Goal: Transaction & Acquisition: Obtain resource

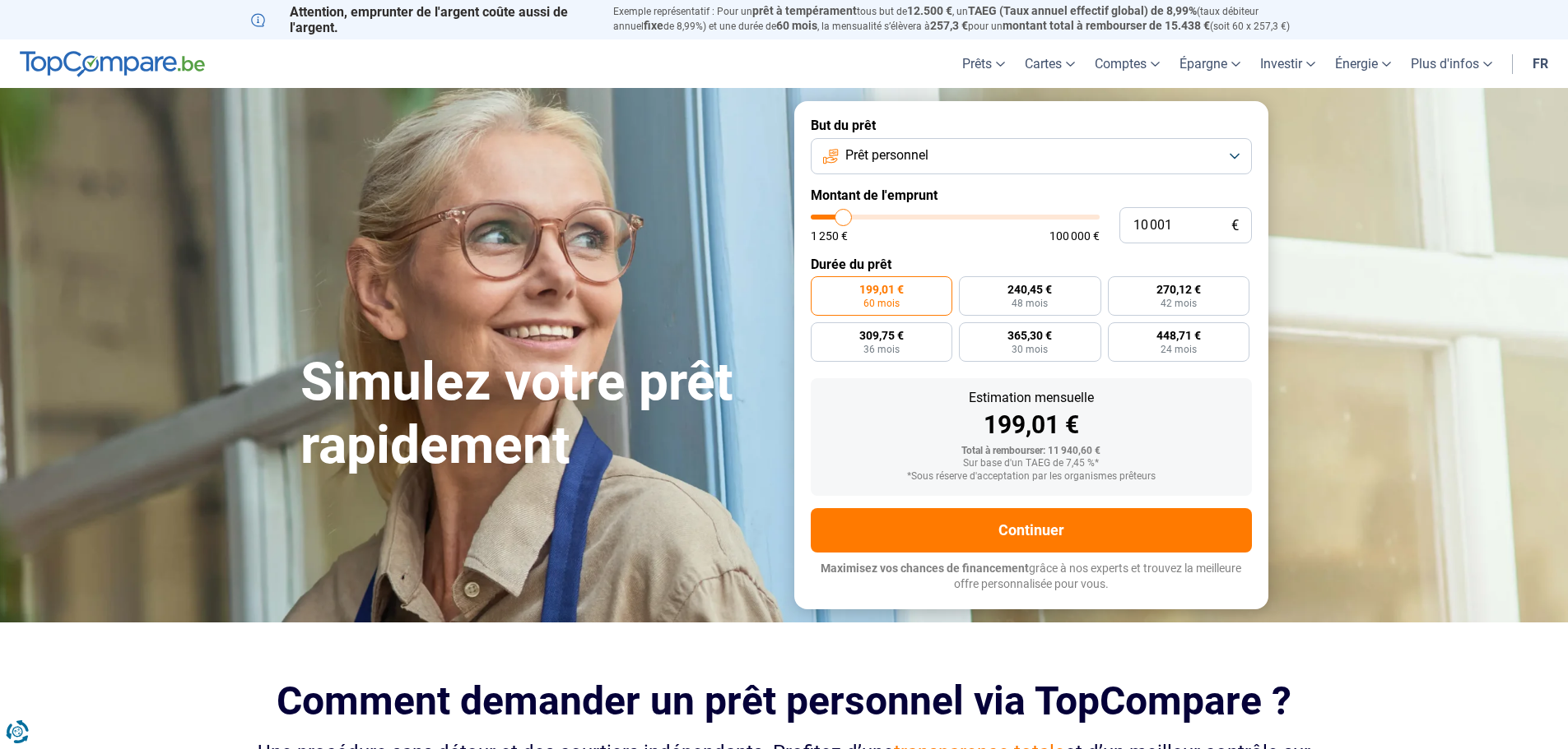
type input "9 750"
type input "9750"
type input "10 000"
type input "10000"
type input "10 250"
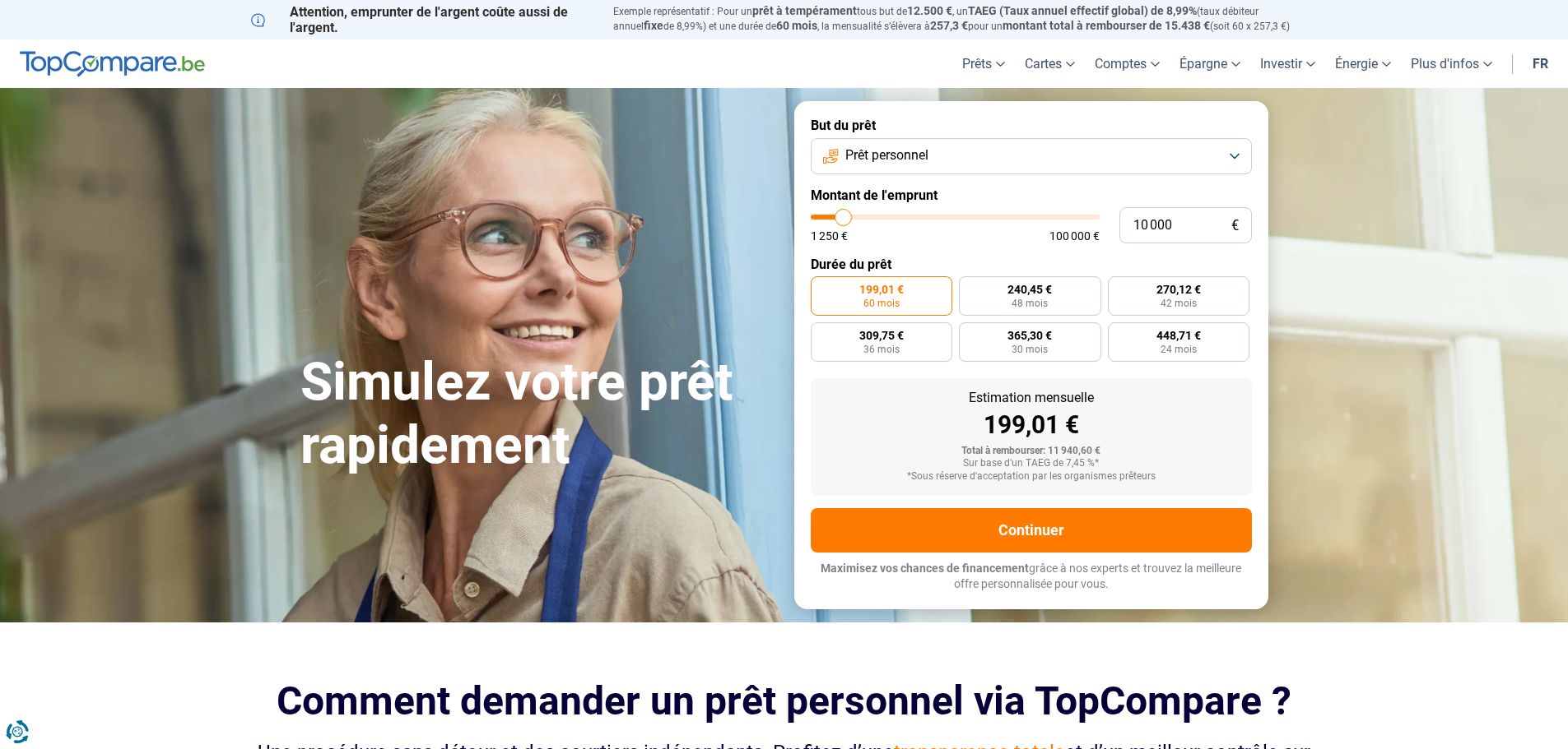
type input "10250"
type input "11 750"
type input "11750"
type input "13 000"
type input "13000"
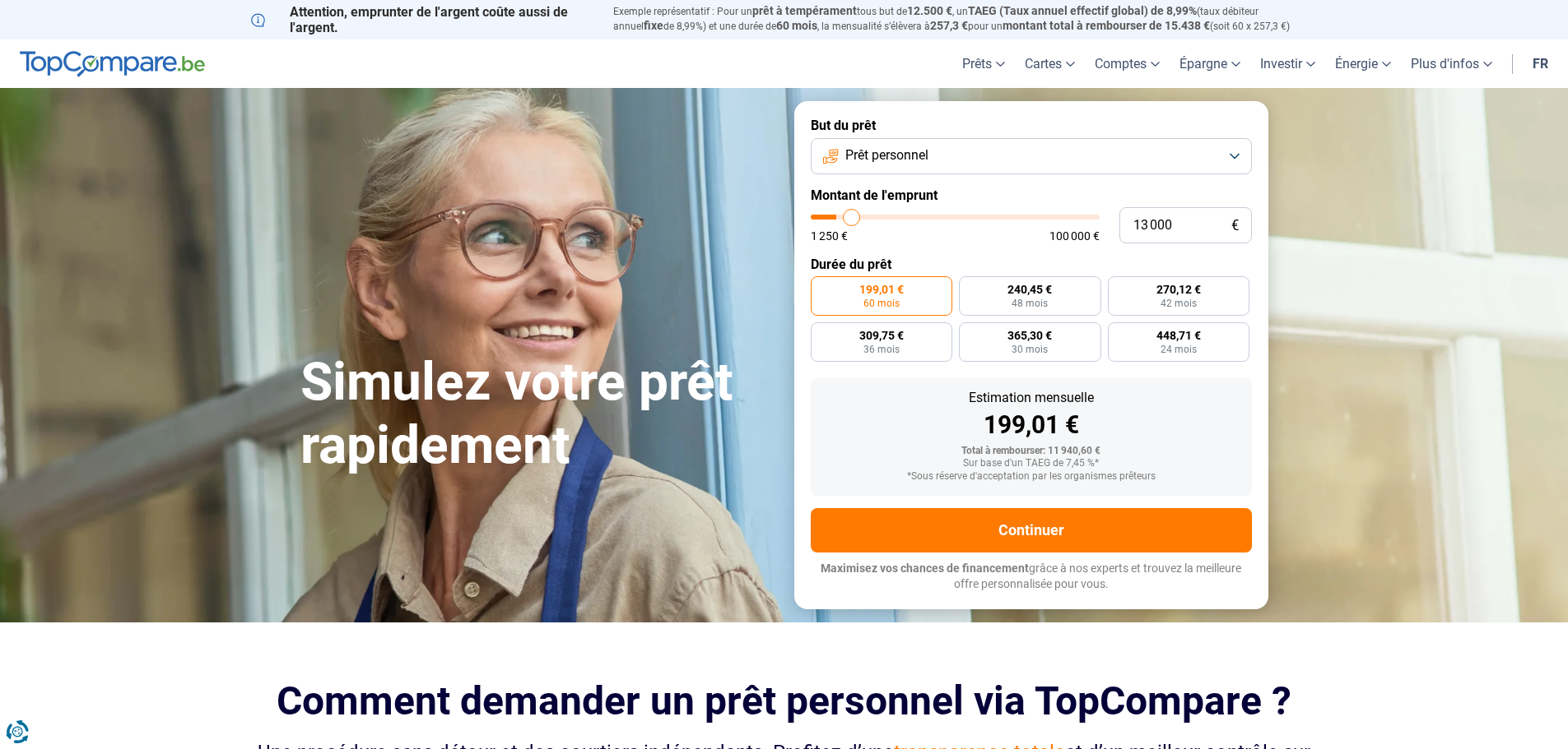
type input "15 750"
type input "15750"
type input "17 750"
type input "17750"
type input "19 750"
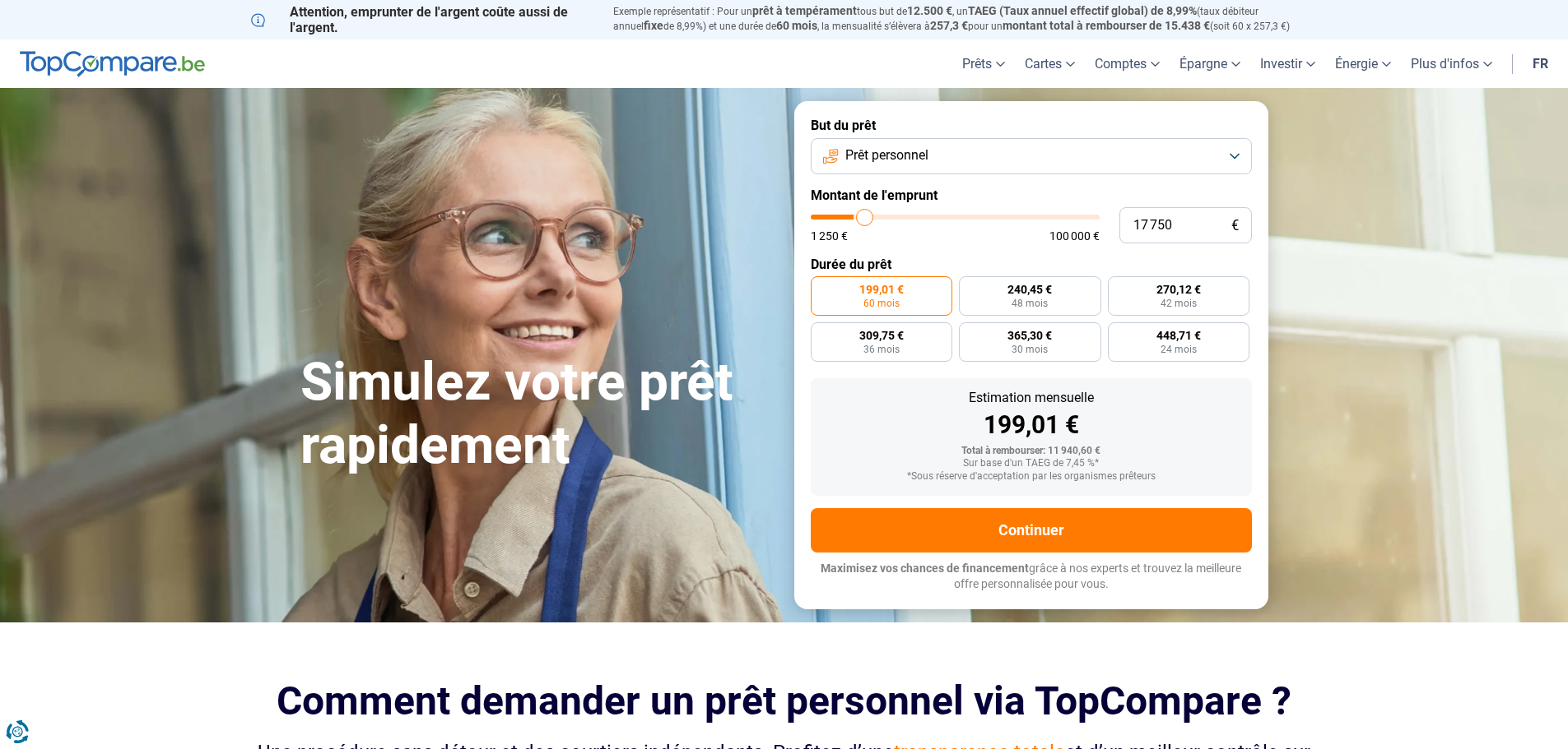
type input "19750"
type input "20 750"
type input "20750"
type input "21 500"
type input "21500"
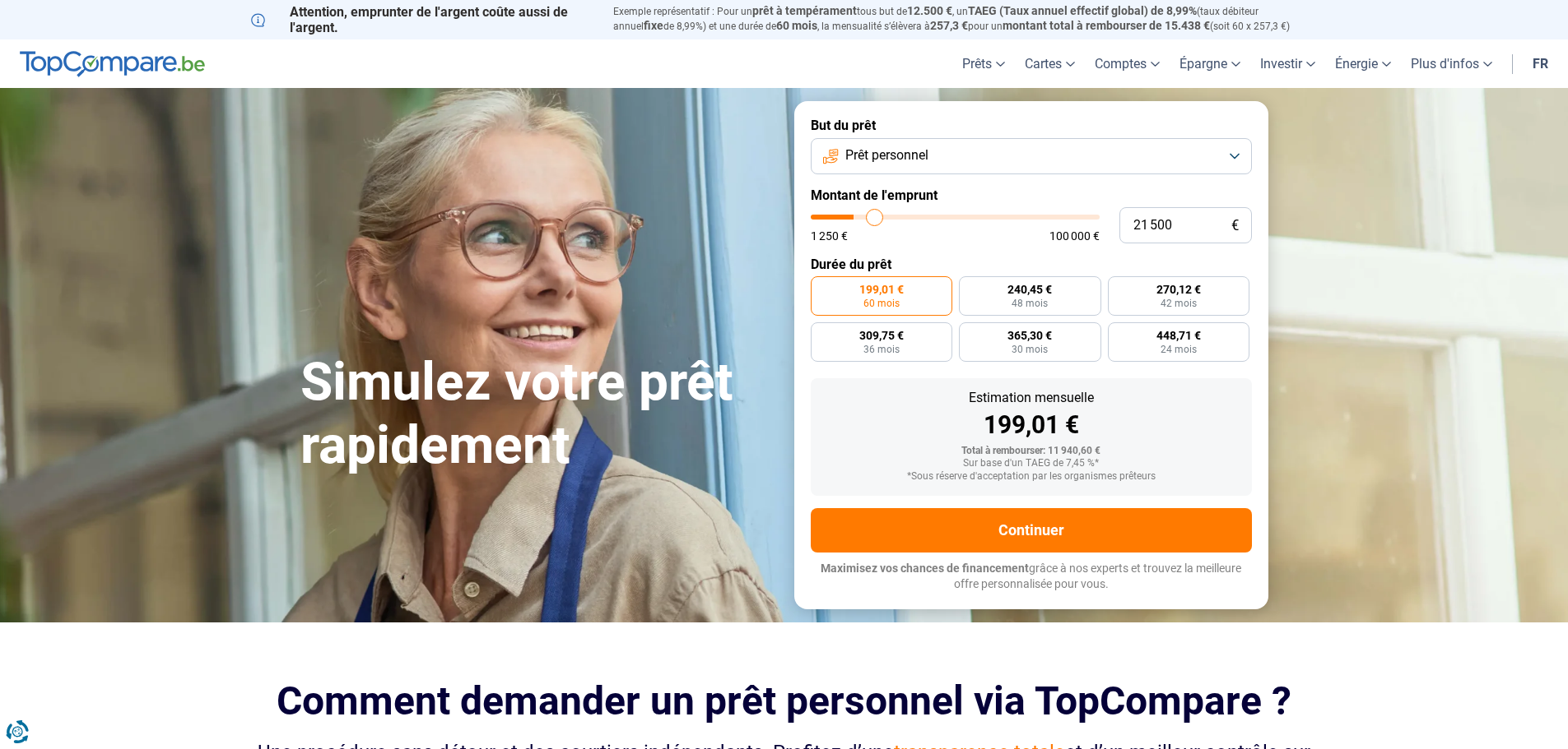
type input "21 750"
type input "21750"
type input "22 750"
type input "22750"
type input "23 000"
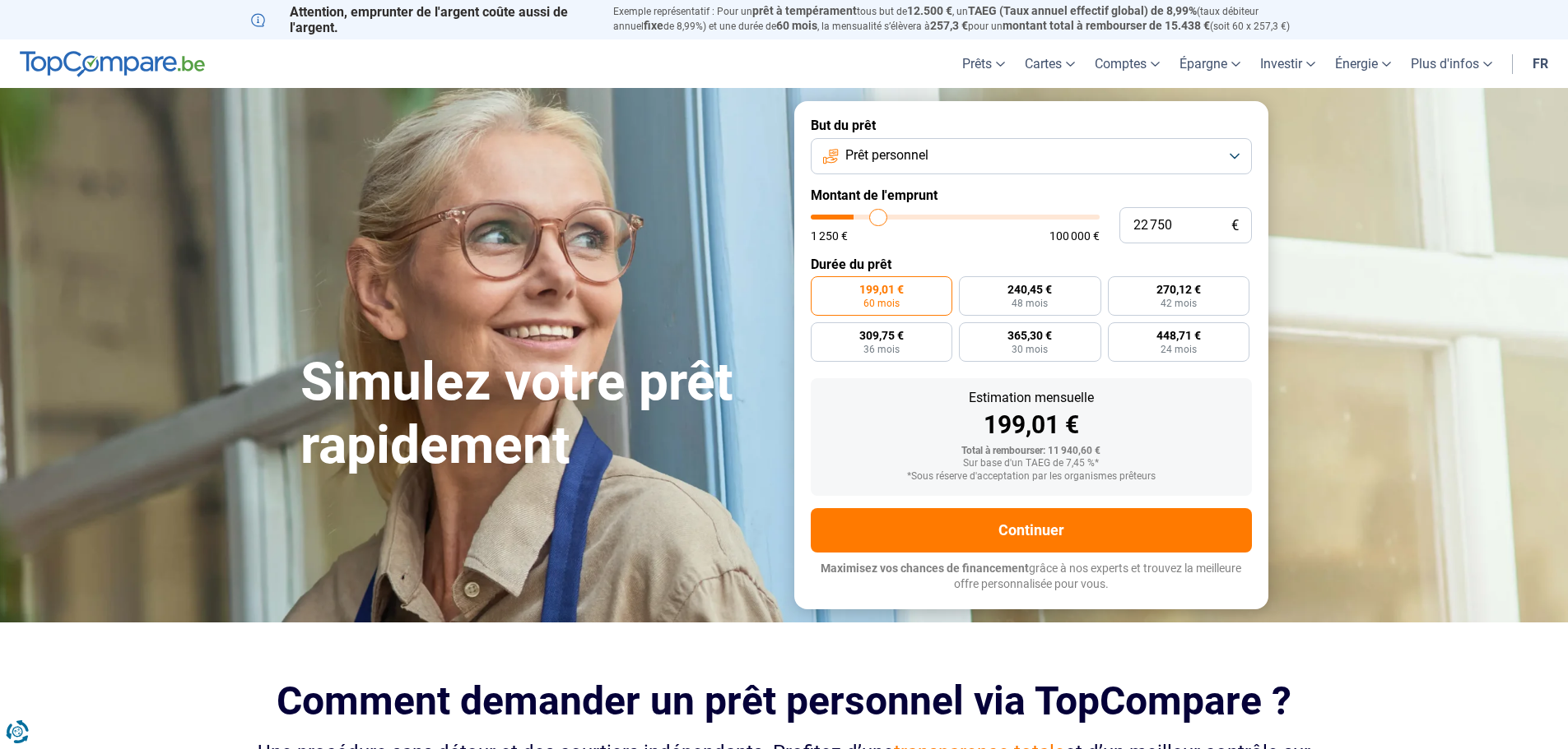
type input "23000"
type input "23 750"
type input "23750"
type input "24 250"
type input "24250"
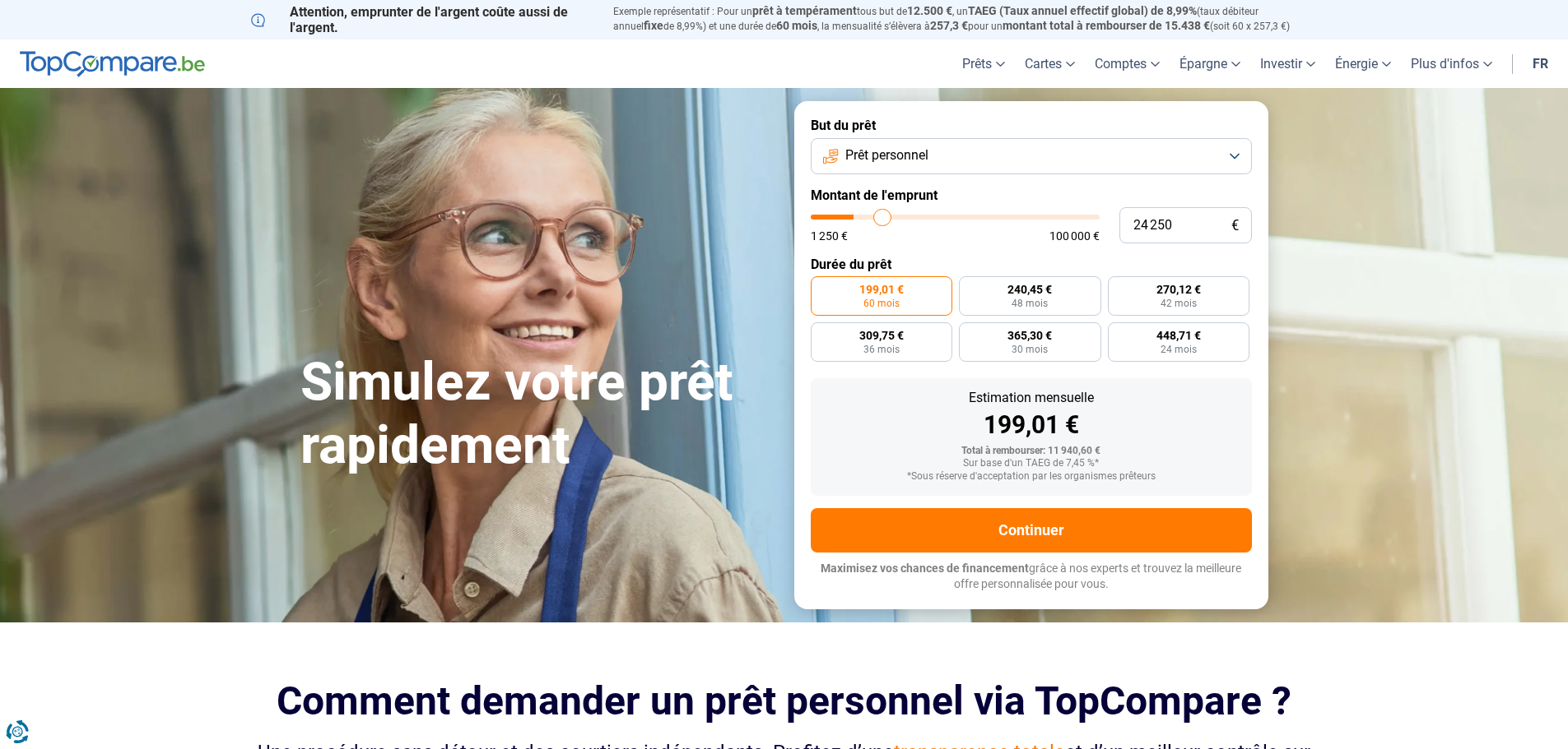
type input "26 000"
type input "26000"
type input "27 250"
type input "27250"
type input "29 000"
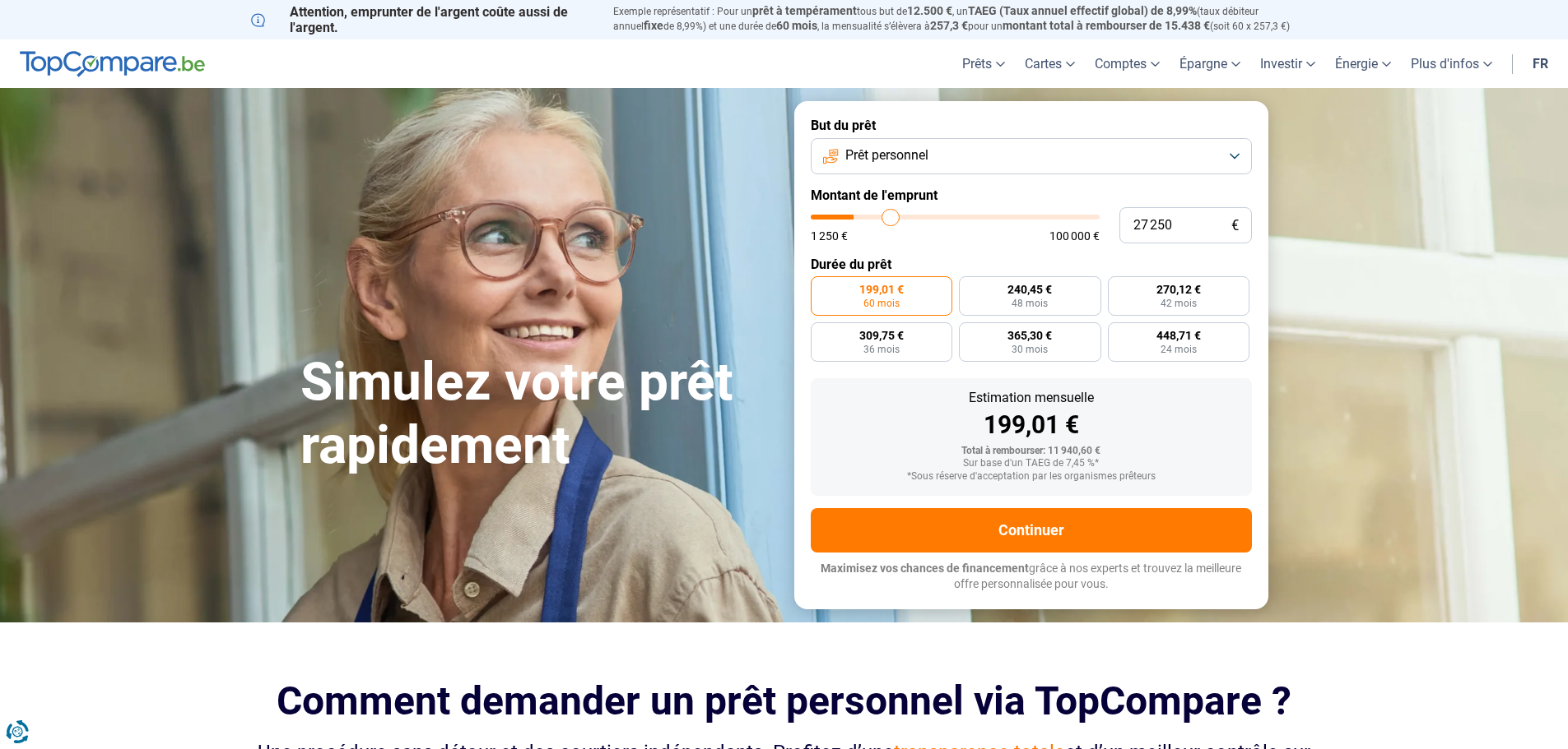
type input "29000"
type input "30 250"
type input "30250"
type input "31 250"
type input "31250"
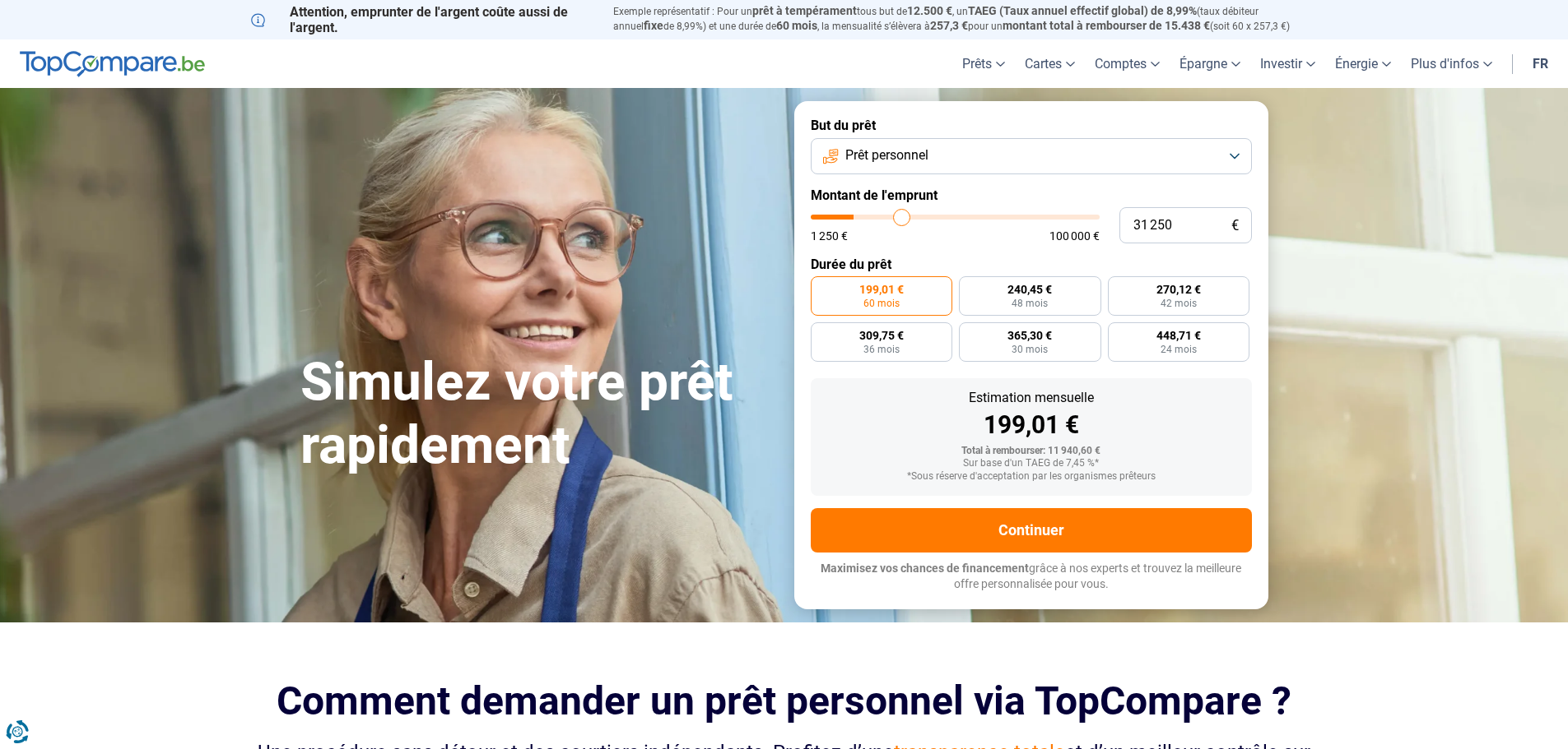
type input "33 250"
type input "33250"
type input "34 000"
type input "34000"
type input "36 750"
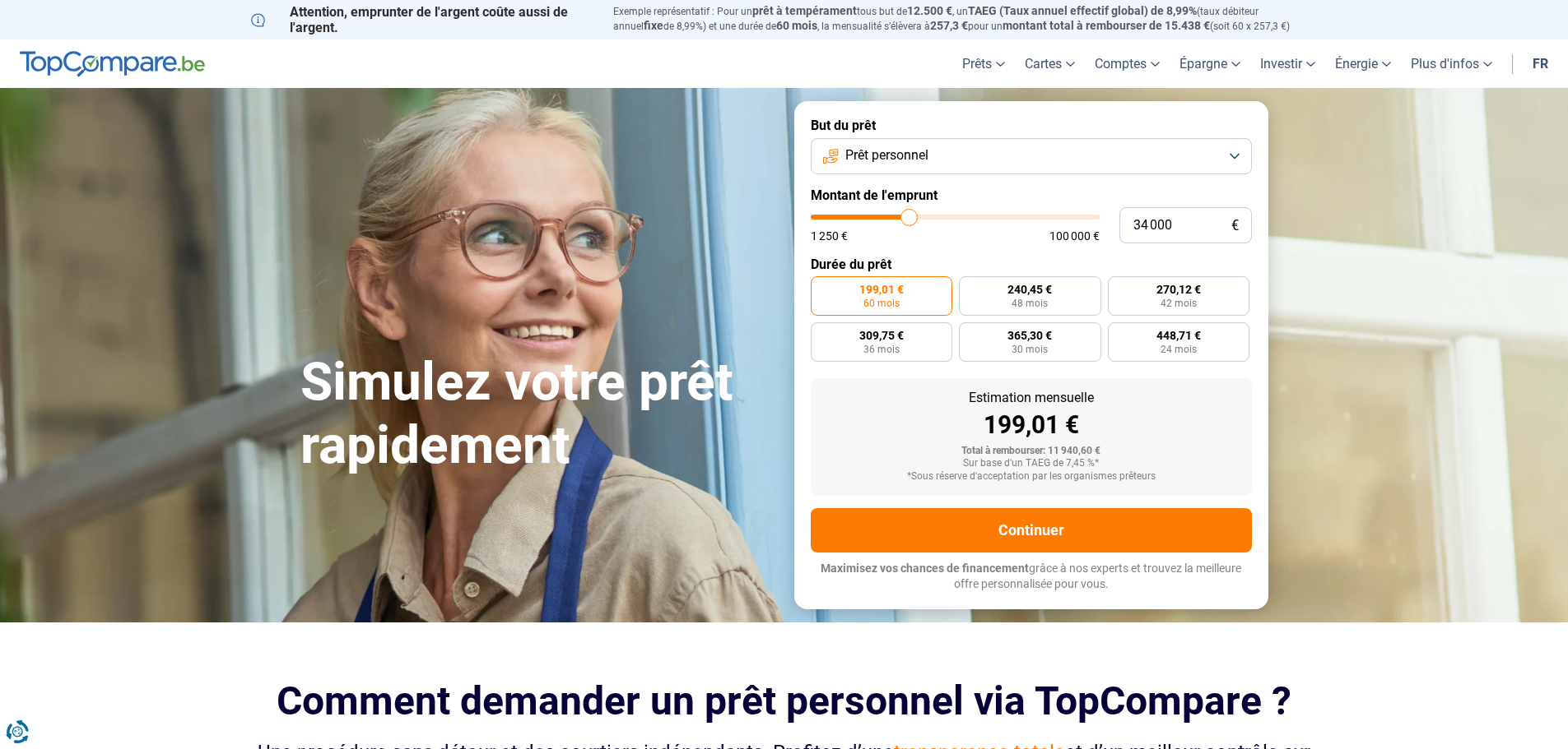
type input "36750"
type input "38 000"
type input "38000"
type input "39 250"
type input "39250"
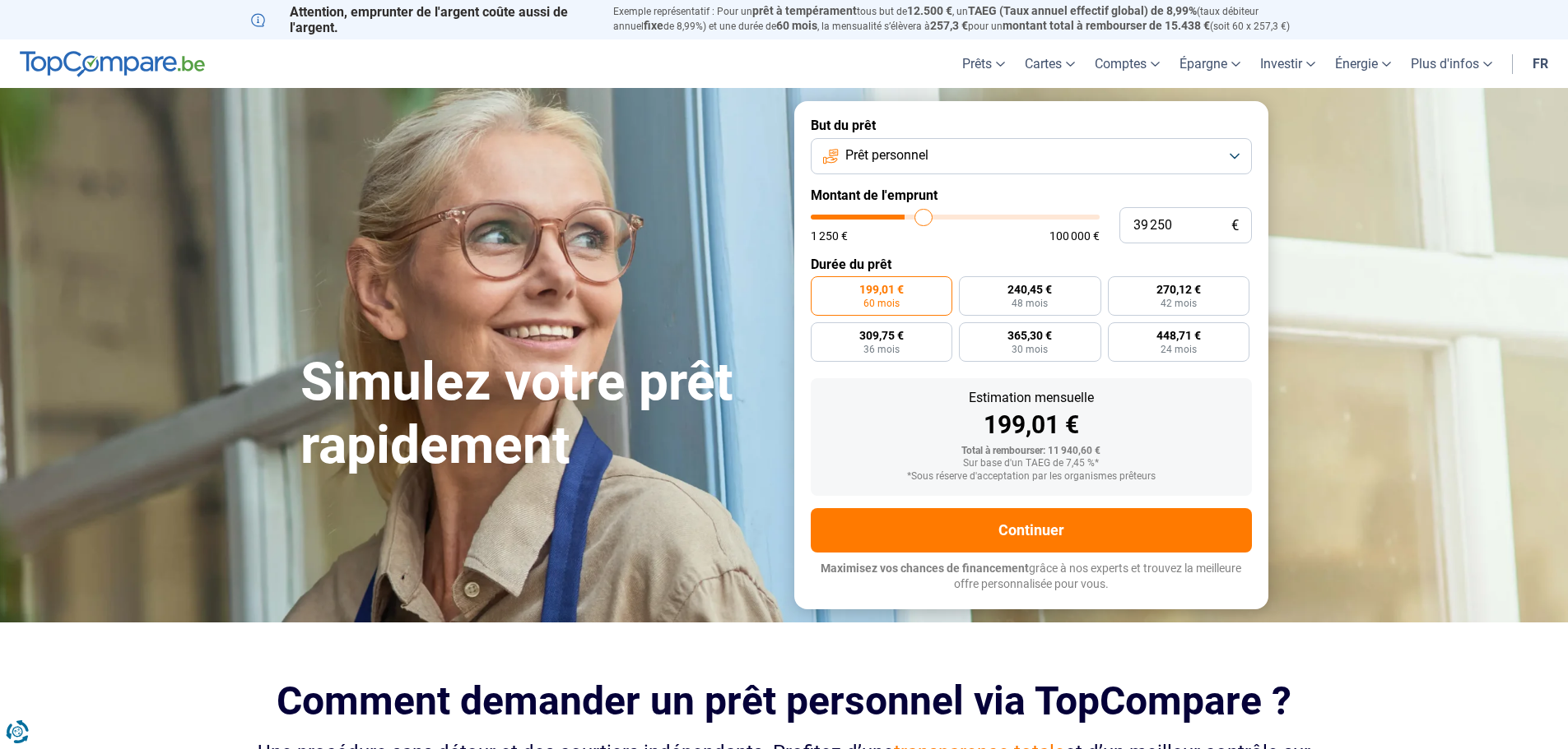
type input "41 000"
type input "41000"
type input "42 000"
type input "42000"
type input "43 750"
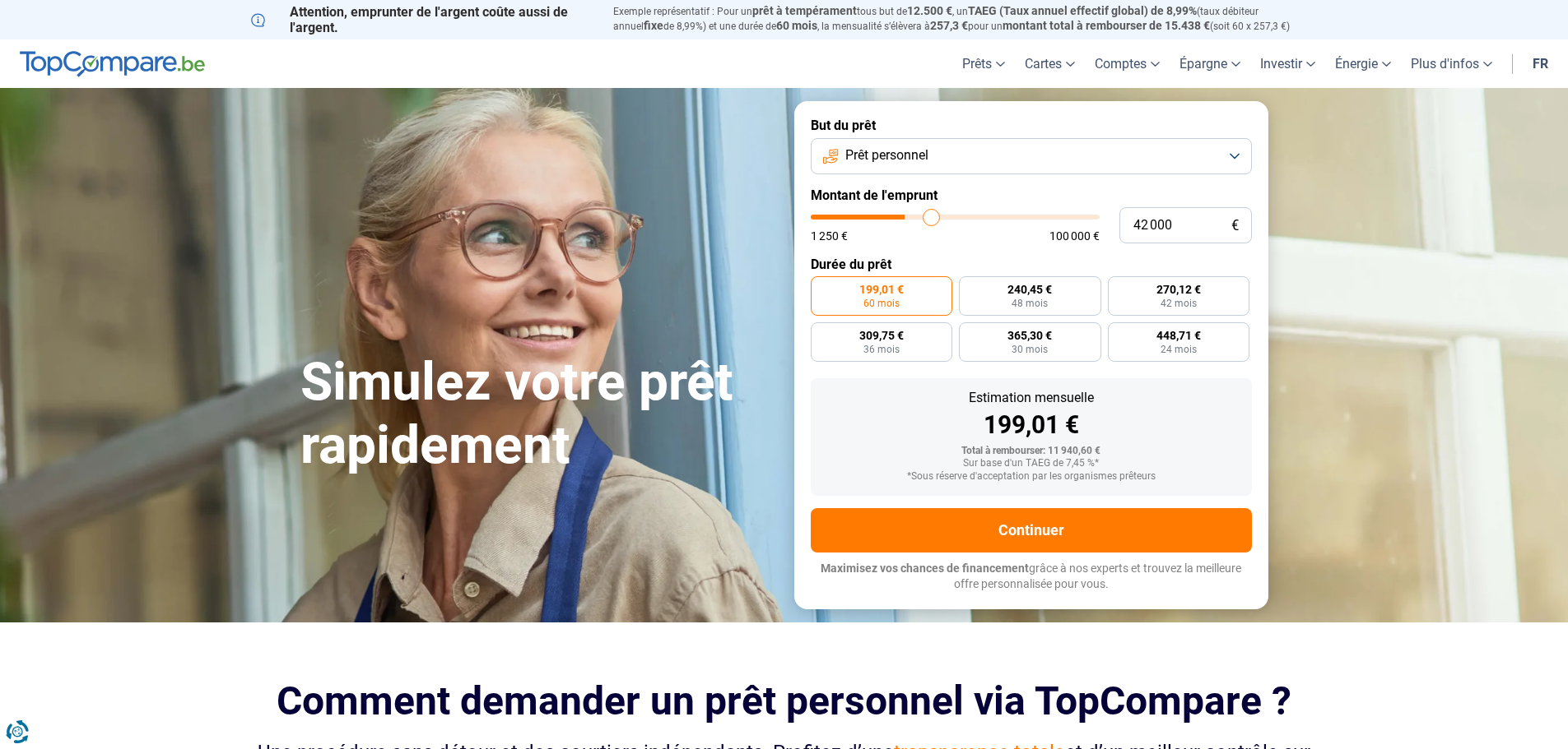
type input "43750"
type input "44 500"
type input "44500"
type input "47 000"
type input "47000"
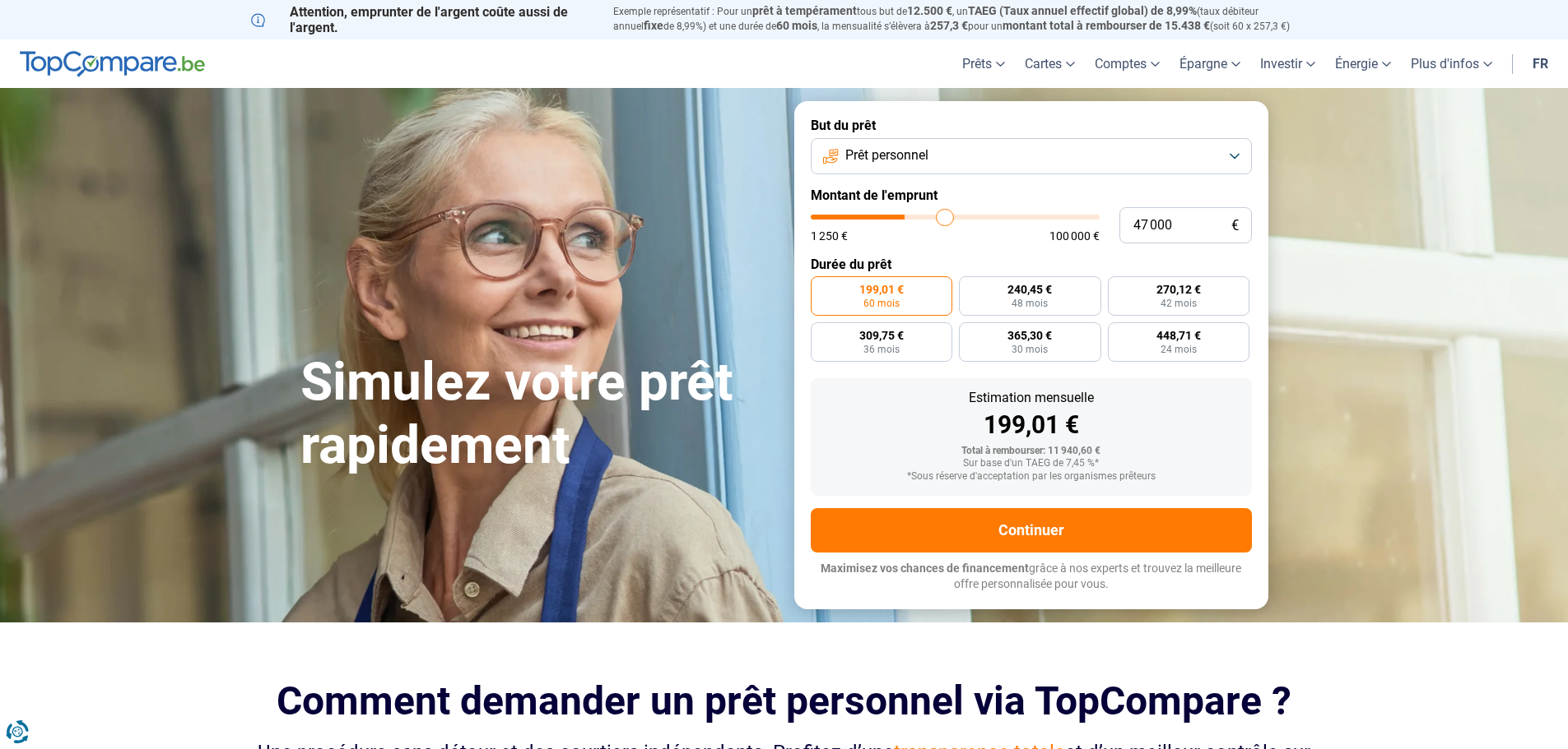
type input "48 250"
type input "48250"
type input "50 000"
type input "50000"
type input "53 000"
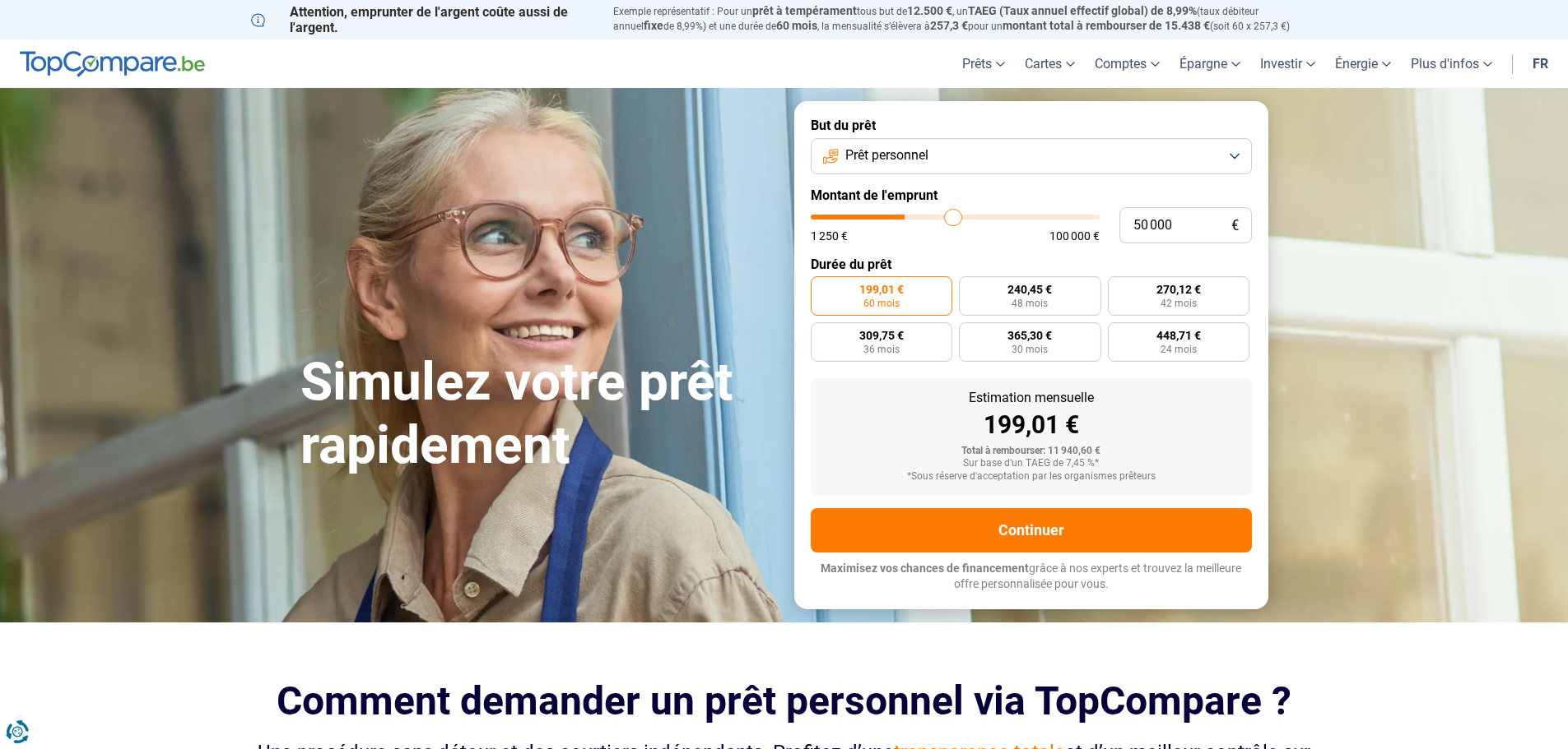
type input "53000"
type input "57 250"
type input "57250"
type input "57 750"
type input "57750"
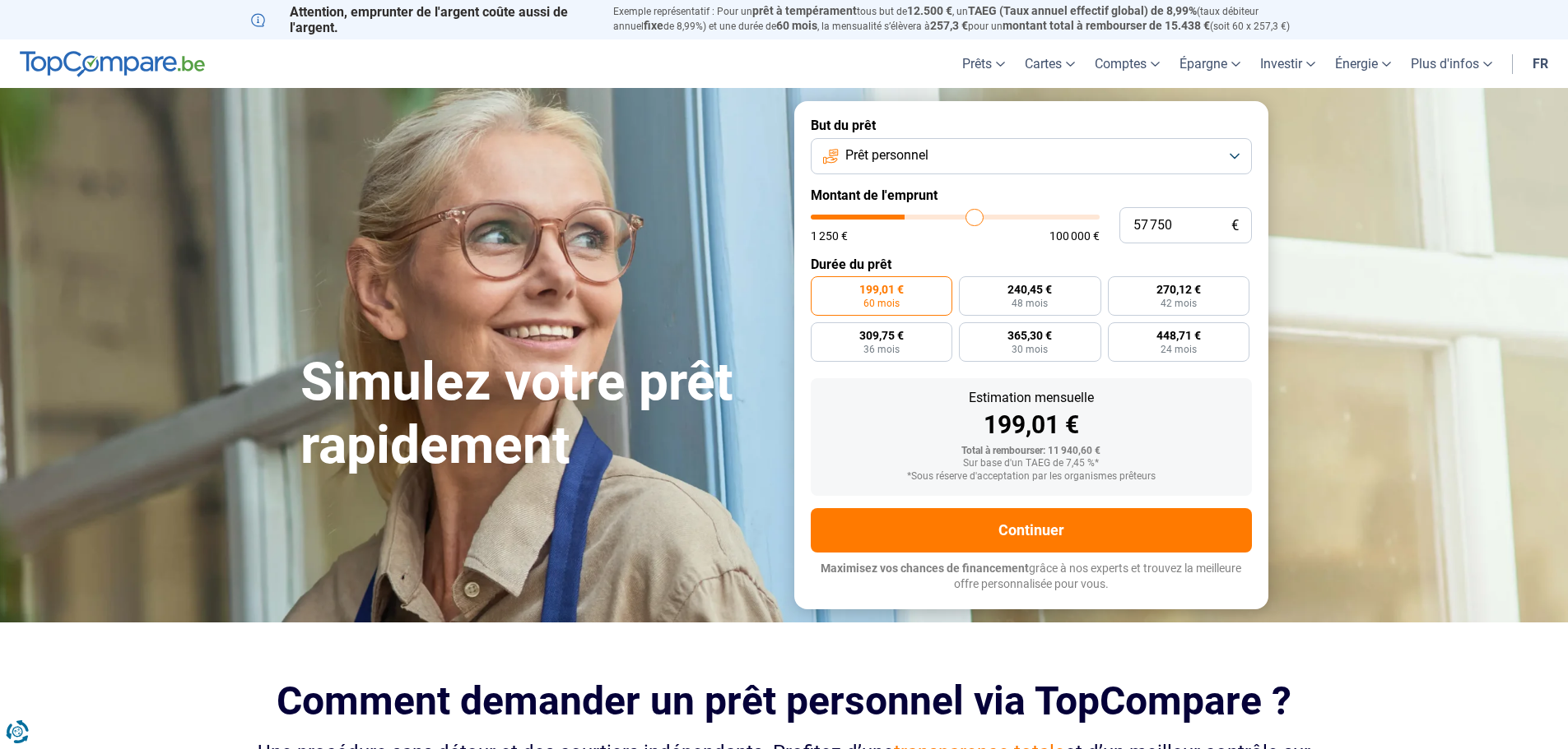
type input "59 250"
type input "59250"
type input "61 000"
type input "61000"
type input "61 750"
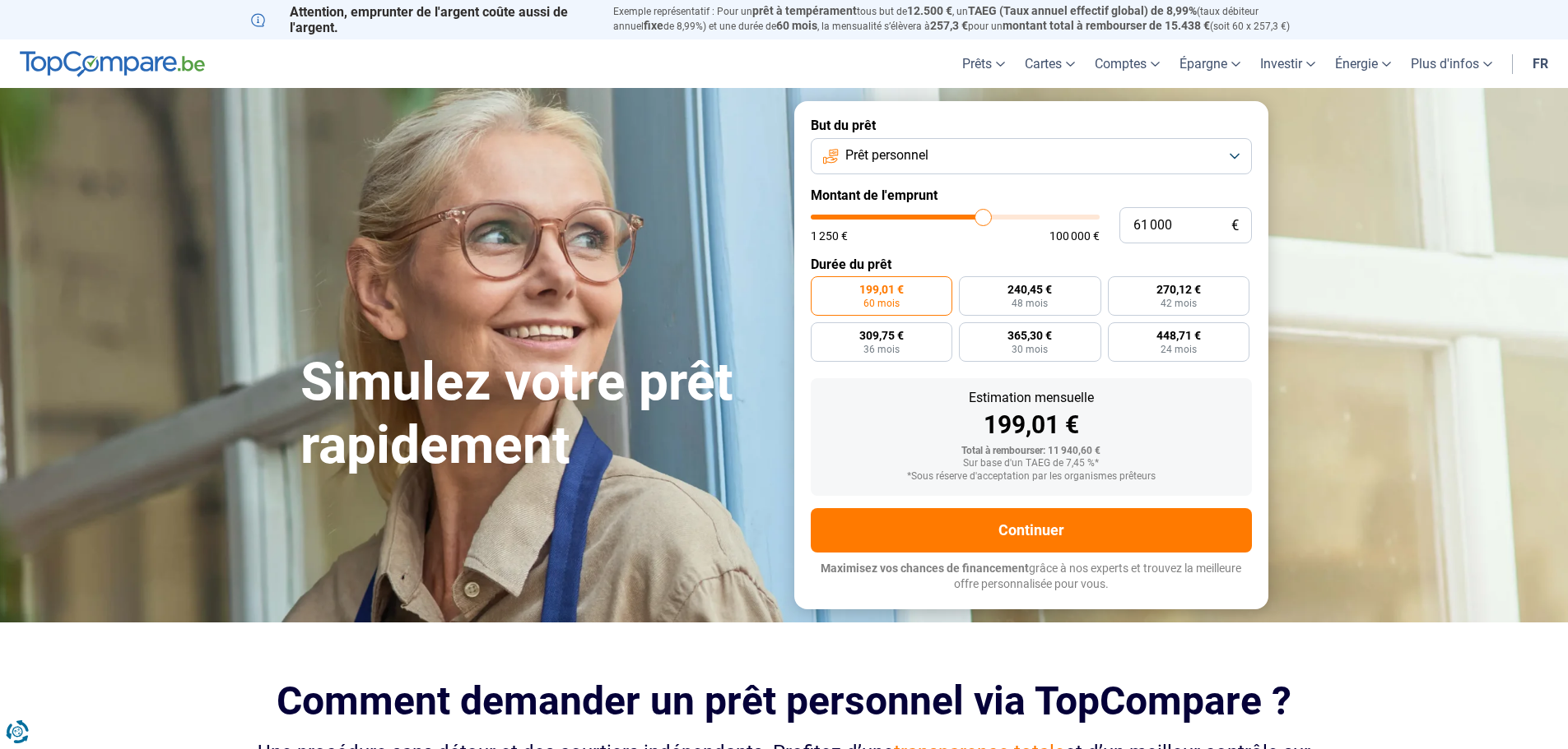
type input "61750"
type input "62 000"
type input "62000"
type input "62 500"
type input "62500"
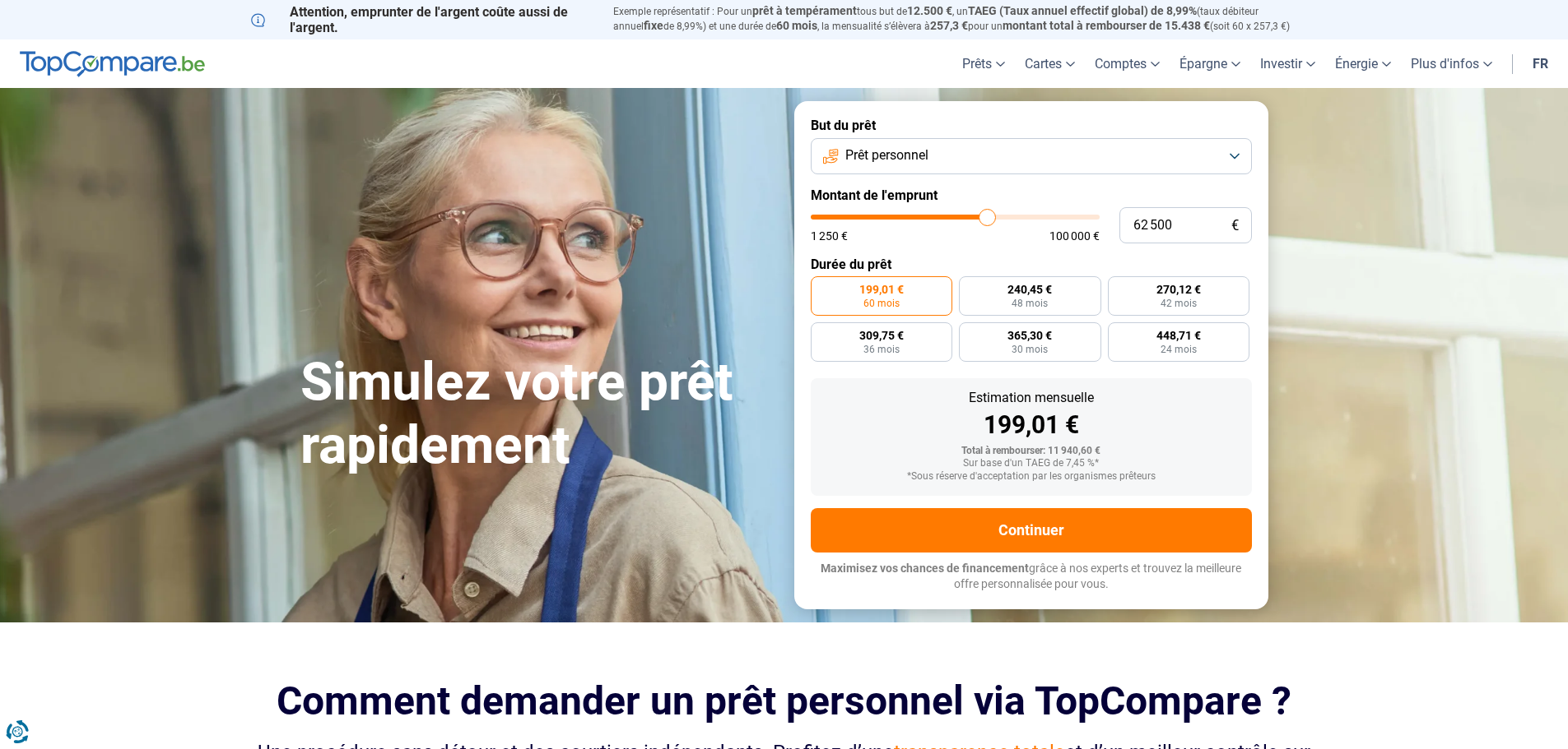
type input "63 250"
type input "63250"
type input "63 750"
type input "63750"
type input "64 500"
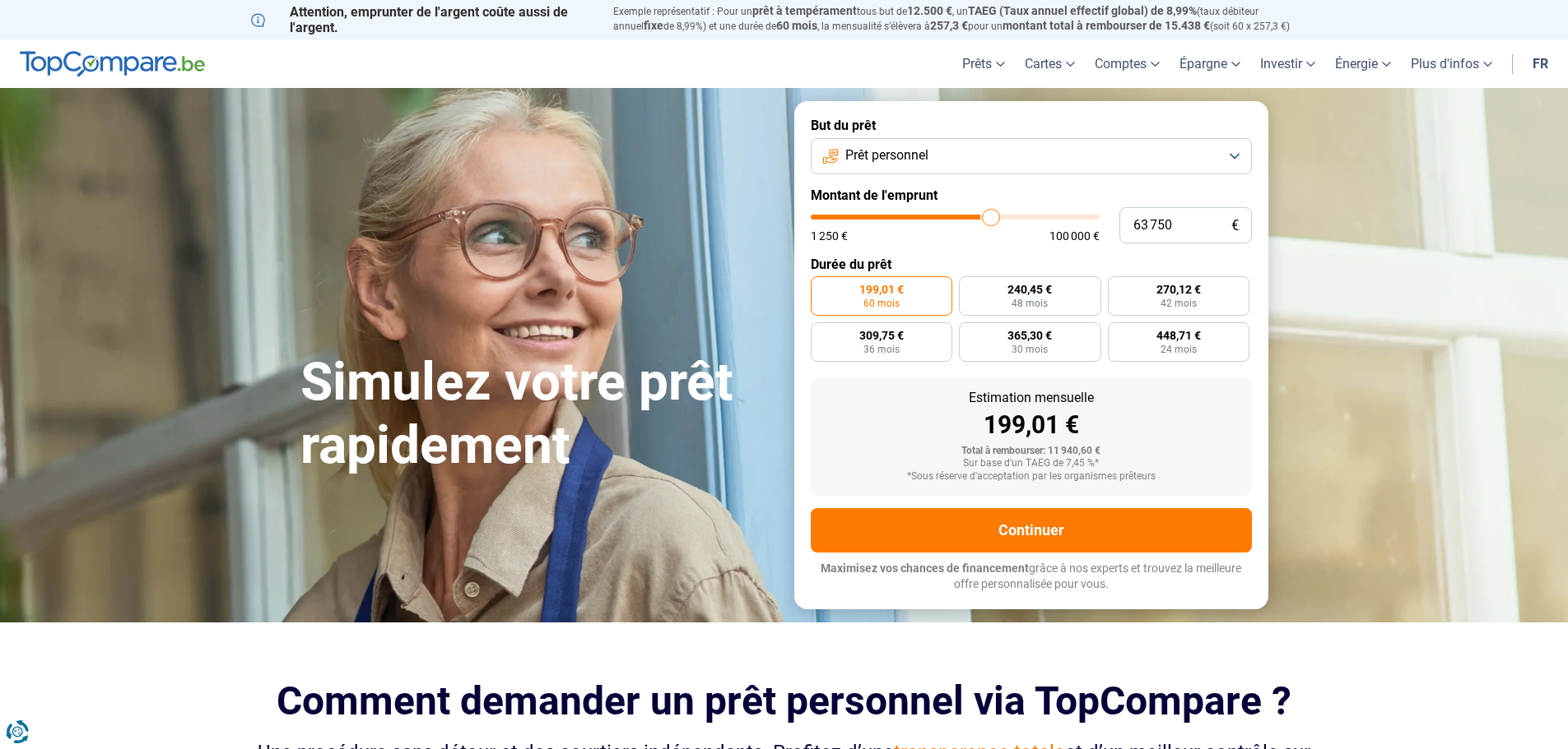
type input "64500"
type input "65 000"
type input "65000"
type input "67 250"
type input "67250"
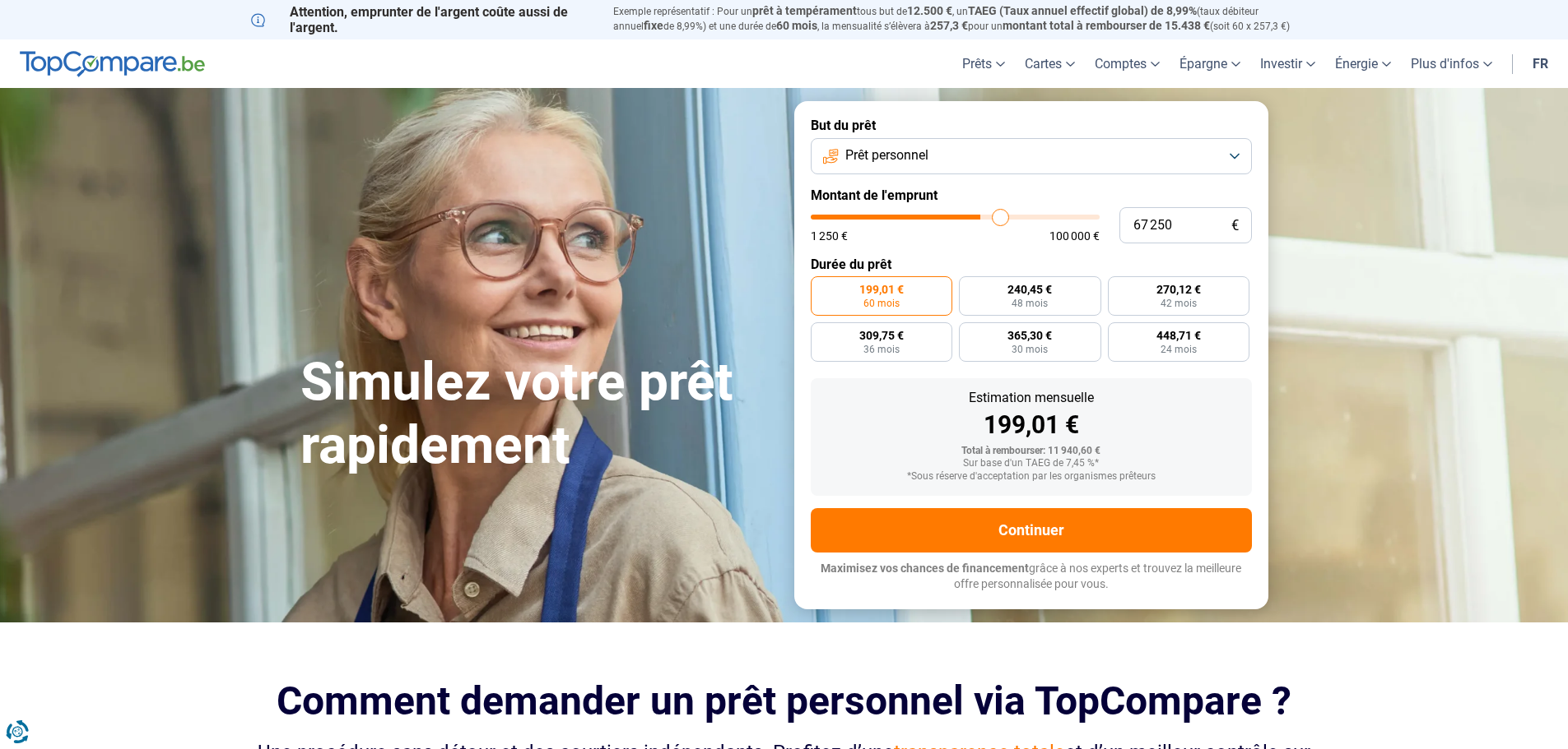
type input "68 750"
type input "68750"
type input "70 750"
type input "70750"
type input "75 250"
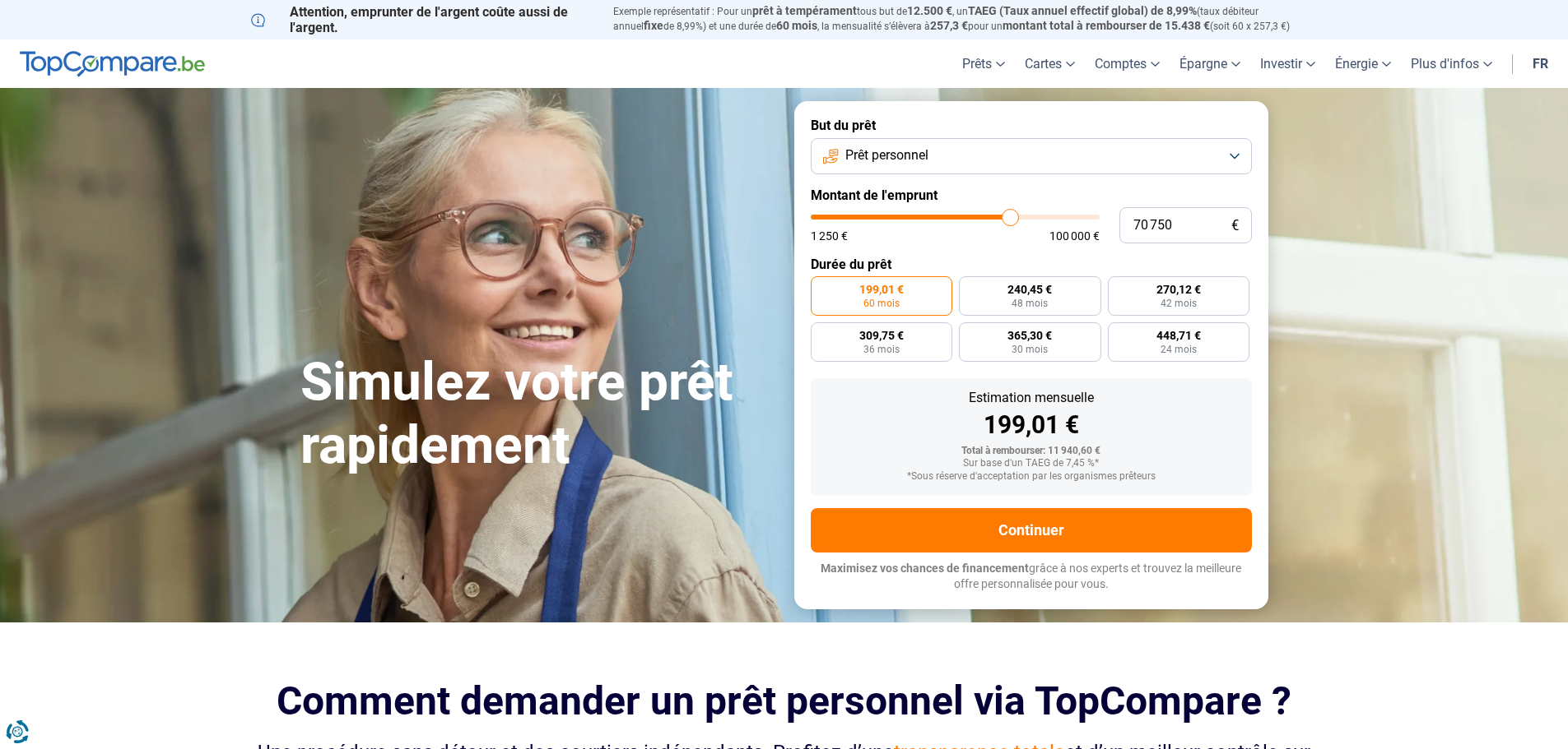
type input "75250"
type input "76 750"
type input "76750"
type input "77 000"
type input "77000"
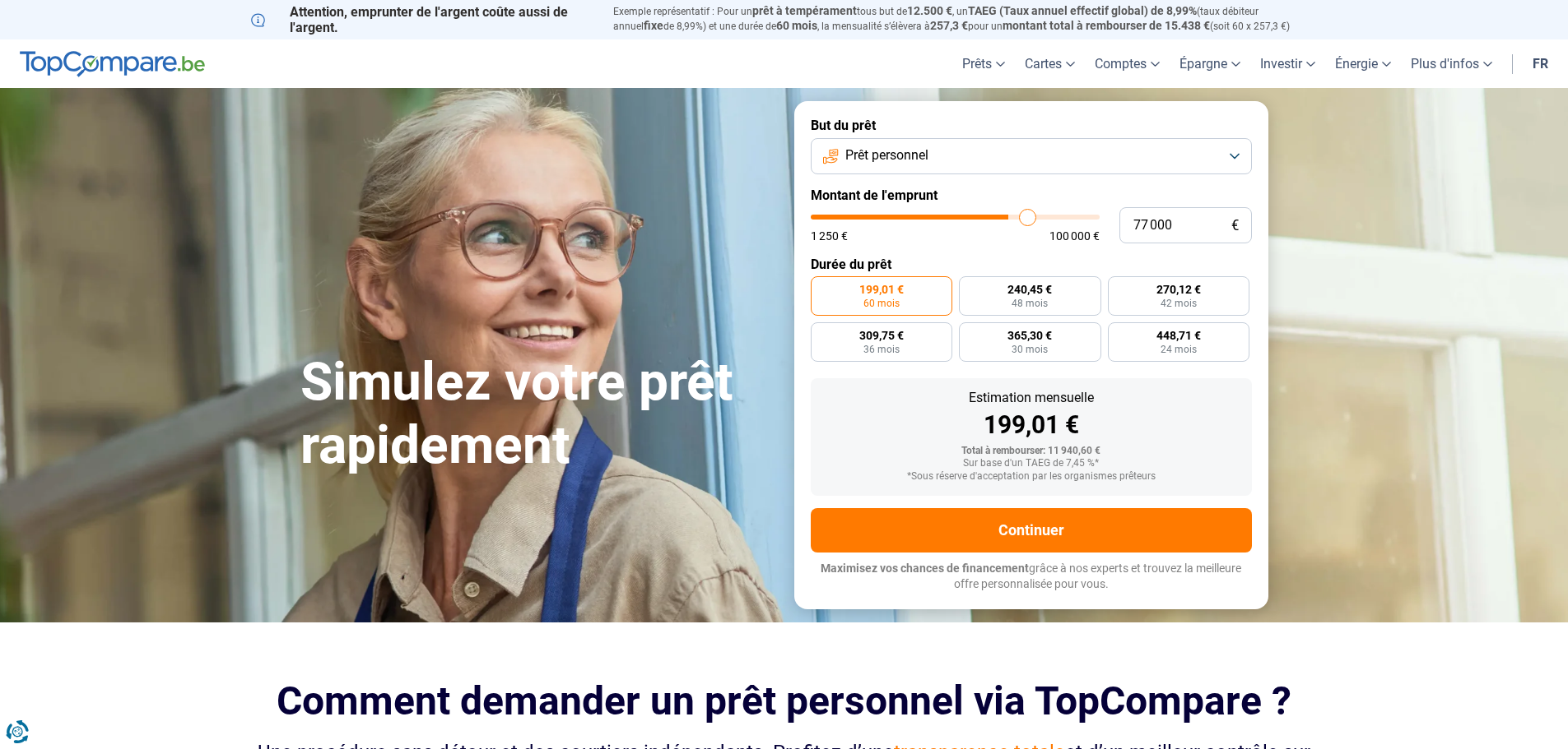
type input "77 250"
type input "77250"
type input "78 000"
type input "78000"
type input "78 250"
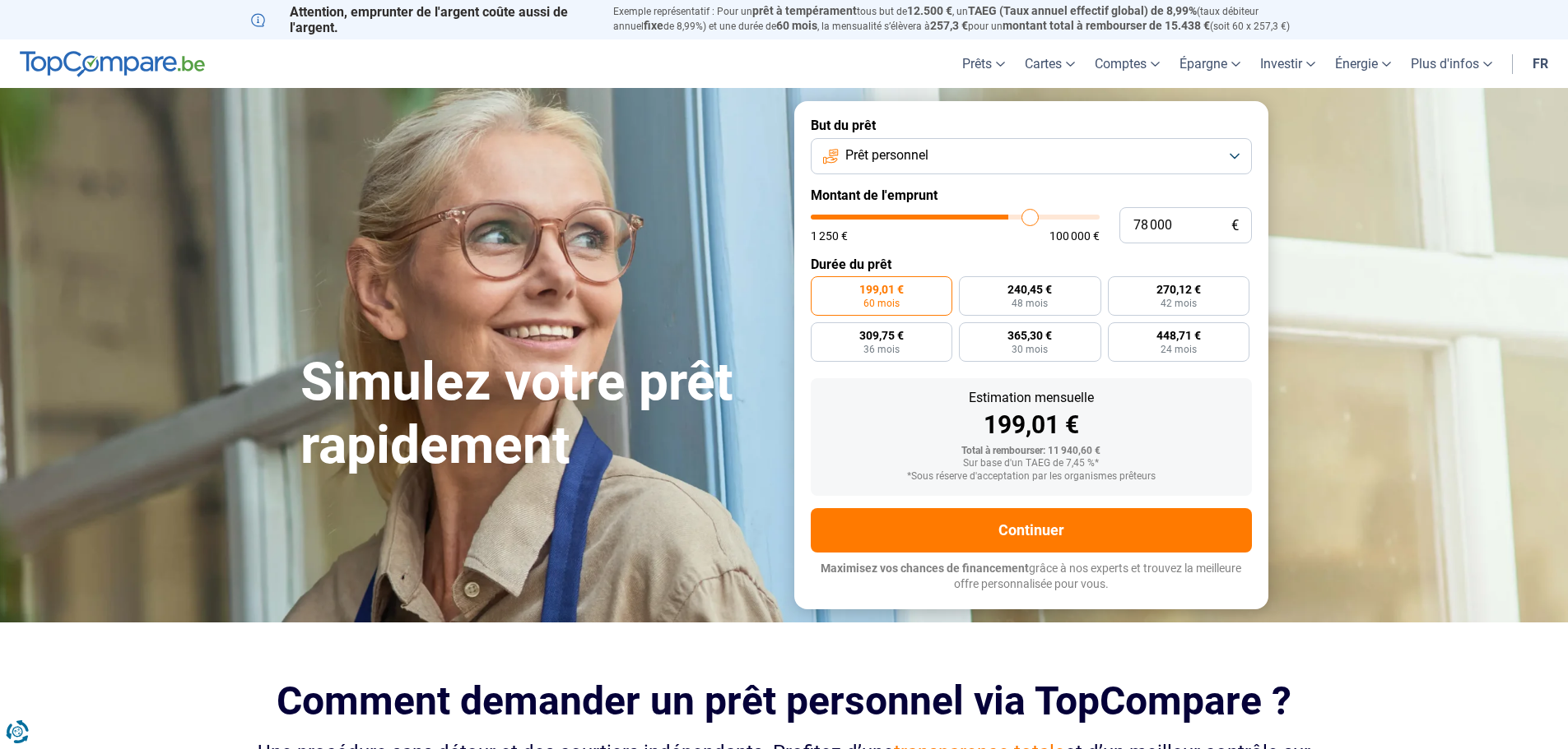
type input "78250"
type input "78 750"
type input "78750"
type input "79 250"
type input "79250"
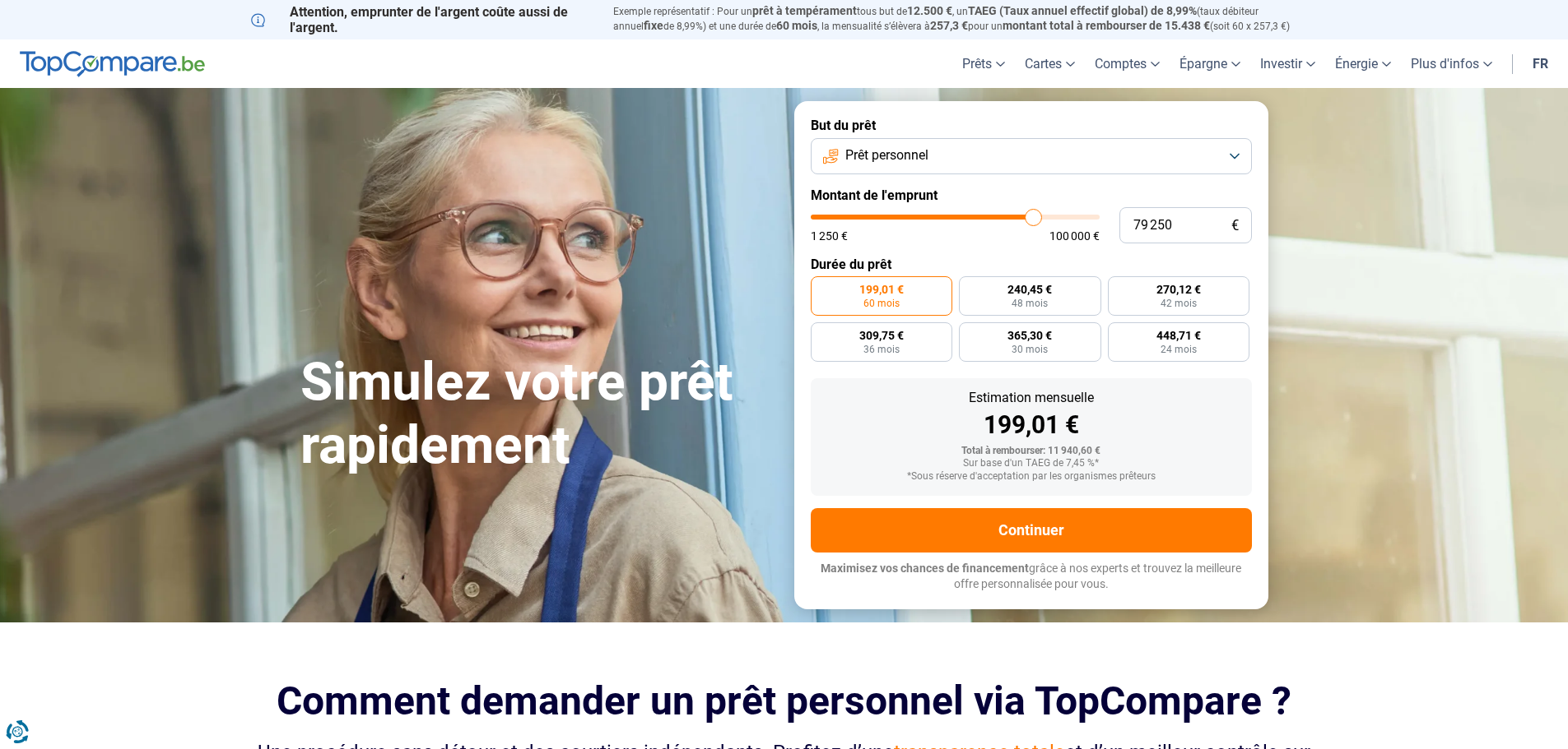
type input "79 500"
type input "79500"
type input "80 000"
type input "80000"
type input "80 250"
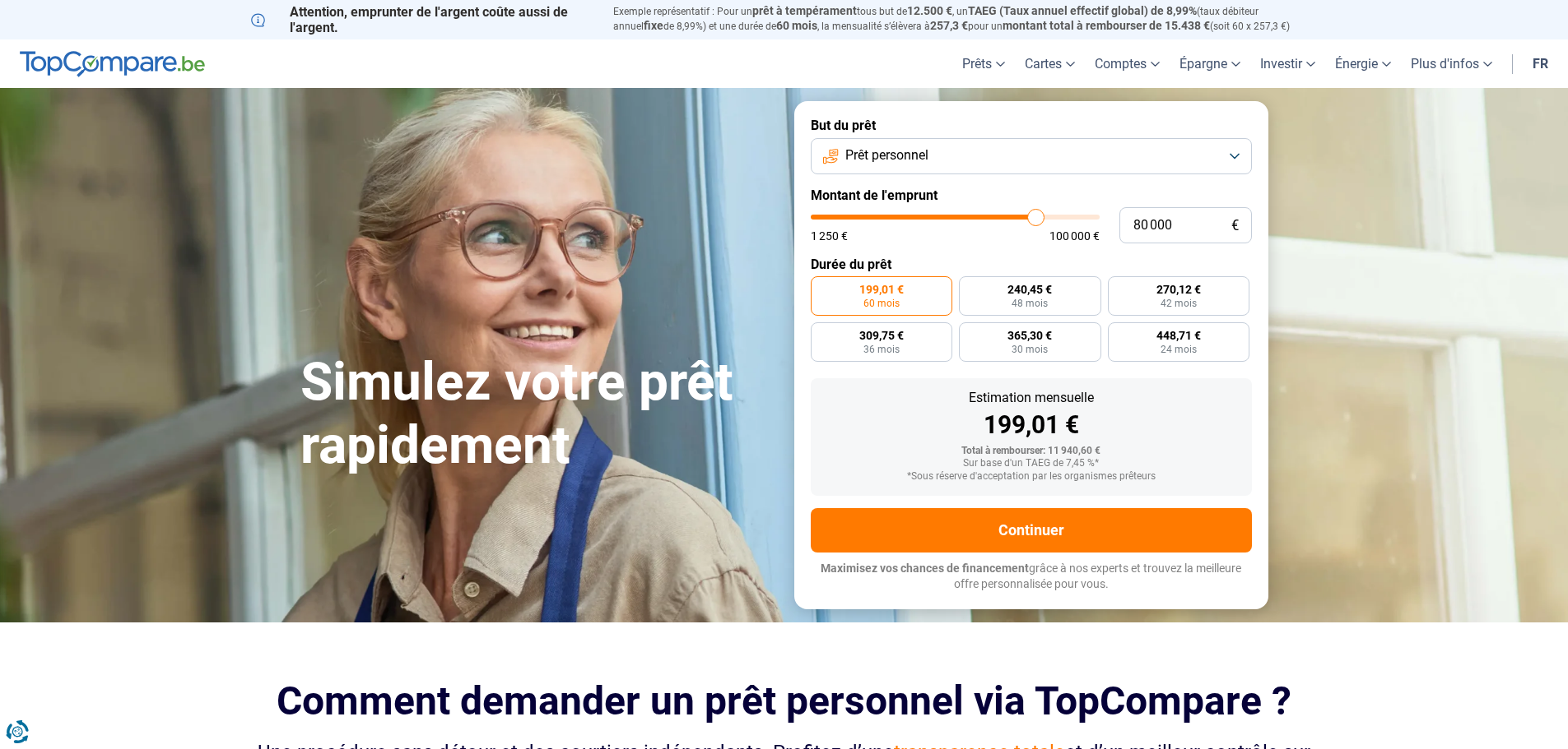
type input "80250"
type input "80 750"
type input "80750"
type input "81 250"
type input "81250"
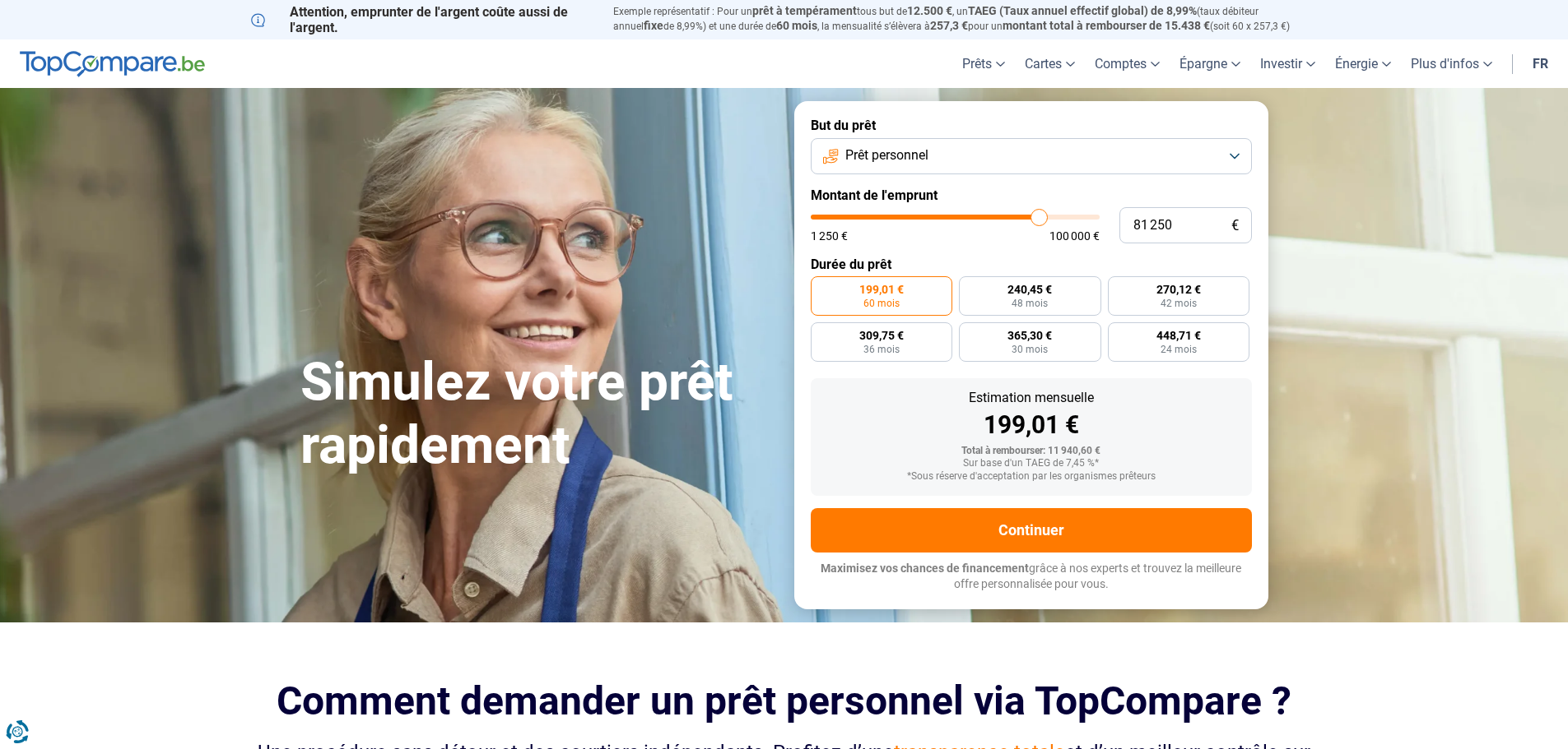
type input "81 500"
type input "81500"
type input "81 750"
type input "81750"
type input "82 250"
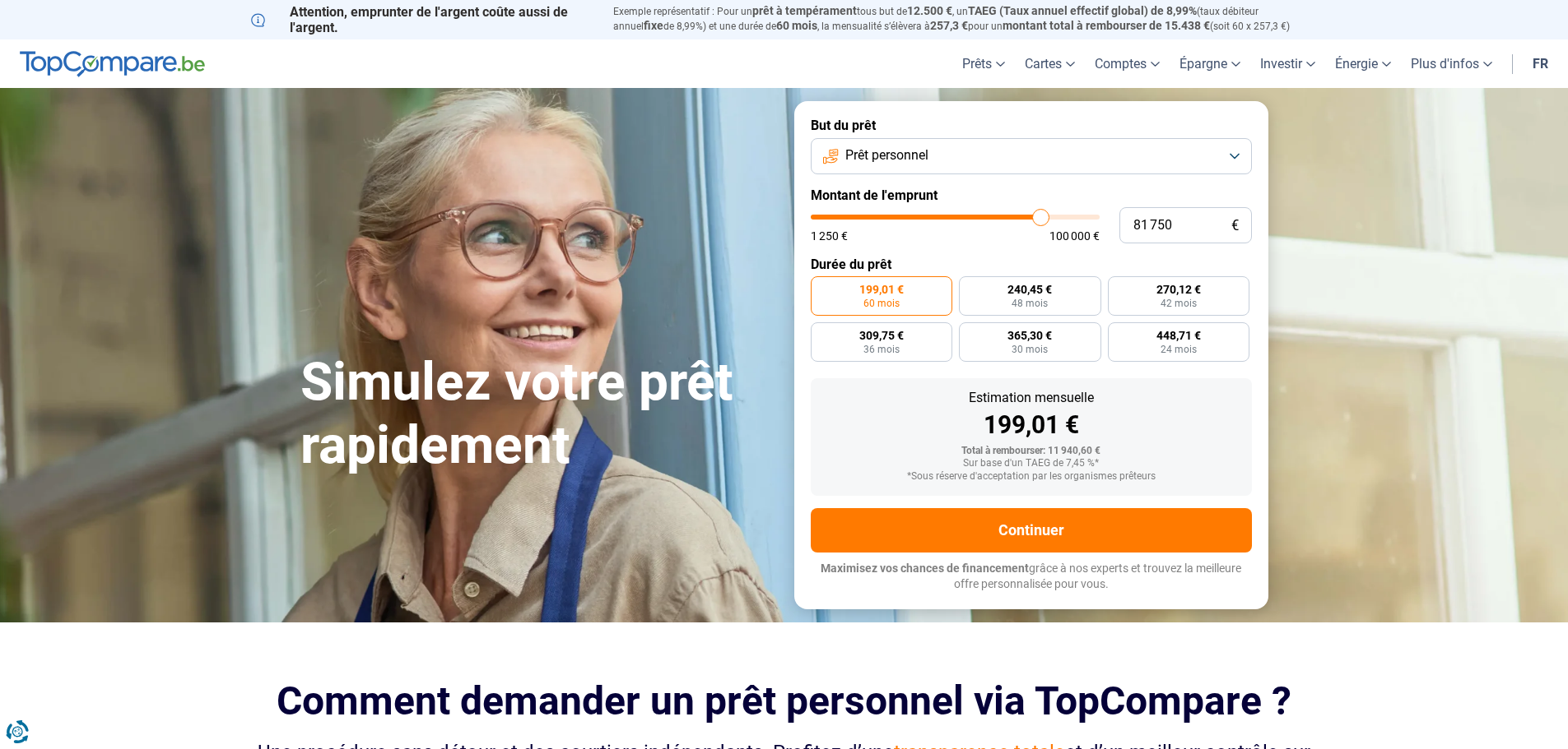
type input "82250"
type input "82 500"
type input "82500"
type input "82 750"
type input "82750"
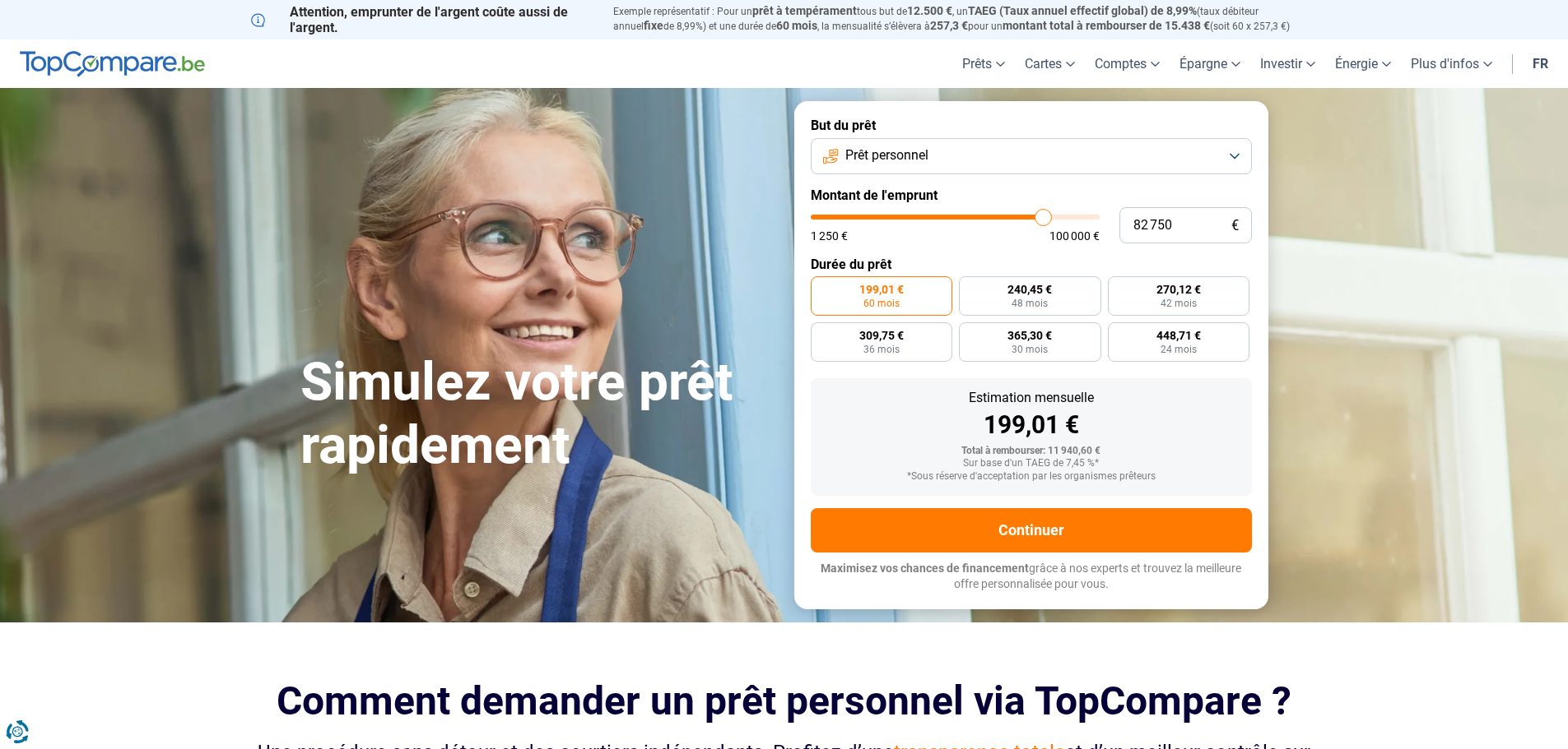
type input "83 000"
type input "83000"
type input "83 250"
type input "83250"
type input "83 750"
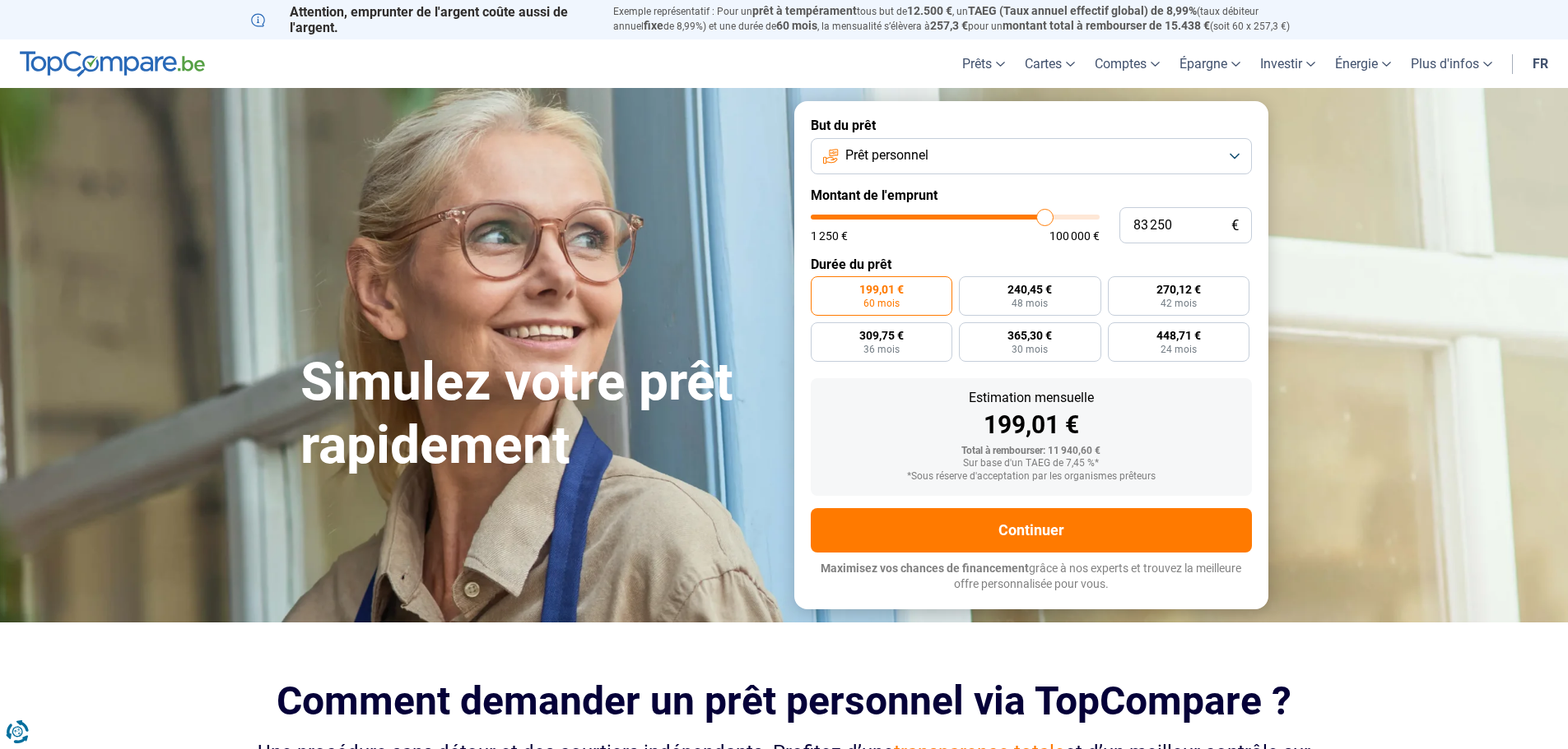
type input "83750"
type input "84 000"
type input "84000"
type input "84 250"
type input "84250"
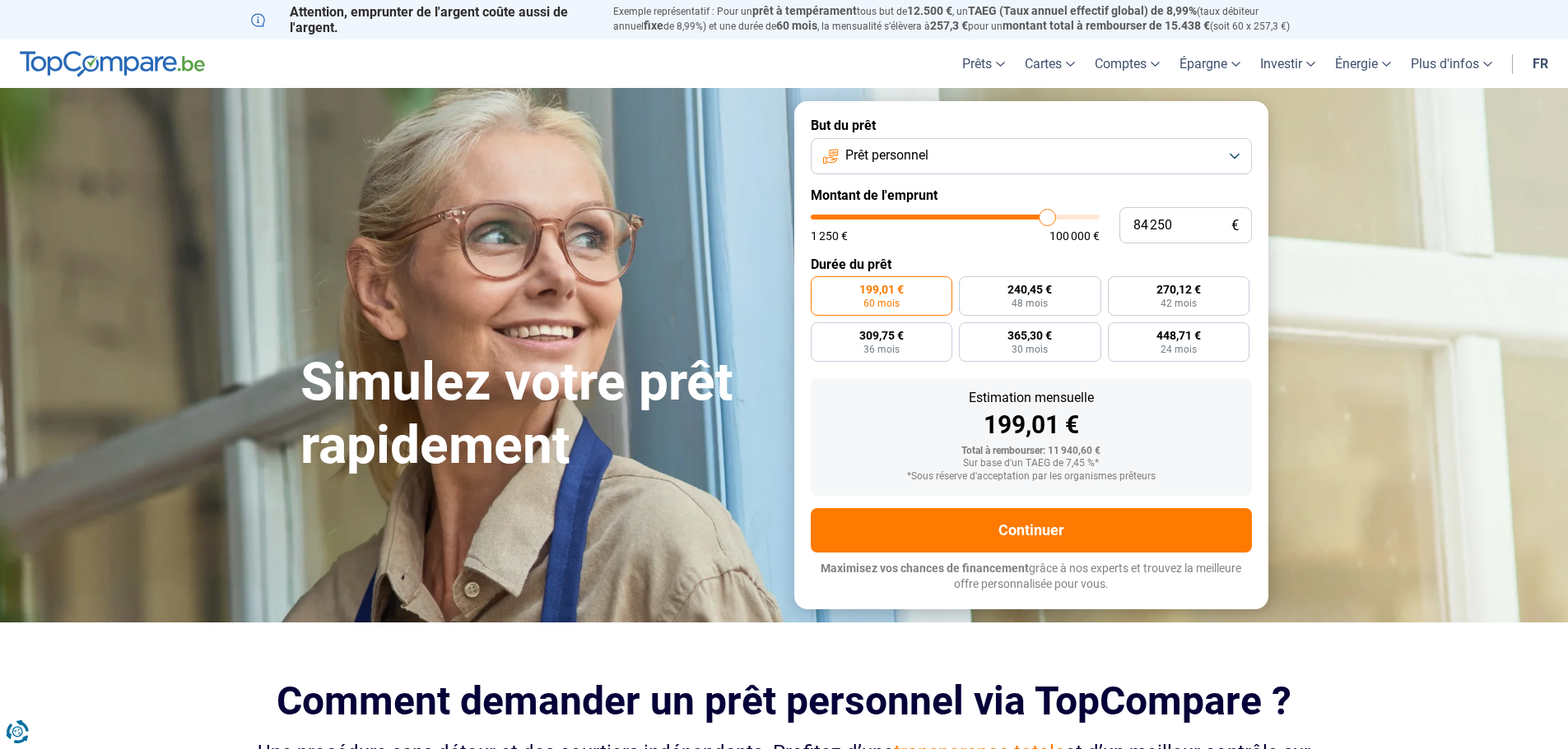
type input "84 500"
type input "84500"
type input "85 000"
drag, startPoint x: 842, startPoint y: 216, endPoint x: 1048, endPoint y: 211, distance: 206.1
type input "85000"
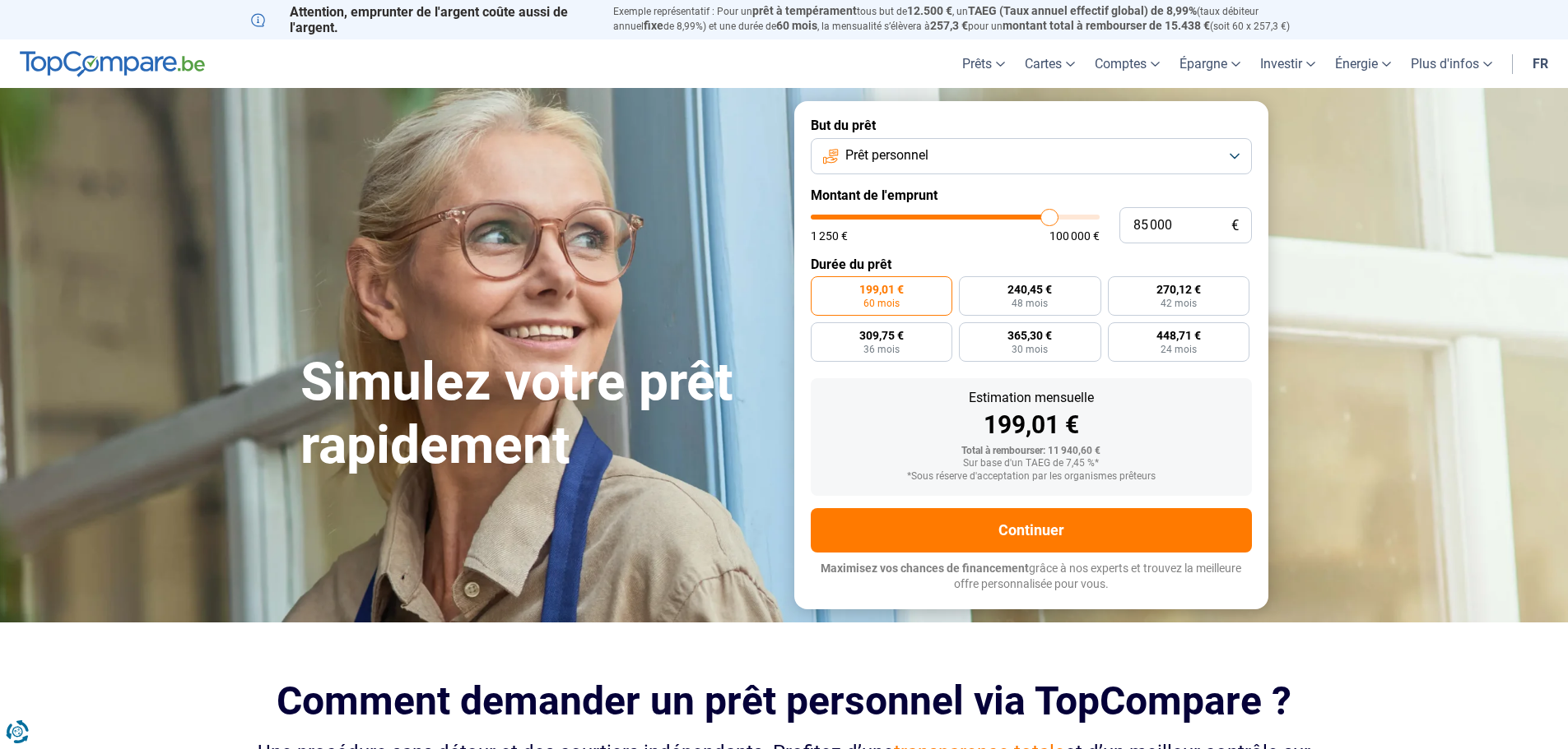
click at [1048, 215] on input "range" at bounding box center [955, 217] width 289 height 5
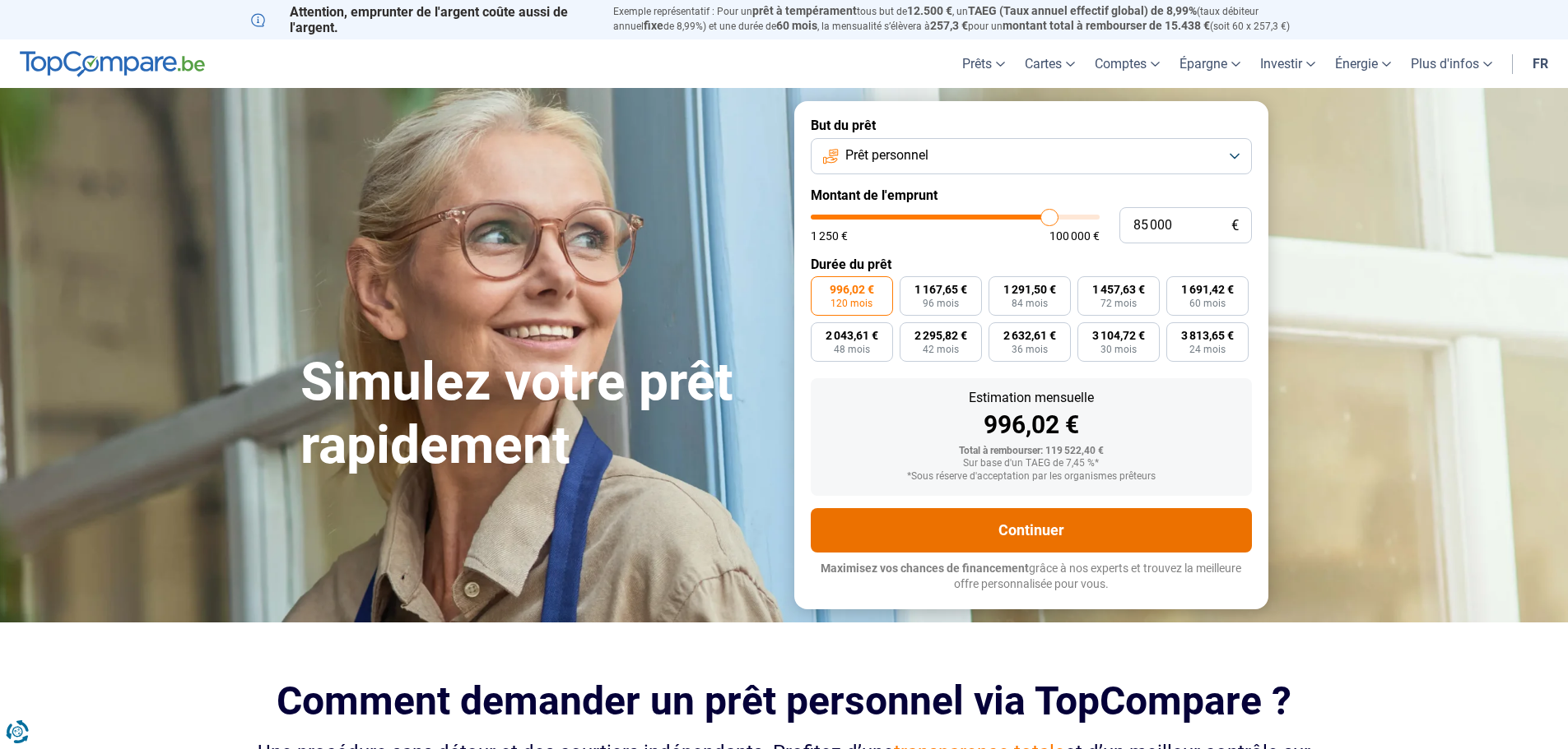
click at [1034, 524] on button "Continuer" at bounding box center [1031, 530] width 441 height 44
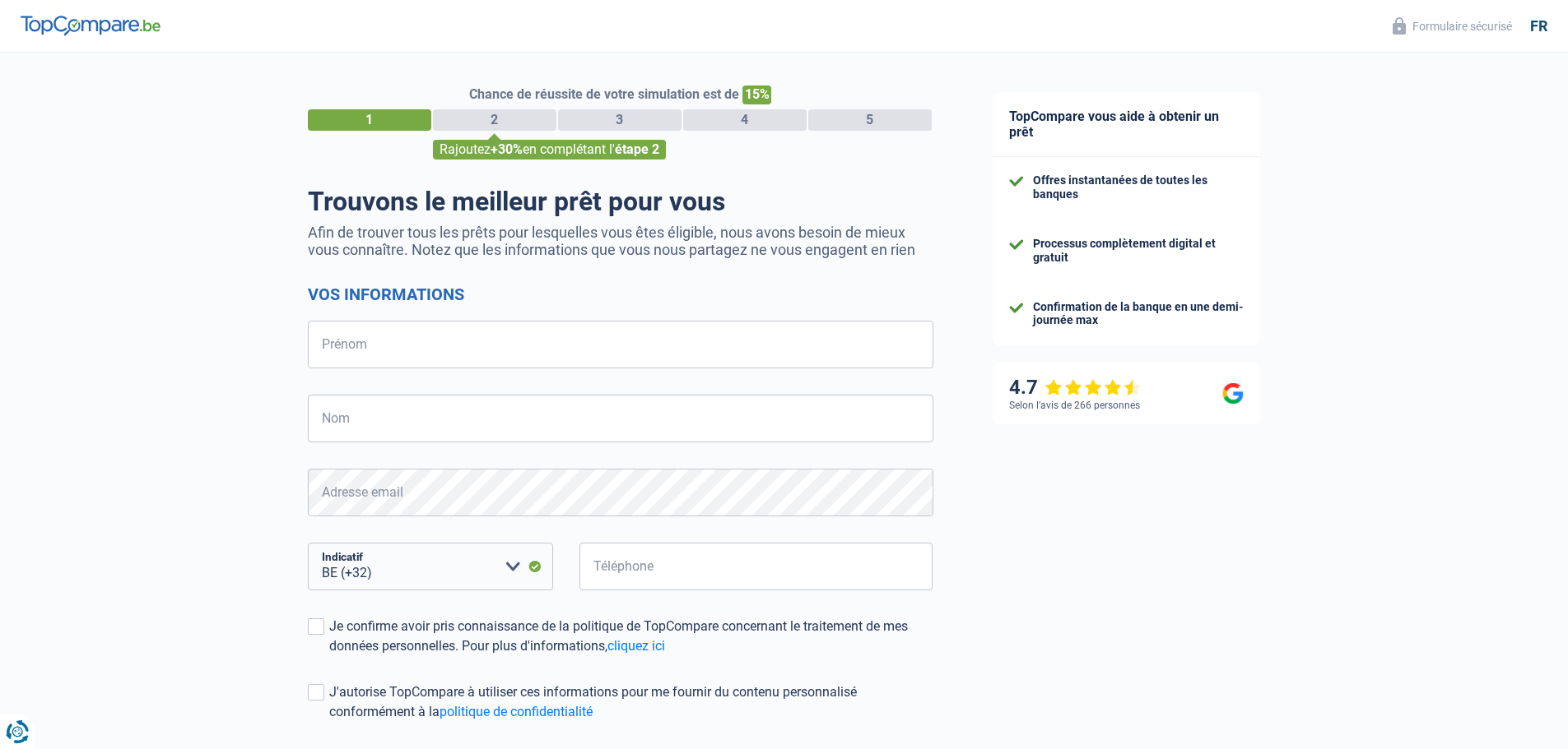
select select "32"
click at [517, 335] on input "Prénom" at bounding box center [620, 344] width 625 height 47
type input "[PERSON_NAME]"
type input "guide"
type input "497058694"
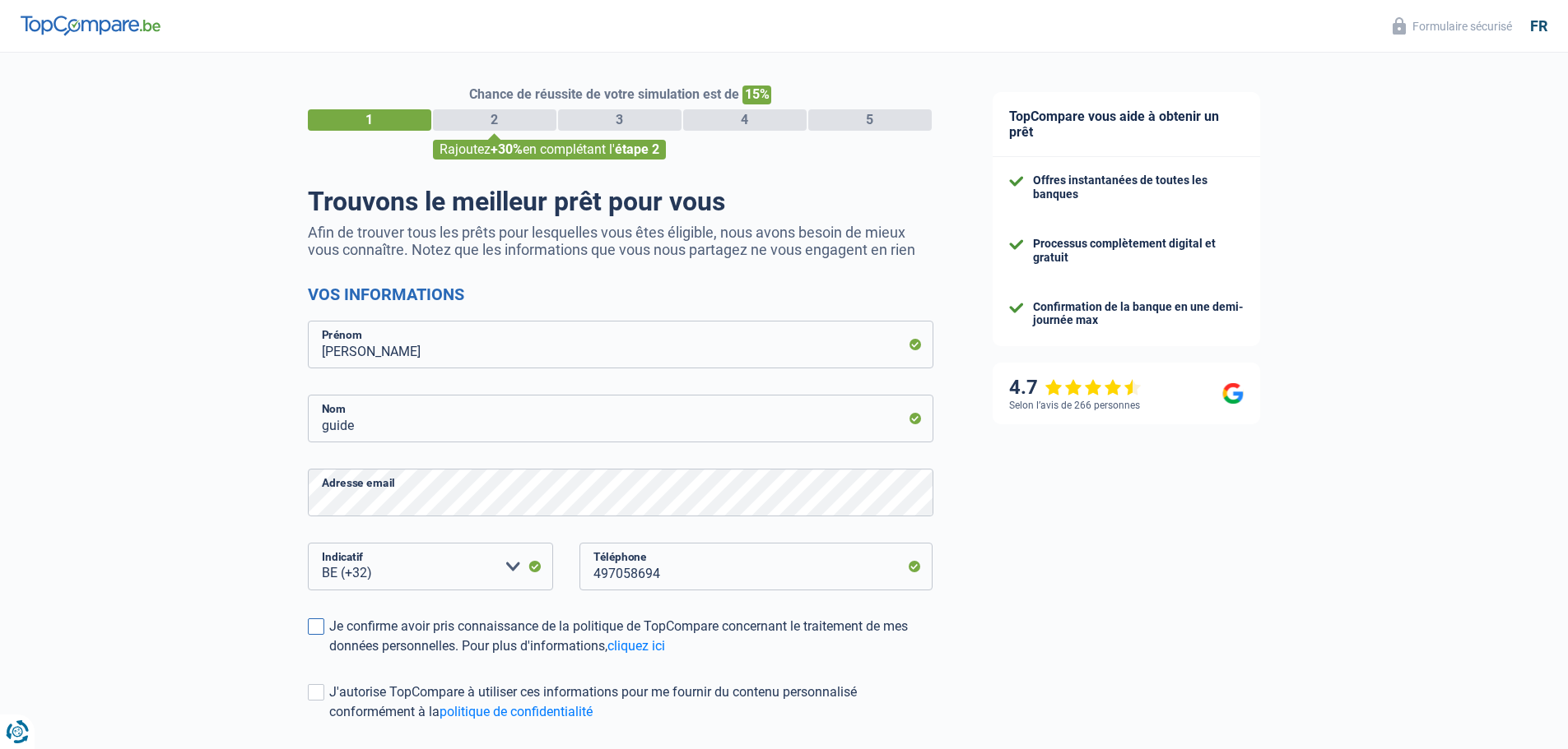
click at [315, 634] on span at bounding box center [316, 626] width 17 height 17
click at [329, 656] on input "Je confirme avoir pris connaissance de la politique de TopCompare concernant le…" at bounding box center [329, 656] width 0 height 0
click at [321, 694] on span at bounding box center [316, 692] width 17 height 17
click at [329, 722] on input "J'autorise TopCompare à utiliser ces informations pour me fournir du contenu pe…" at bounding box center [329, 722] width 0 height 0
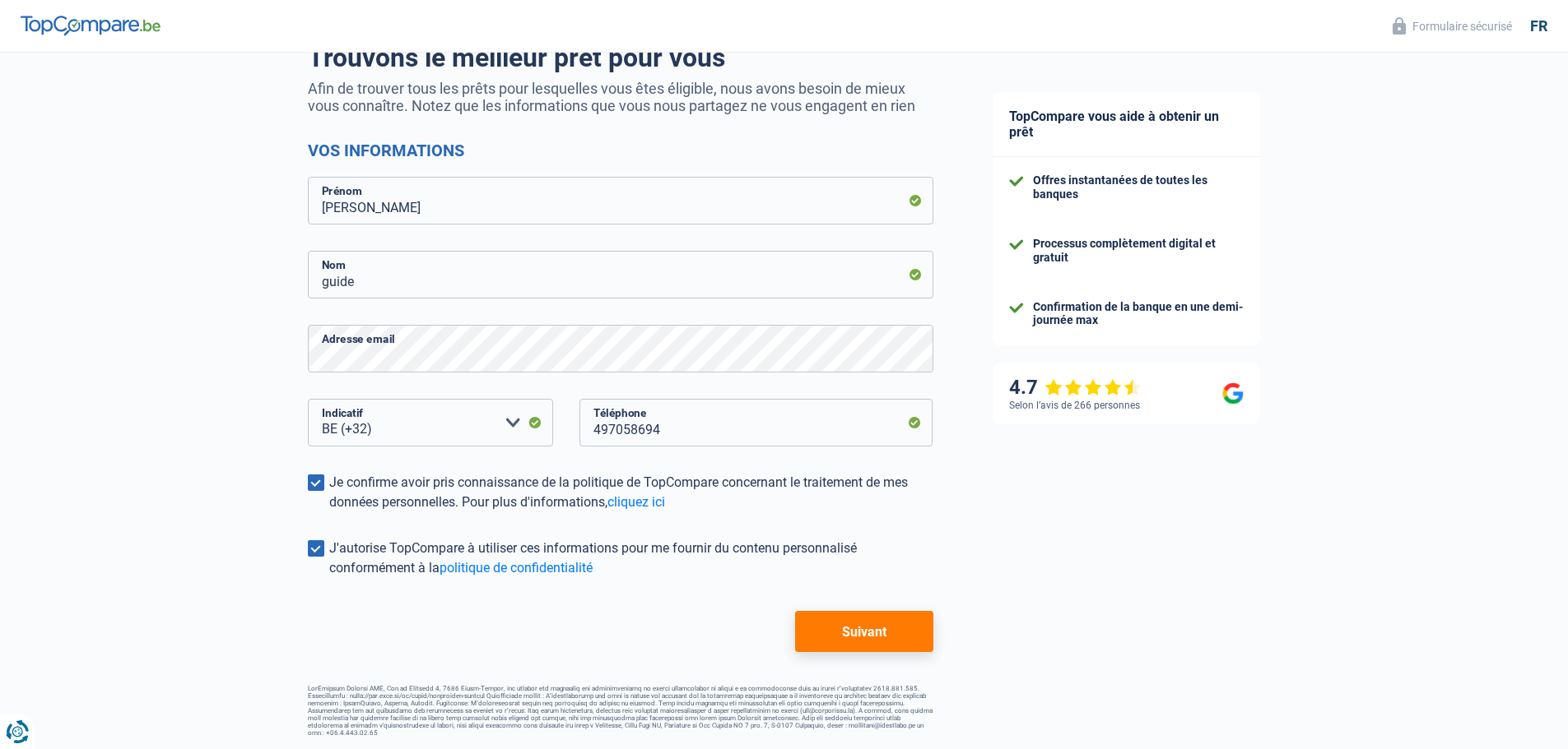
click at [888, 639] on button "Suivant" at bounding box center [863, 632] width 137 height 41
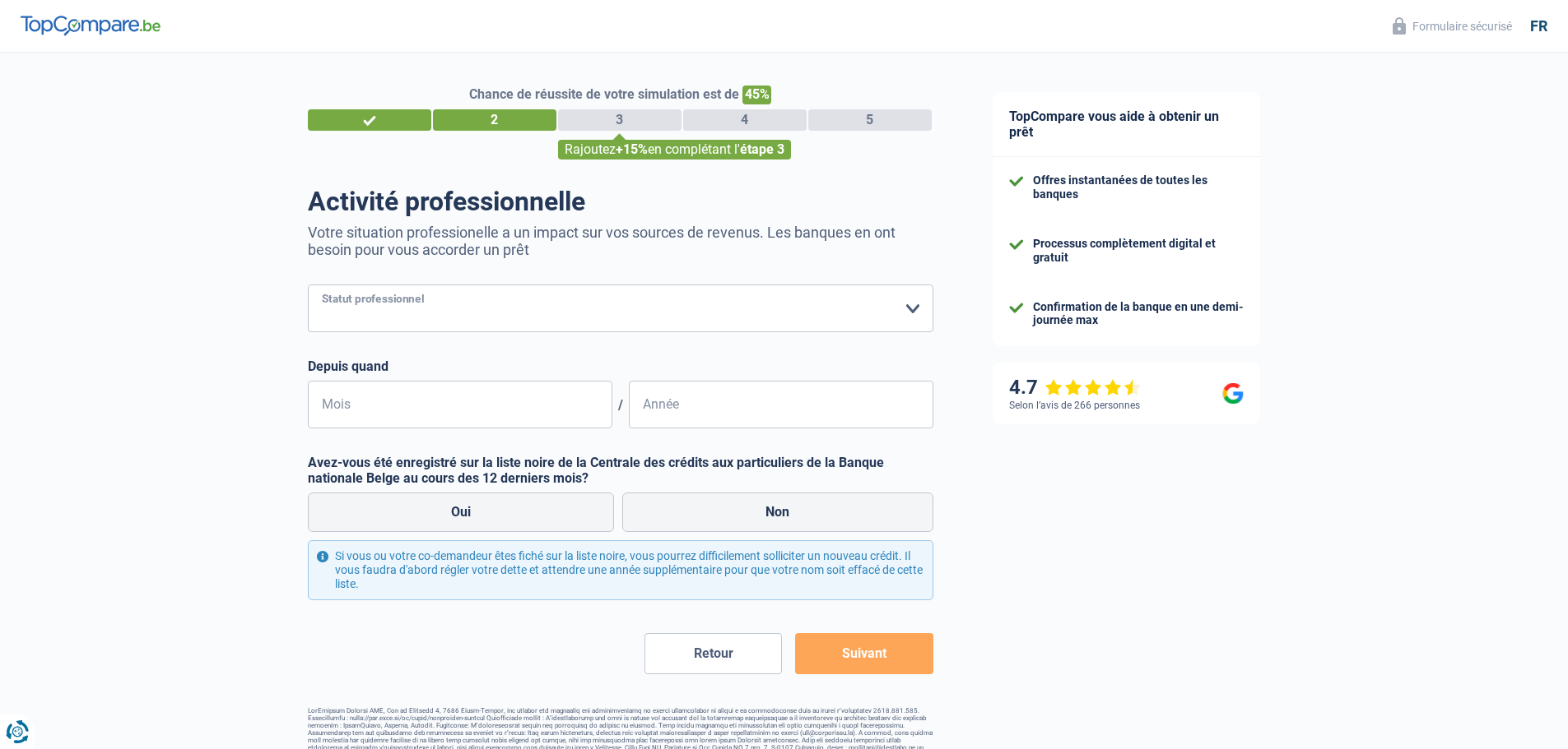
click at [913, 310] on select "Ouvrier Employé privé Employé public Invalide Indépendant Pensionné Chômeur Mut…" at bounding box center [620, 308] width 625 height 47
select select "publicEmployee"
click at [308, 286] on select "Ouvrier Employé privé Employé public Invalide Indépendant Pensionné Chômeur Mut…" at bounding box center [620, 308] width 625 height 47
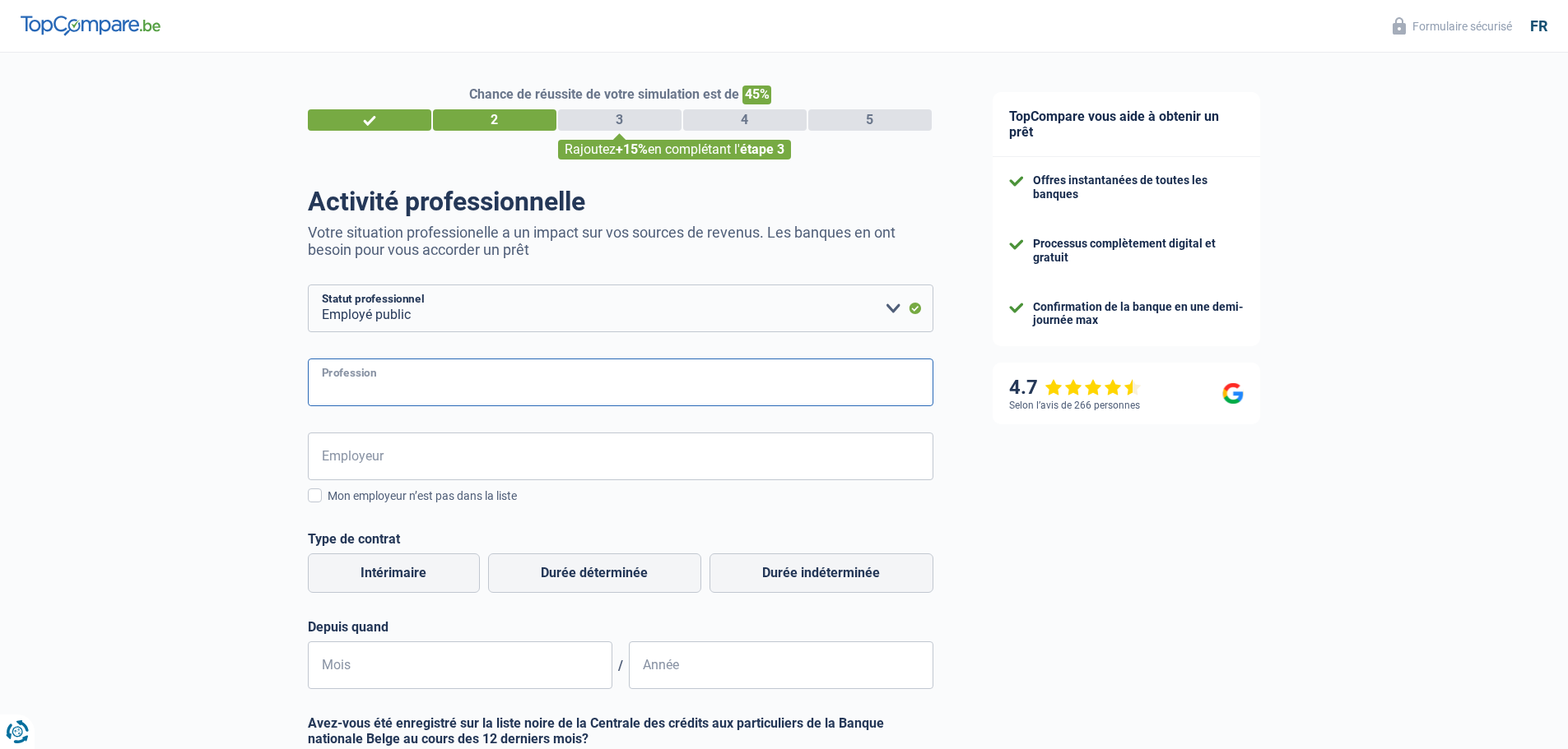
click at [586, 394] on input "Profession" at bounding box center [620, 382] width 625 height 47
type input "policier"
click at [437, 458] on input "Employeur" at bounding box center [620, 456] width 625 height 47
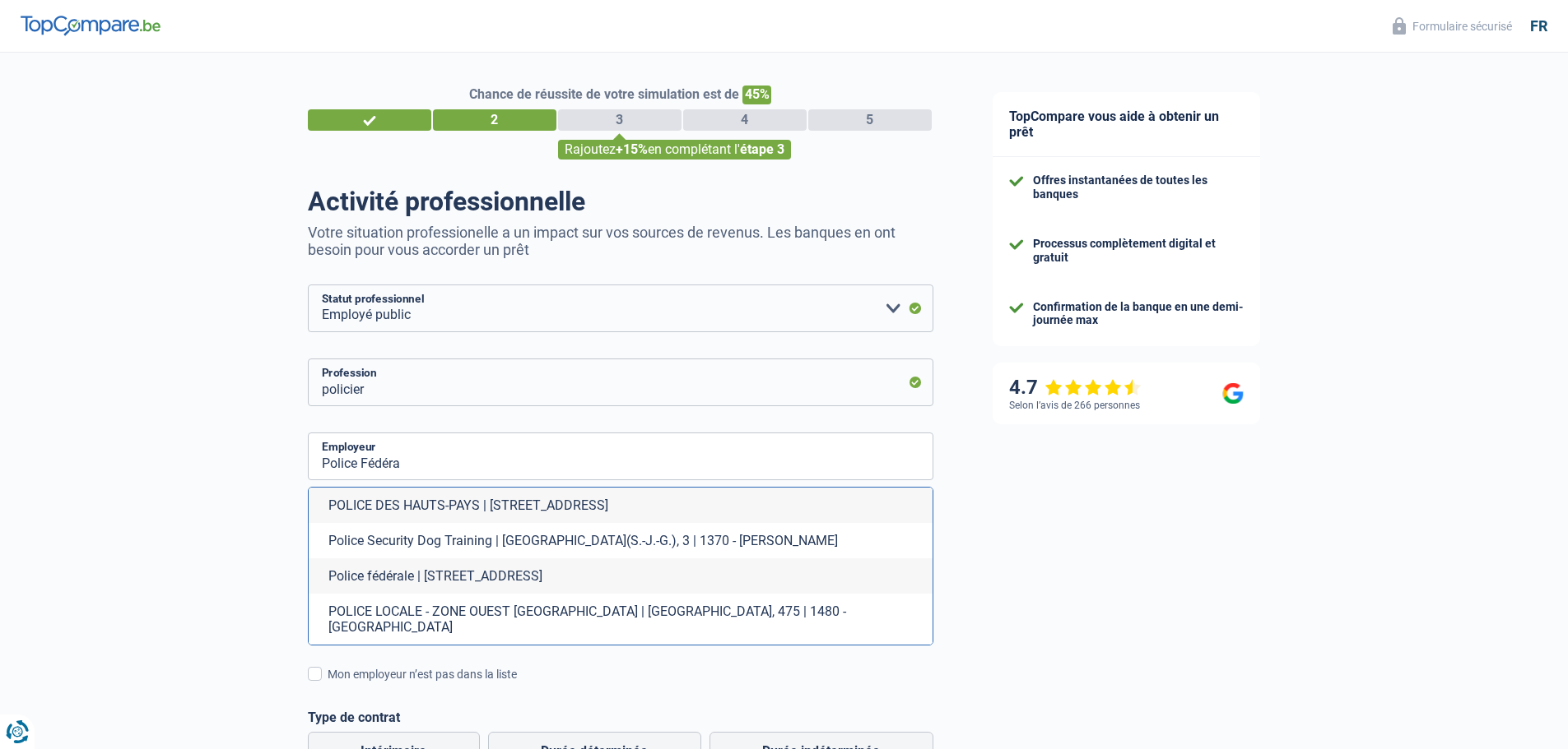
click at [463, 571] on li "Police fédérale | Avenue de la Couronne, 145 | 1050 - Ixelles" at bounding box center [620, 577] width 623 height 35
type input "Police fédérale | Avenue de la Couronne, 145 | 1050 - Ixelles"
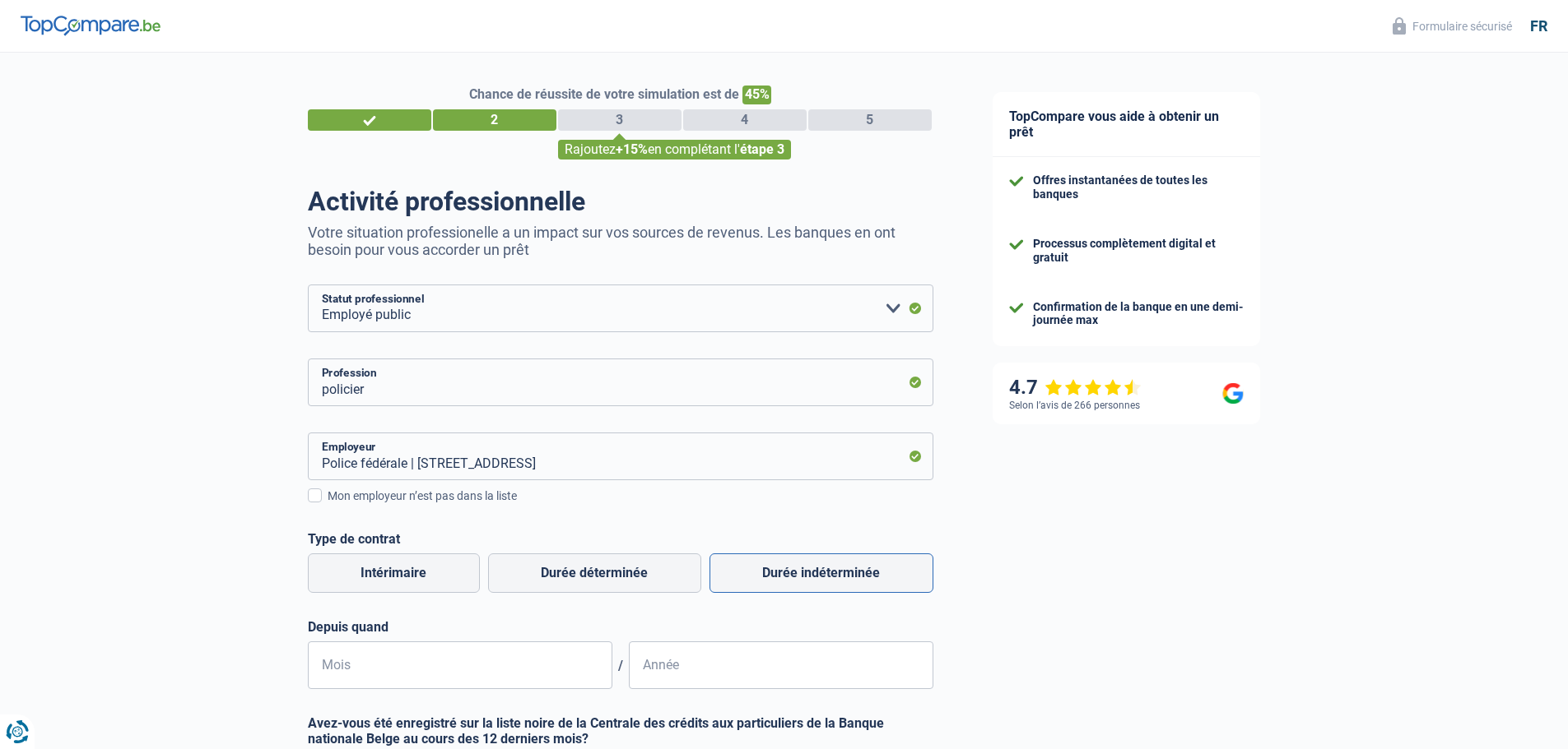
click at [780, 566] on label "Durée indéterminée" at bounding box center [820, 574] width 224 height 39
click at [780, 566] on input "Durée indéterminée" at bounding box center [820, 574] width 224 height 39
radio input "true"
click at [550, 675] on input "Mois" at bounding box center [460, 665] width 305 height 47
type input "11"
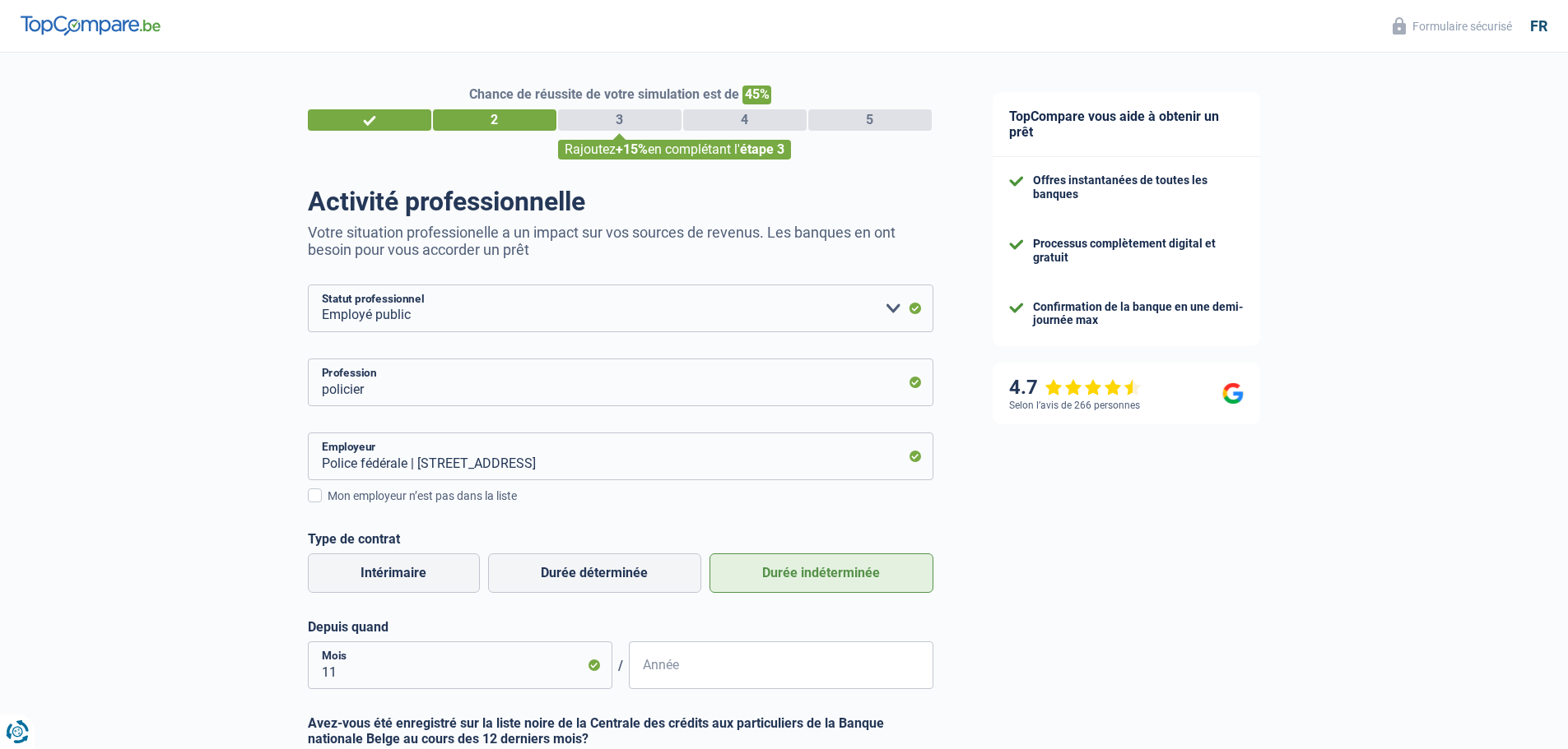
click at [677, 668] on input "Année" at bounding box center [780, 665] width 305 height 47
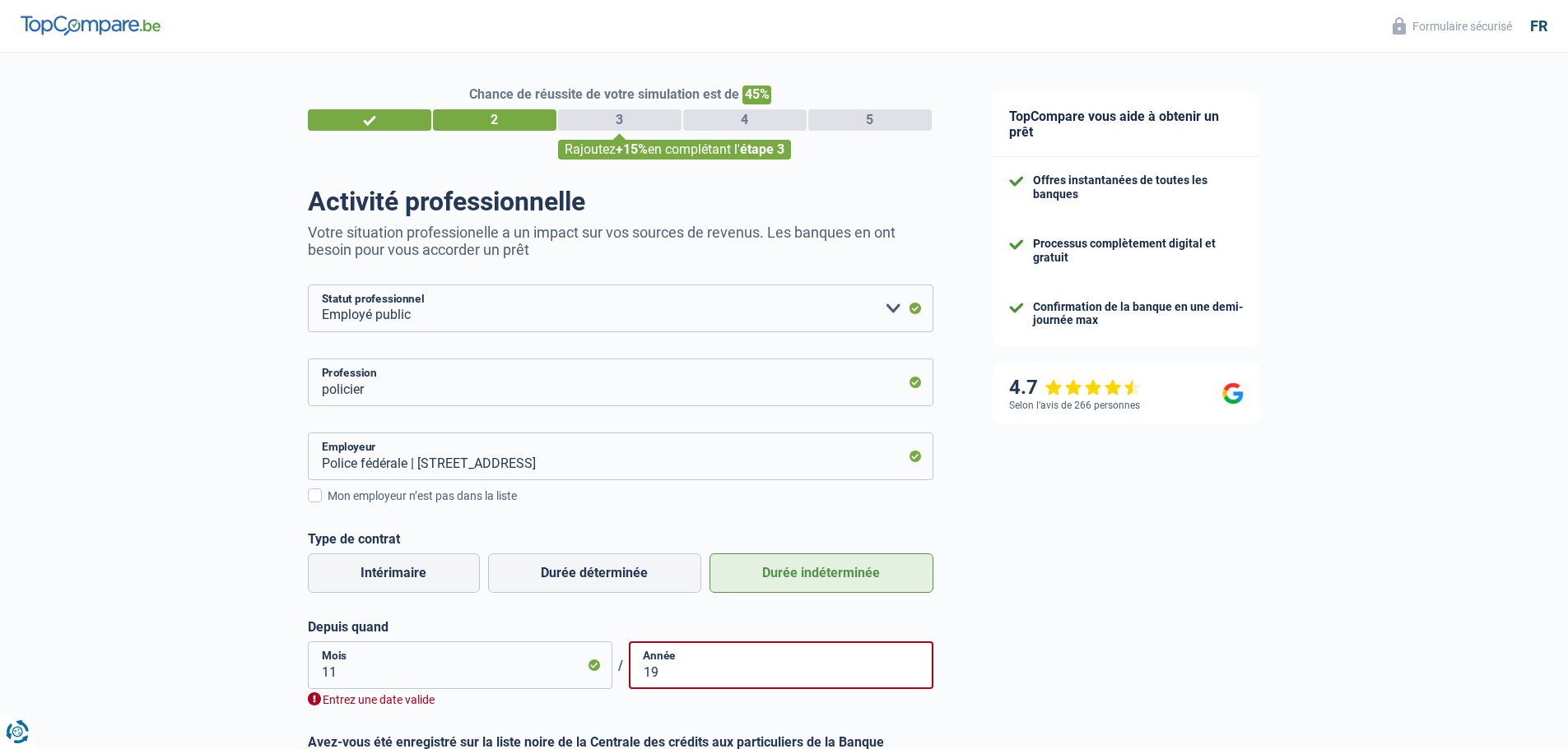
type input "1"
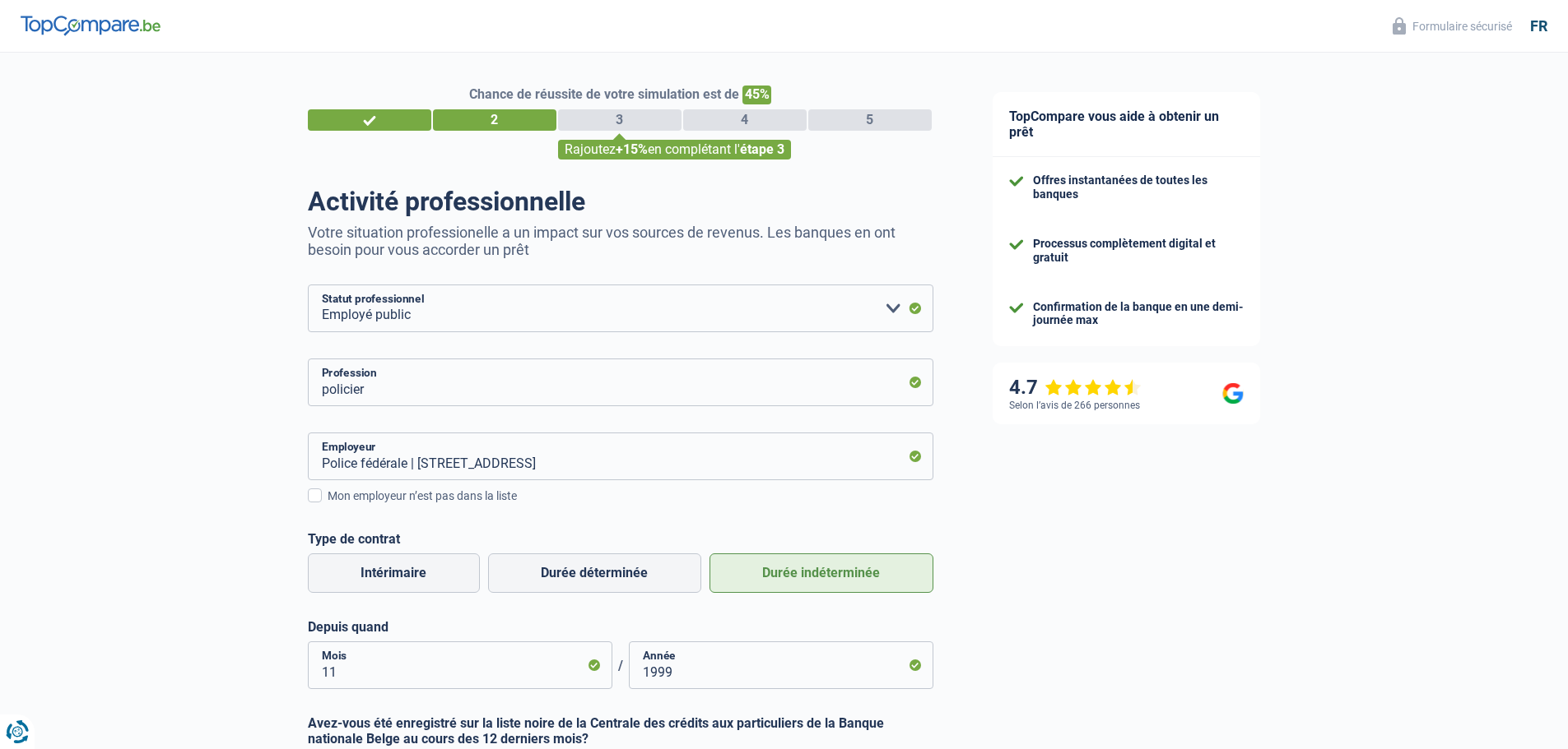
type input "1999"
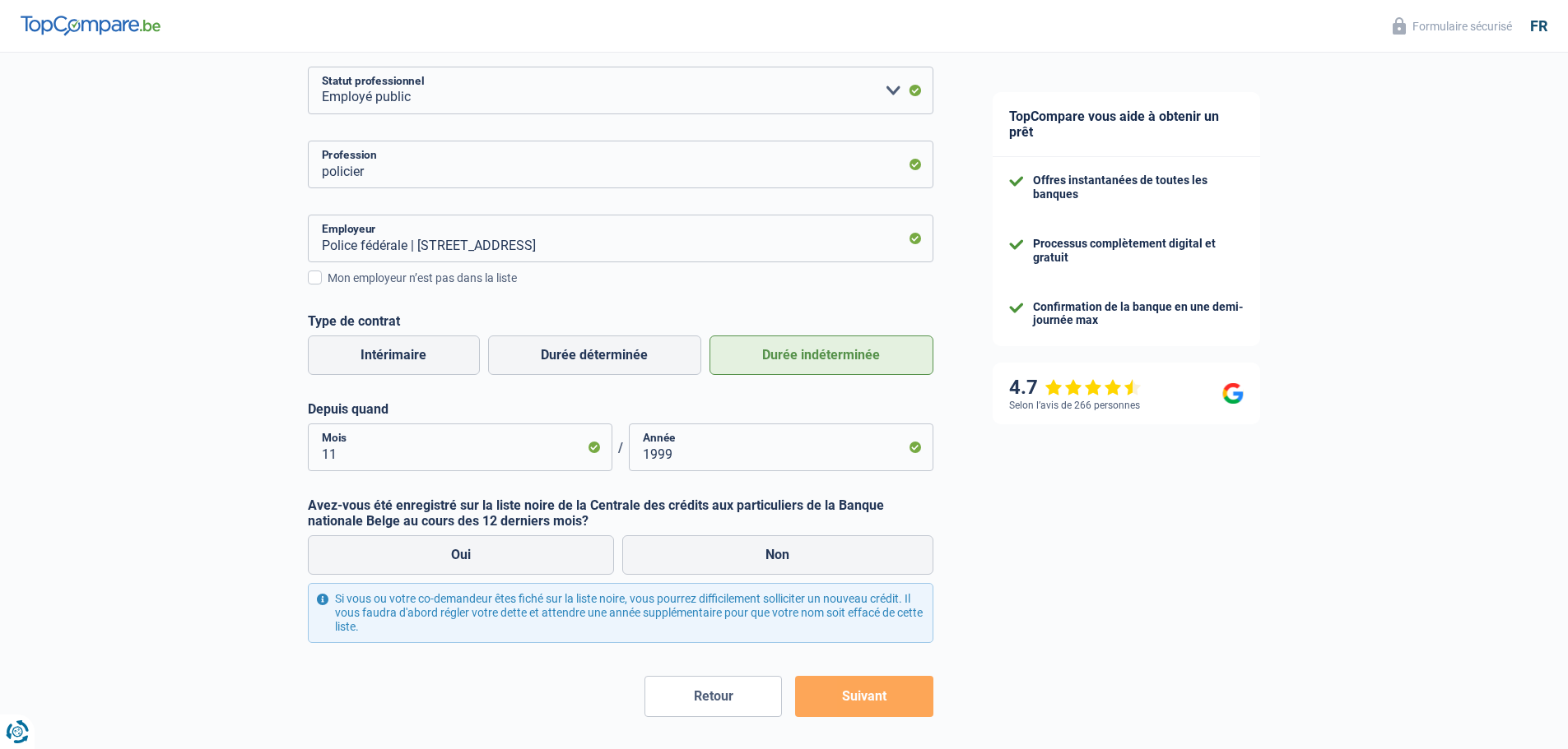
scroll to position [228, 0]
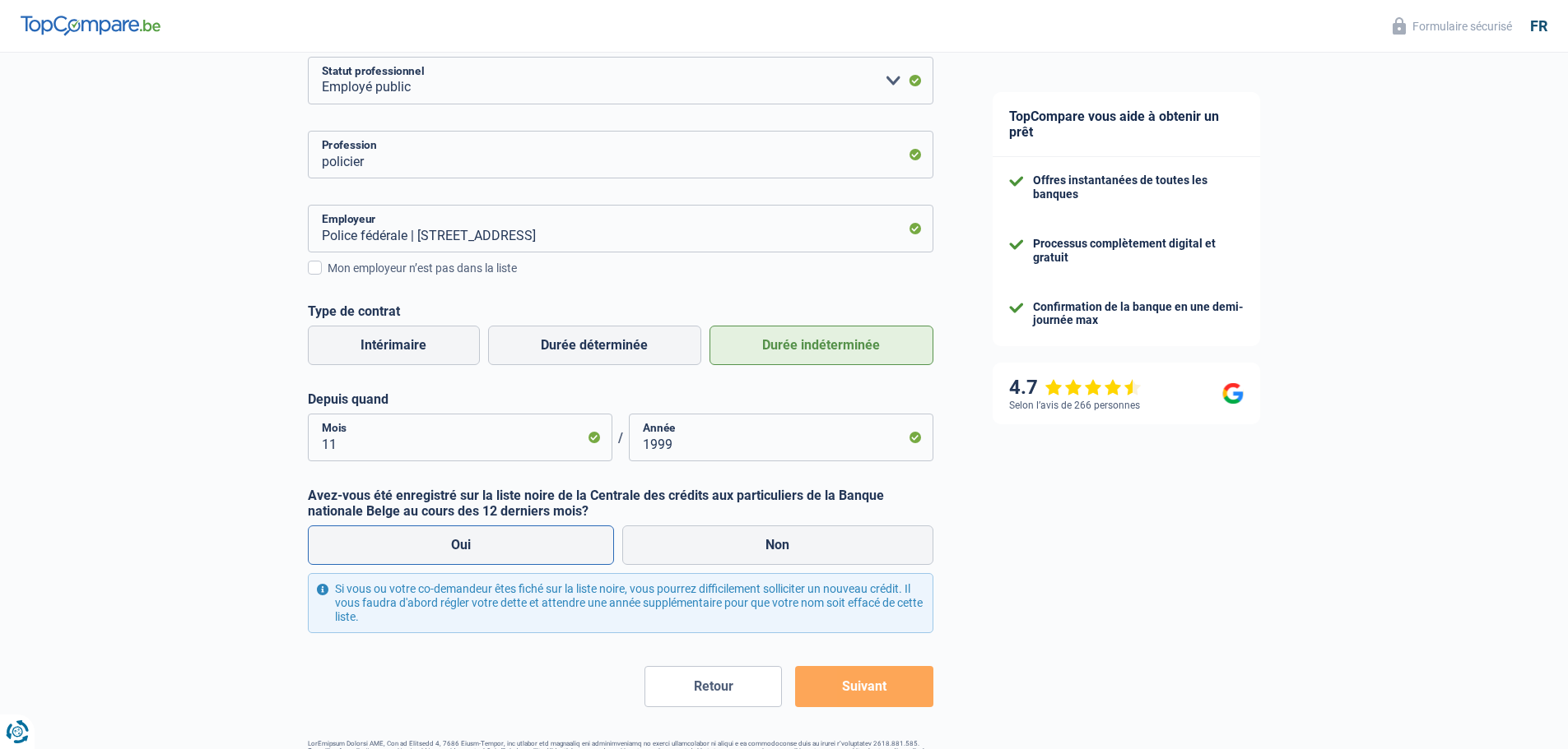
click at [453, 545] on label "Oui" at bounding box center [461, 545] width 307 height 39
click at [453, 545] on input "Oui" at bounding box center [461, 545] width 307 height 39
radio input "true"
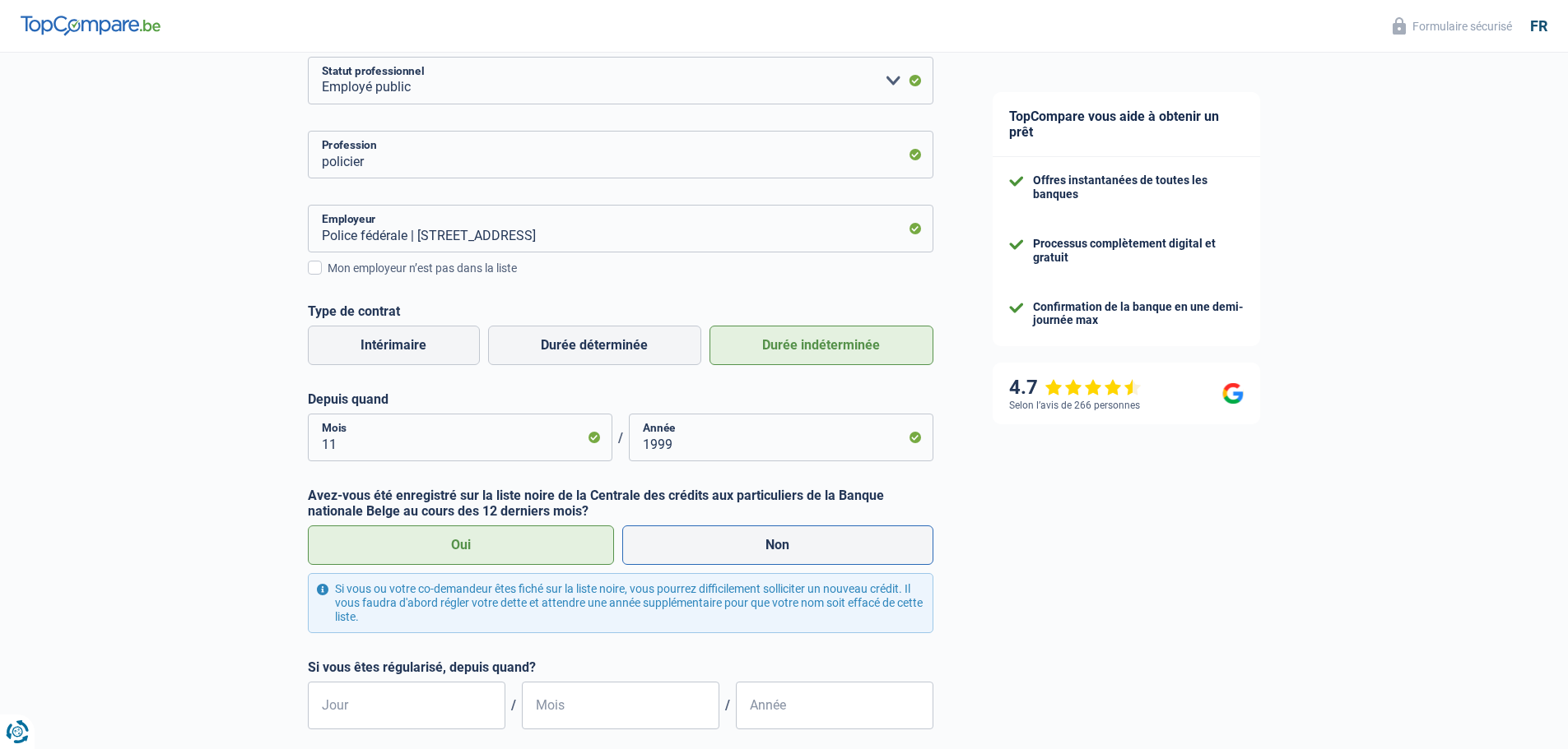
click at [776, 560] on label "Non" at bounding box center [777, 545] width 311 height 39
click at [776, 560] on input "Non" at bounding box center [777, 545] width 311 height 39
radio input "true"
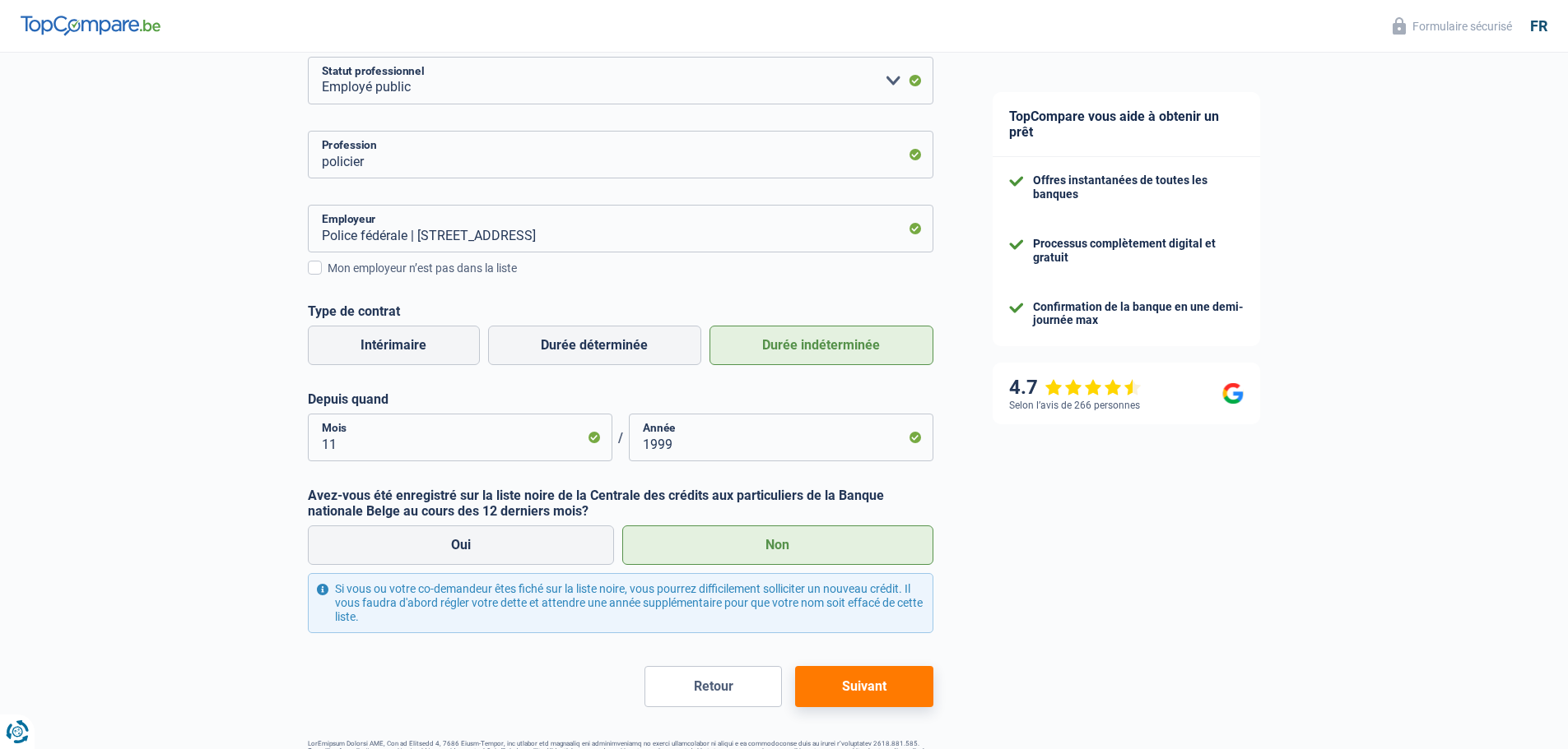
click at [868, 681] on button "Suivant" at bounding box center [863, 687] width 137 height 41
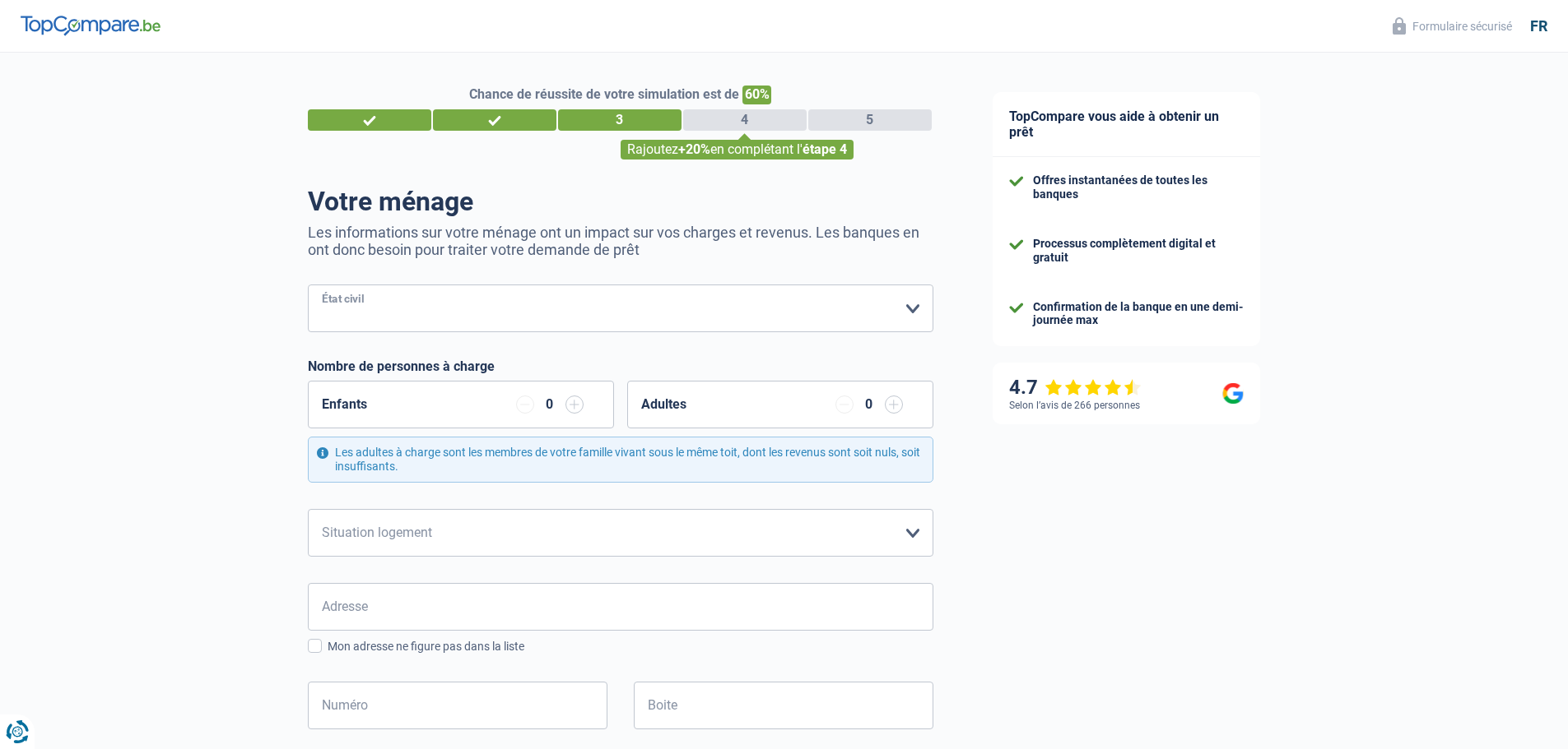
click at [913, 310] on select "Célibataire Marié(e) Cohabitant(e) légal(e) Divorcé(e) Veuf(ve) Séparé (de fait…" at bounding box center [620, 308] width 625 height 47
select select "married"
click at [308, 286] on select "Célibataire Marié(e) Cohabitant(e) légal(e) Divorcé(e) Veuf(ve) Séparé (de fait…" at bounding box center [620, 308] width 625 height 47
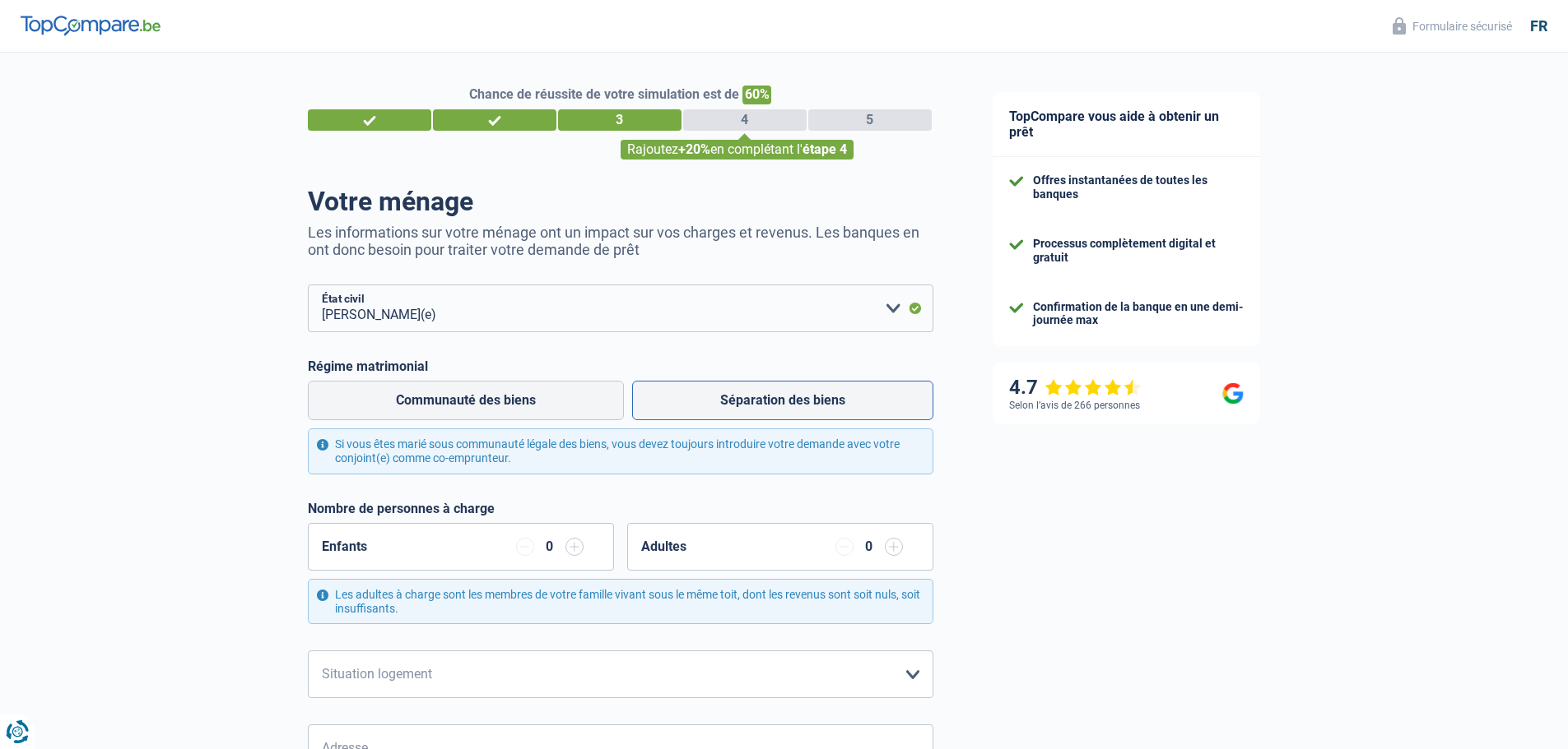
click at [817, 400] on label "Séparation des biens" at bounding box center [782, 400] width 301 height 39
click at [817, 400] on input "Séparation des biens" at bounding box center [782, 400] width 301 height 39
radio input "true"
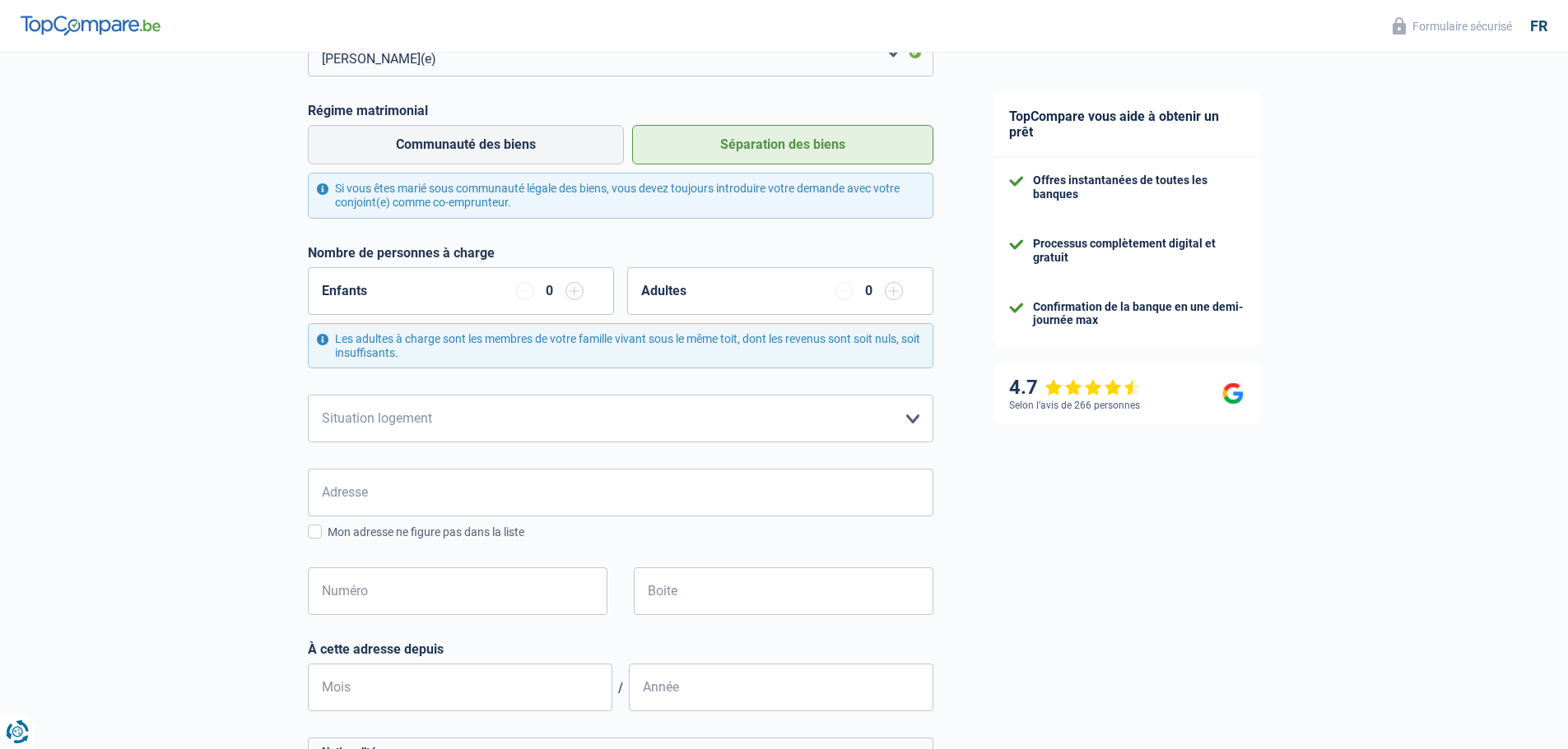
scroll to position [263, 0]
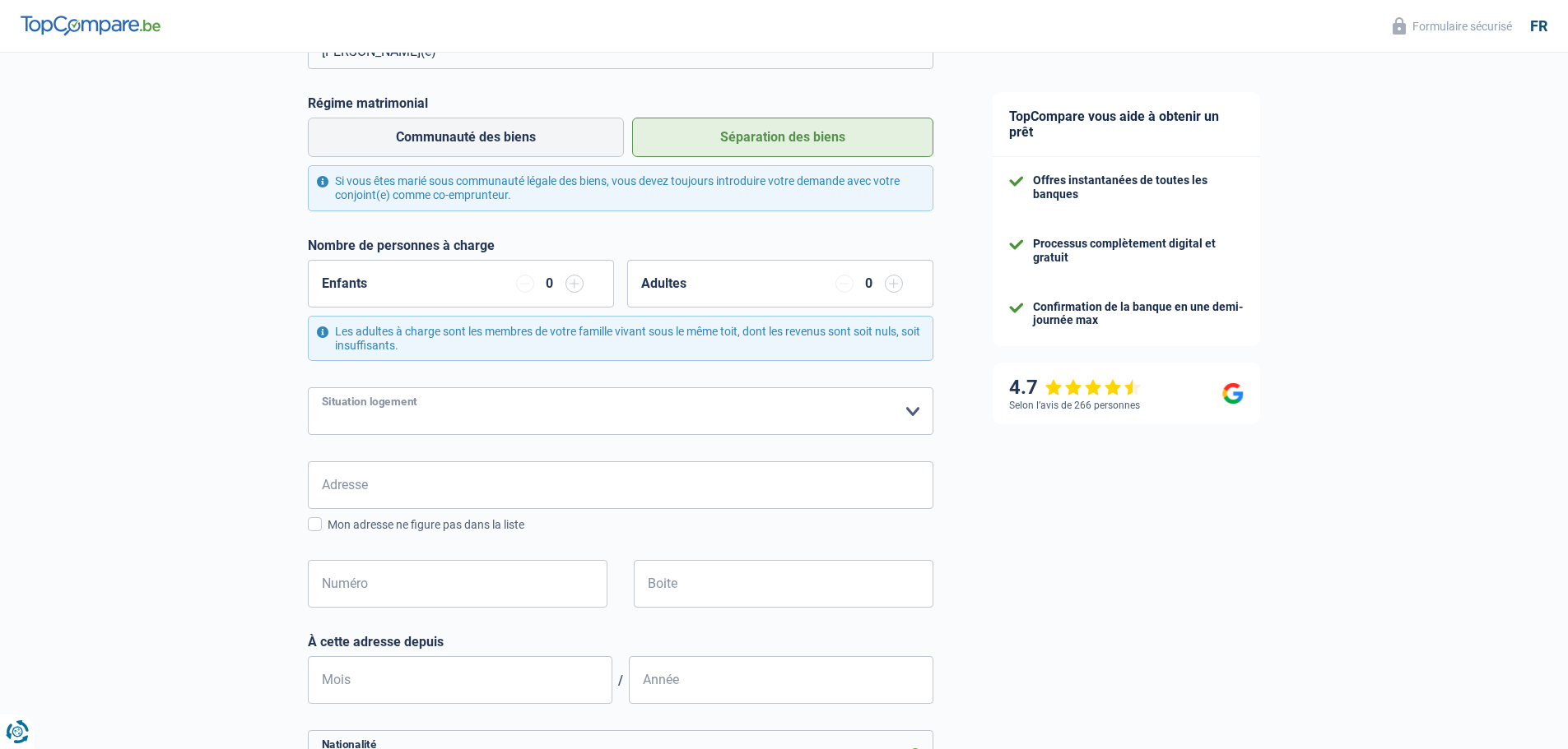
click at [906, 411] on select "Locataire Propriétaire avec prêt hypothécaire Propriétaire sans prêt hypothécai…" at bounding box center [620, 411] width 625 height 47
select select "rents"
click at [308, 389] on select "Locataire Propriétaire avec prêt hypothécaire Propriétaire sans prêt hypothécai…" at bounding box center [620, 411] width 625 height 47
click at [765, 494] on input "Adresse" at bounding box center [620, 485] width 625 height 47
type input "Rue Godart 66A"
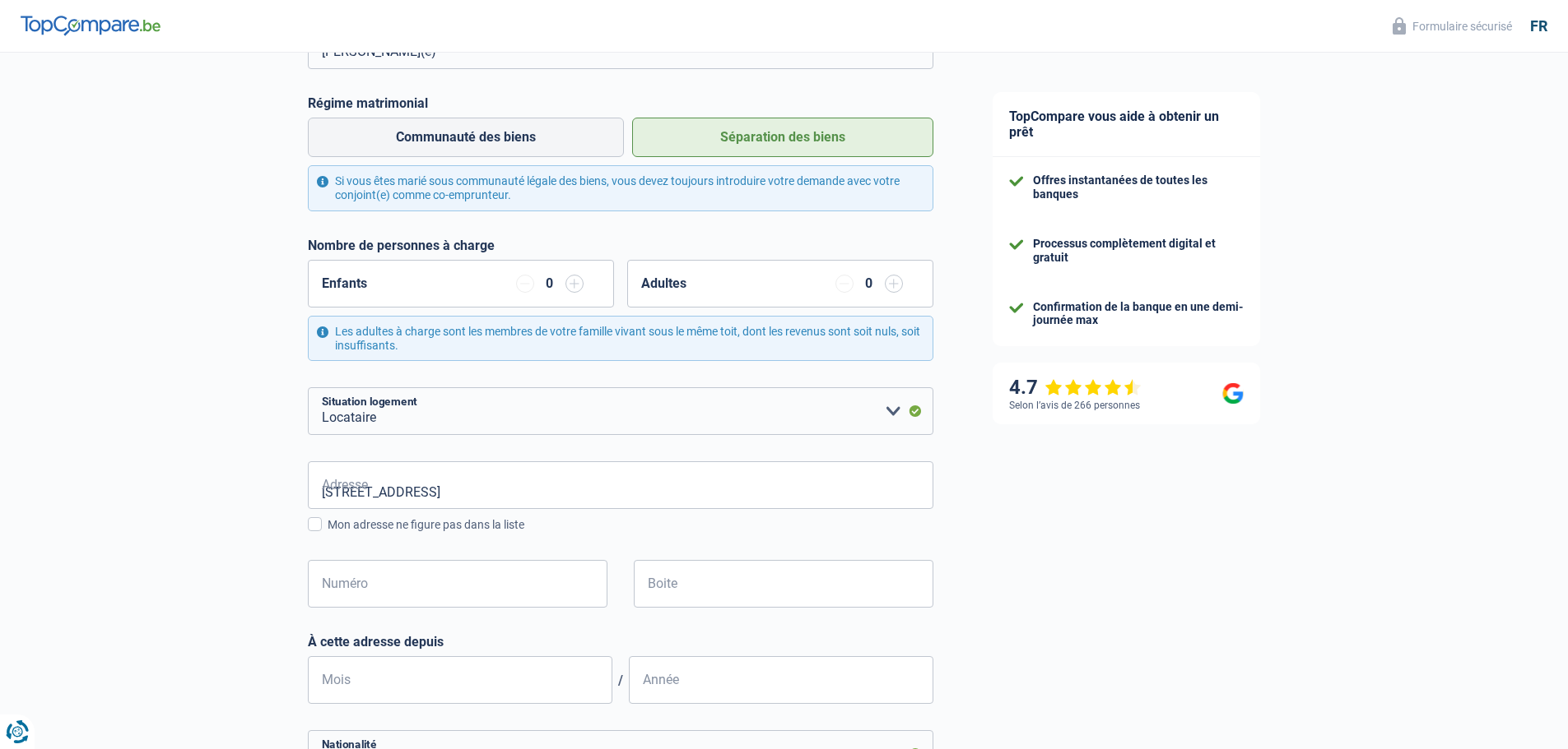
type input "Belgique"
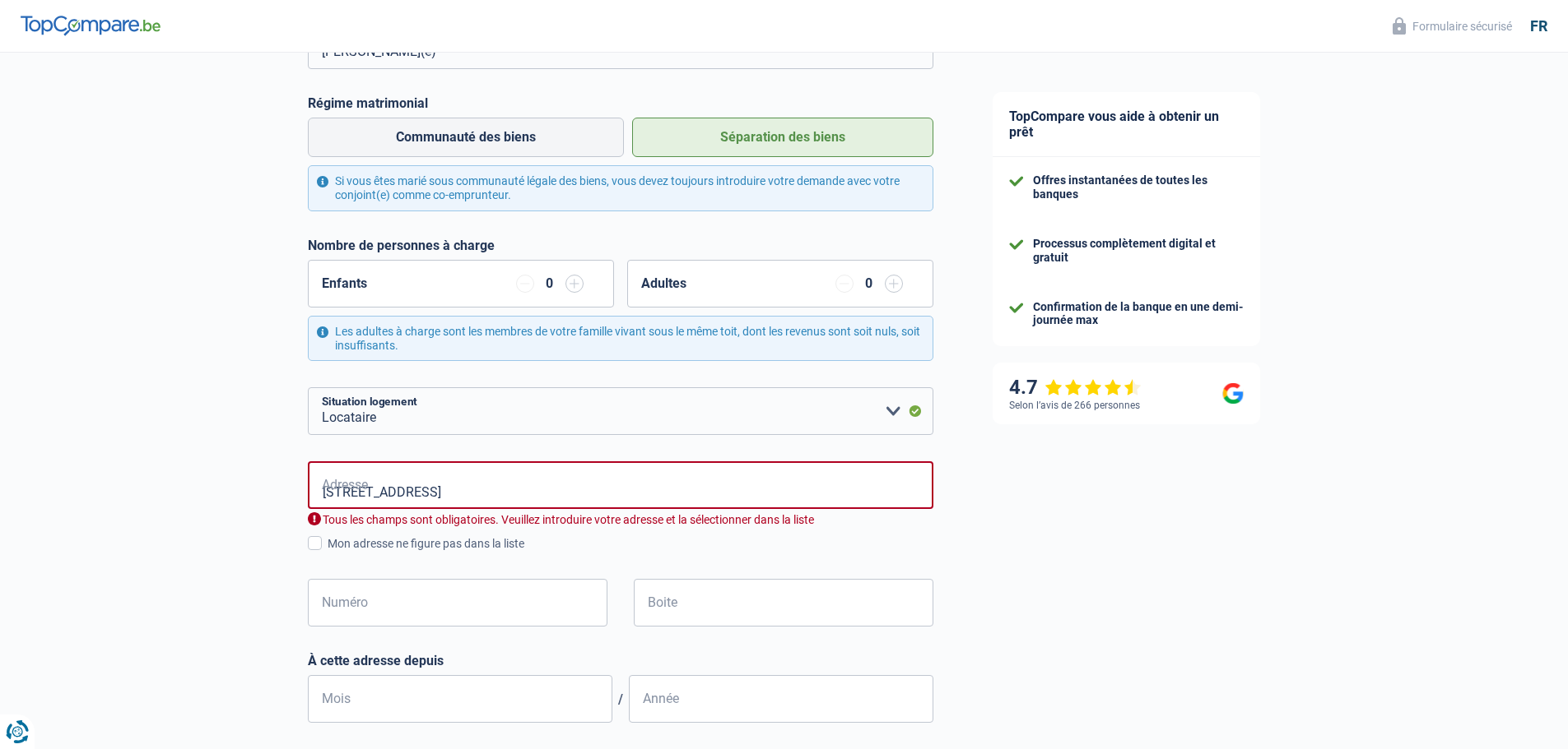
type input "Belgique"
click at [1077, 629] on div "TopCompare vous aide à obtenir un prêt Offres instantanées de toutes les banque…" at bounding box center [1265, 587] width 606 height 1597
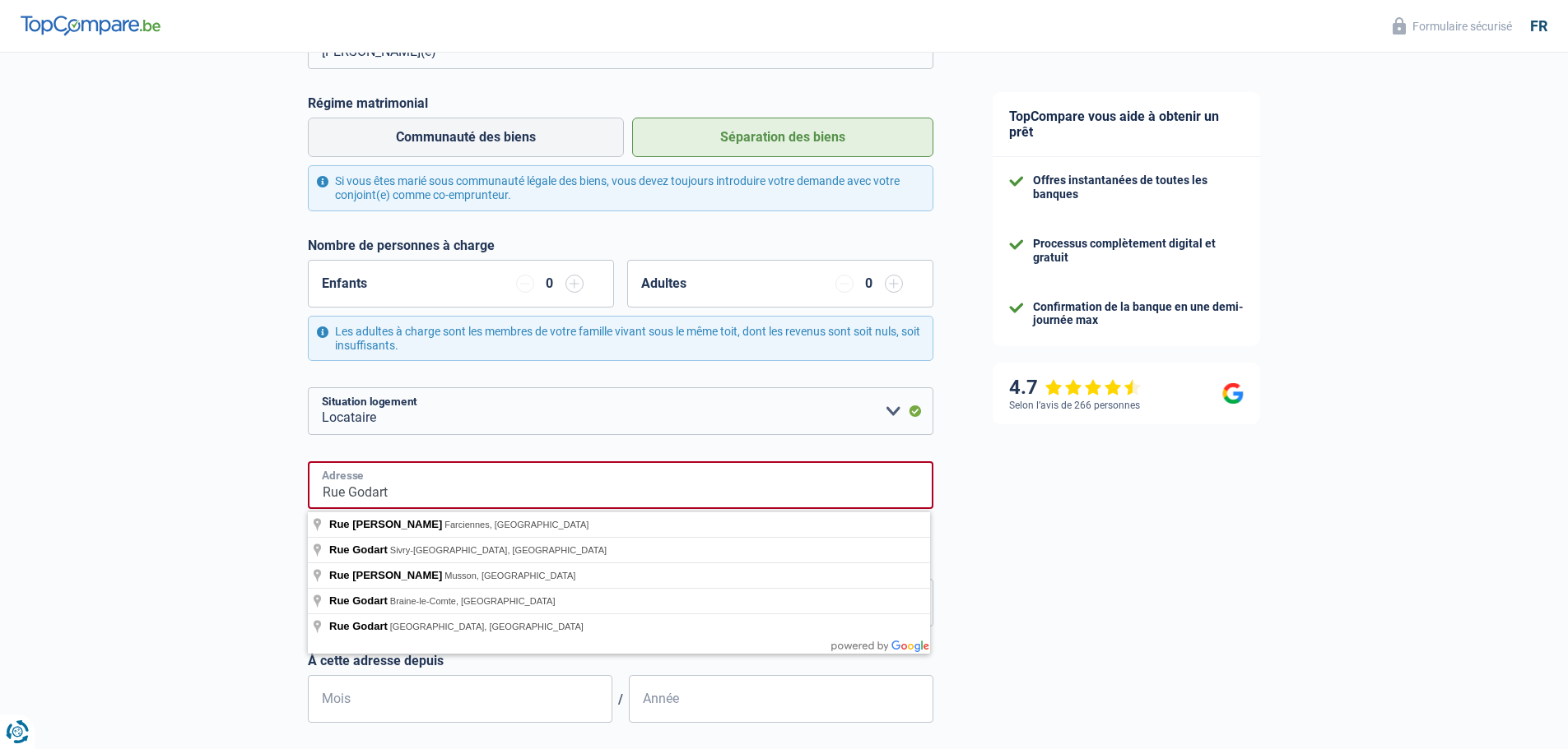
click at [494, 493] on input "Rue Godart" at bounding box center [620, 485] width 625 height 47
type input "Rue Godart, 6470, Sivry-Rance, BE"
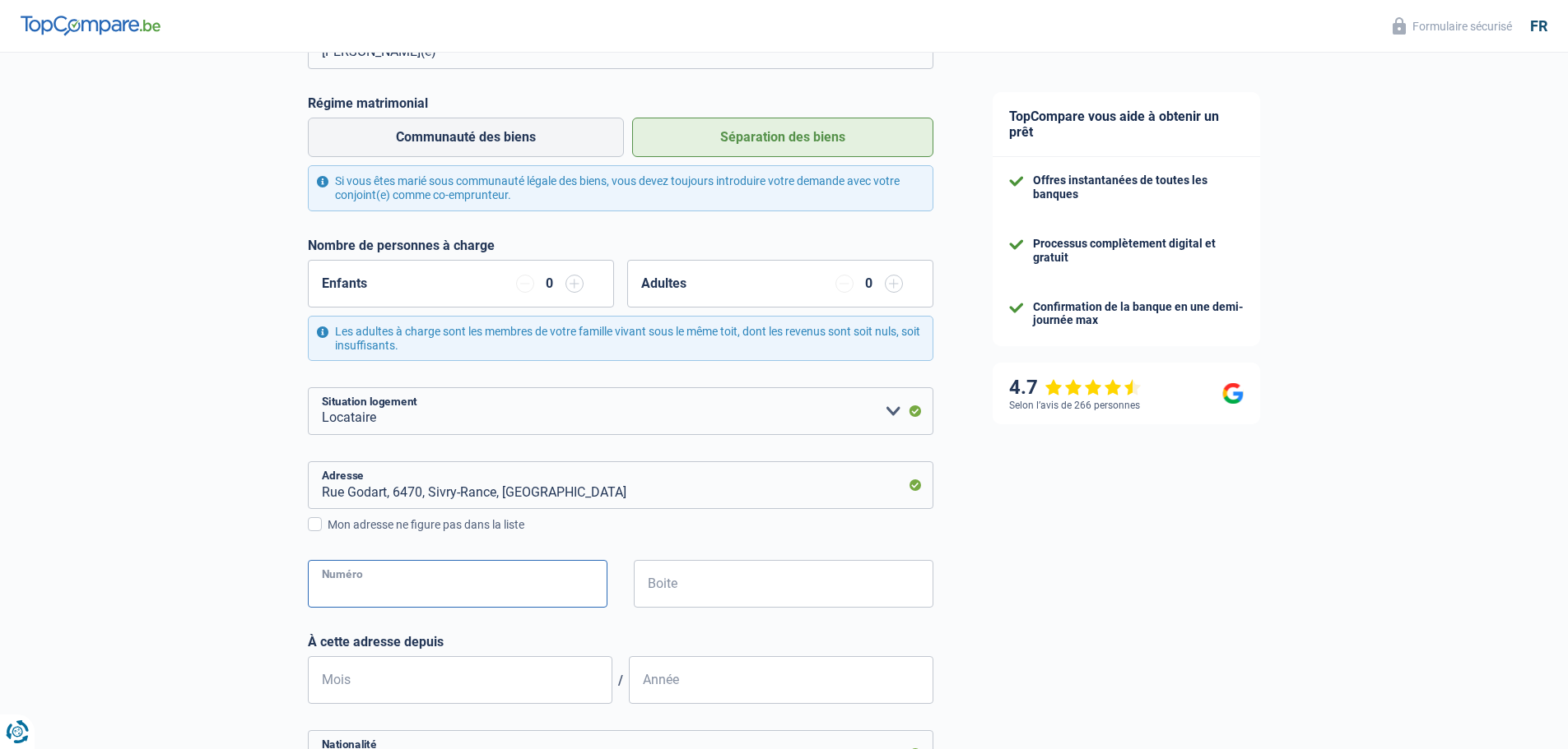
click at [555, 576] on input "Numéro" at bounding box center [458, 583] width 300 height 47
type input "66"
click at [778, 583] on input "Boite" at bounding box center [784, 583] width 300 height 47
type input "A"
click at [517, 688] on input "Mois" at bounding box center [460, 680] width 305 height 47
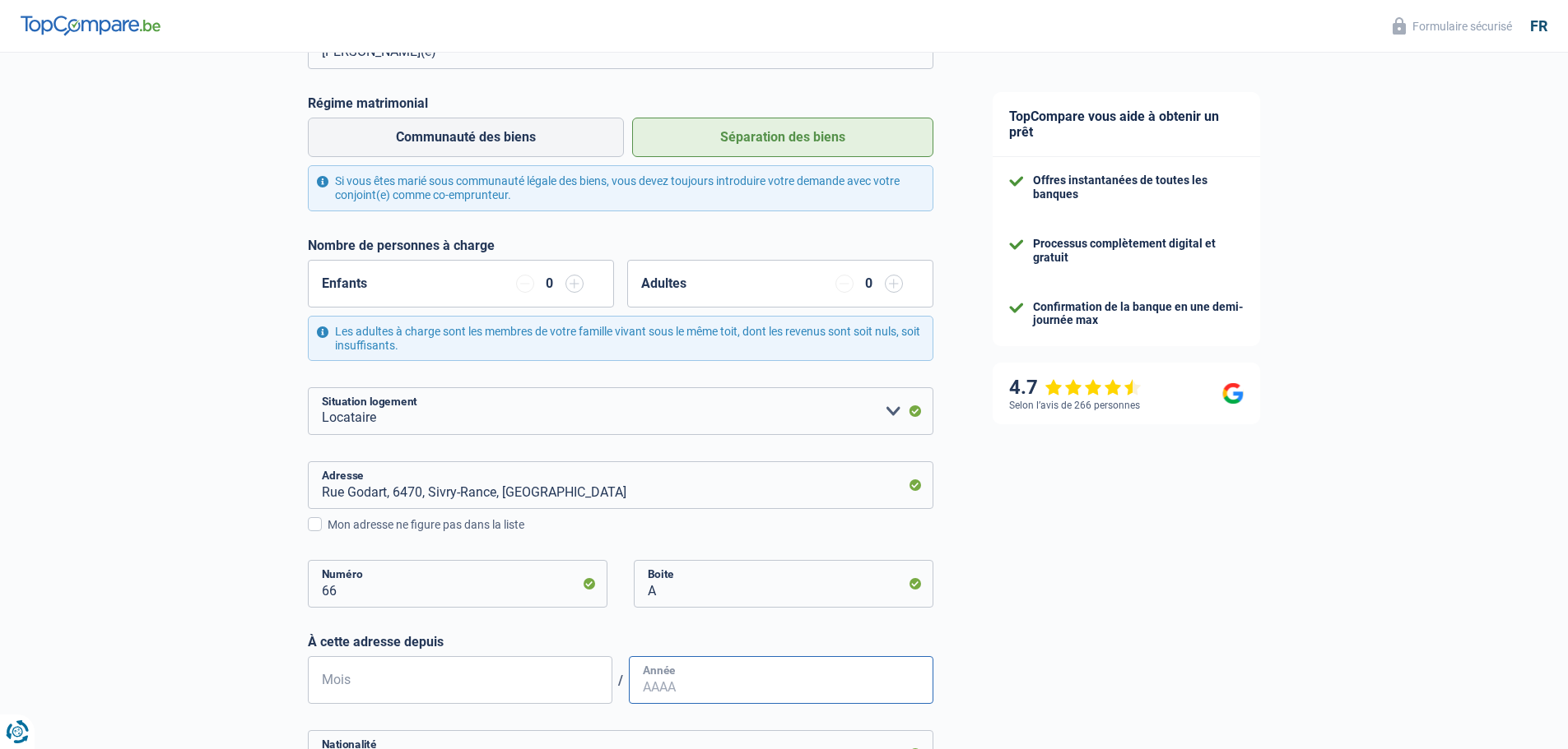
type input "05"
click at [722, 682] on input "Année" at bounding box center [780, 680] width 305 height 47
type input "2013"
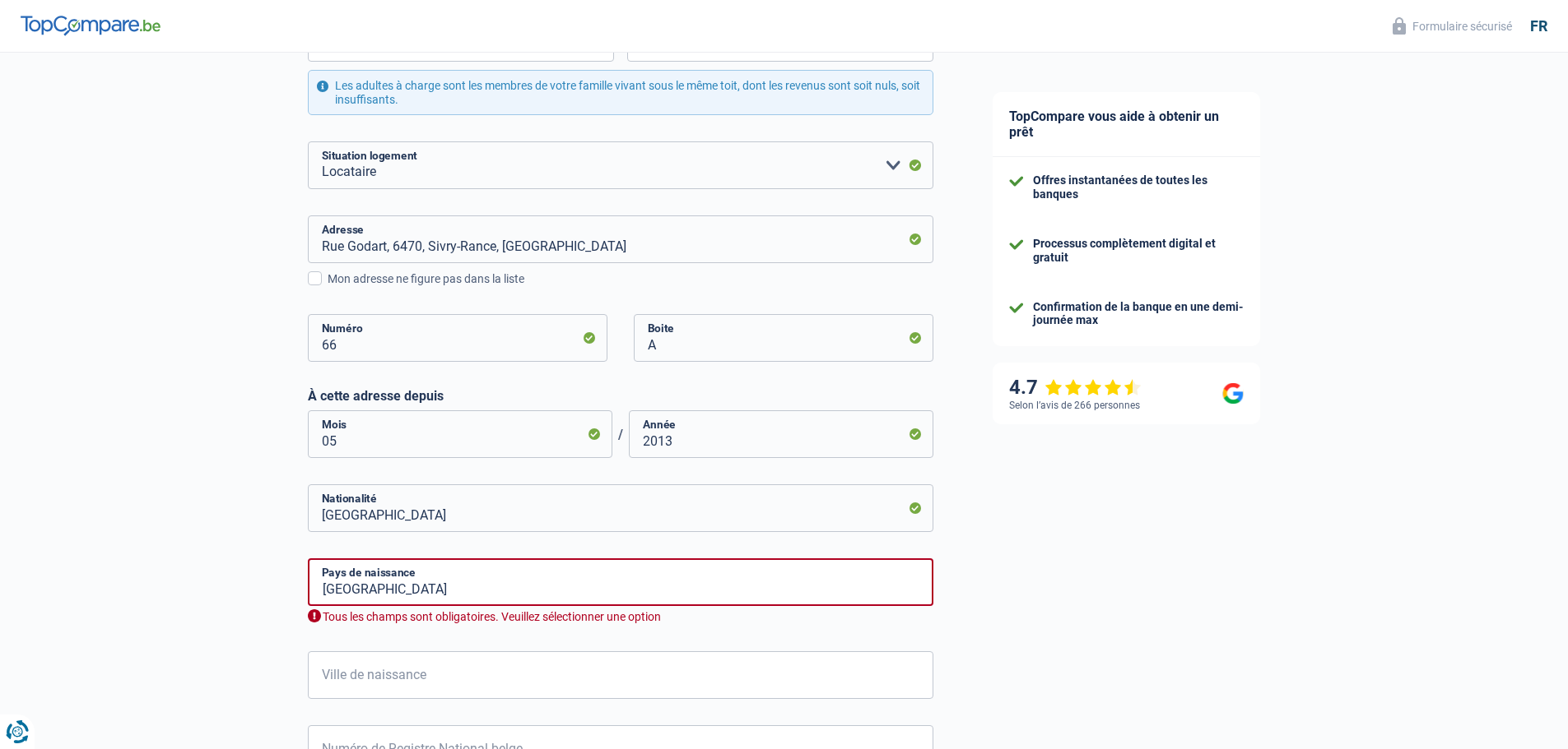
scroll to position [514, 0]
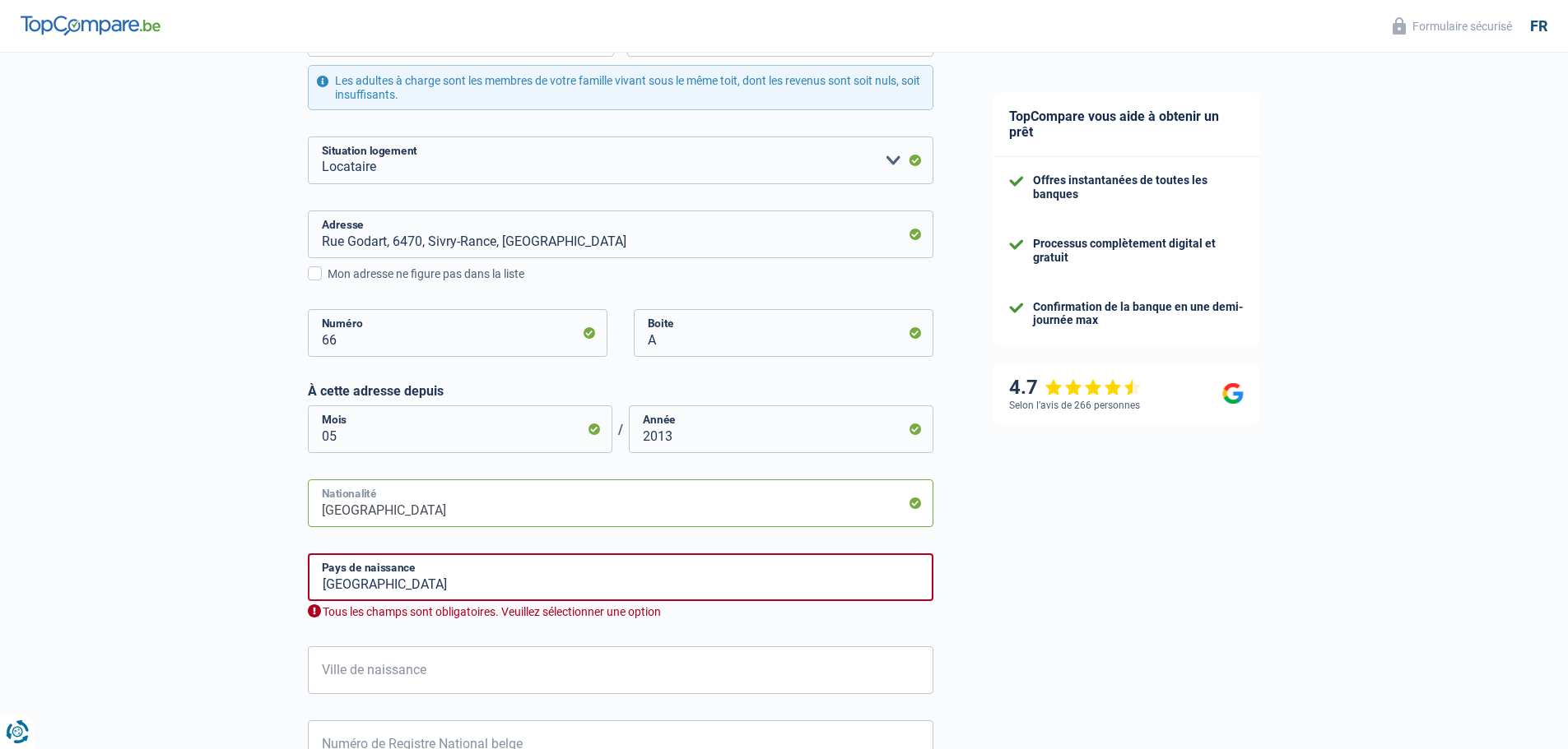
click at [793, 512] on input "Belgique" at bounding box center [620, 503] width 625 height 47
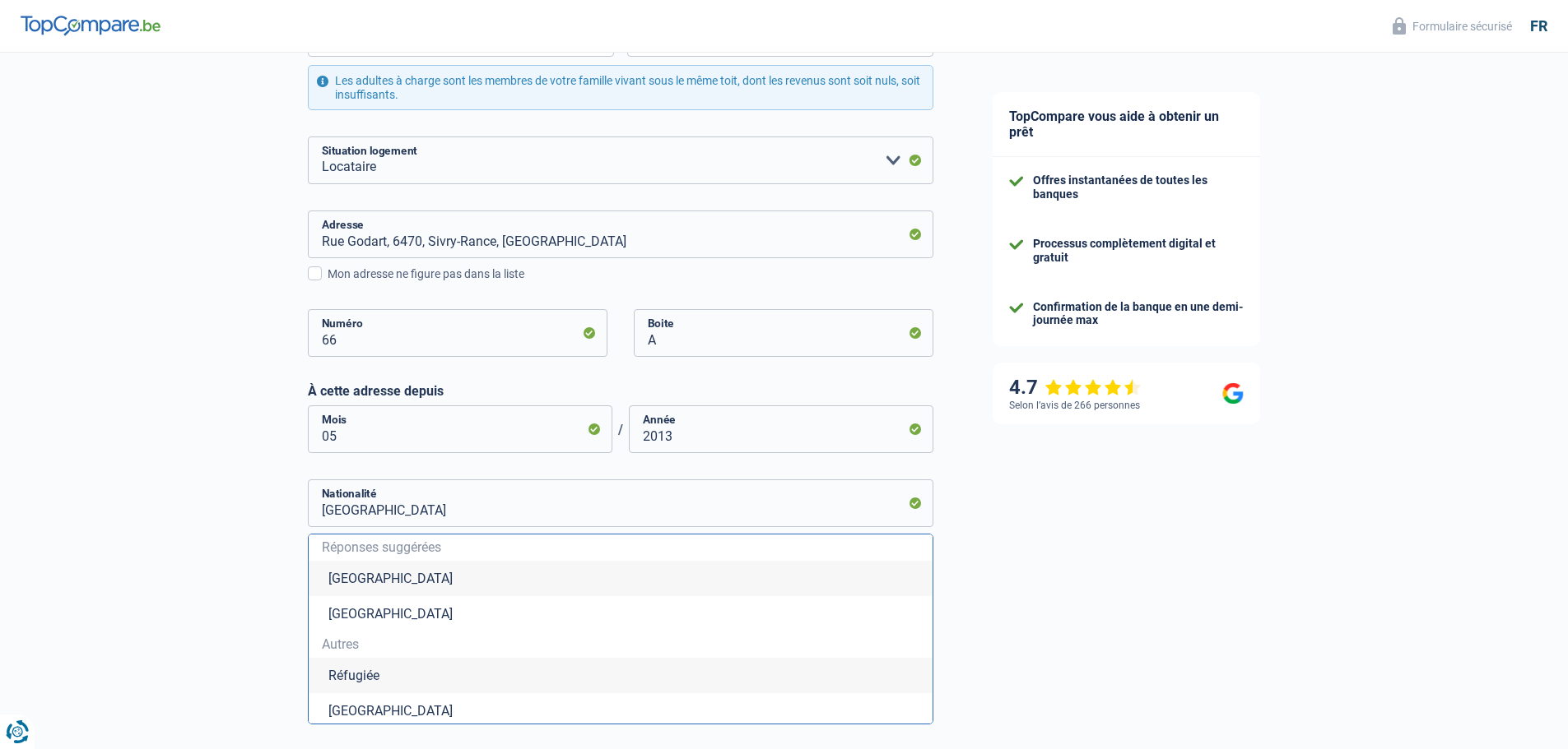
click at [725, 584] on li "Belgique" at bounding box center [620, 579] width 623 height 35
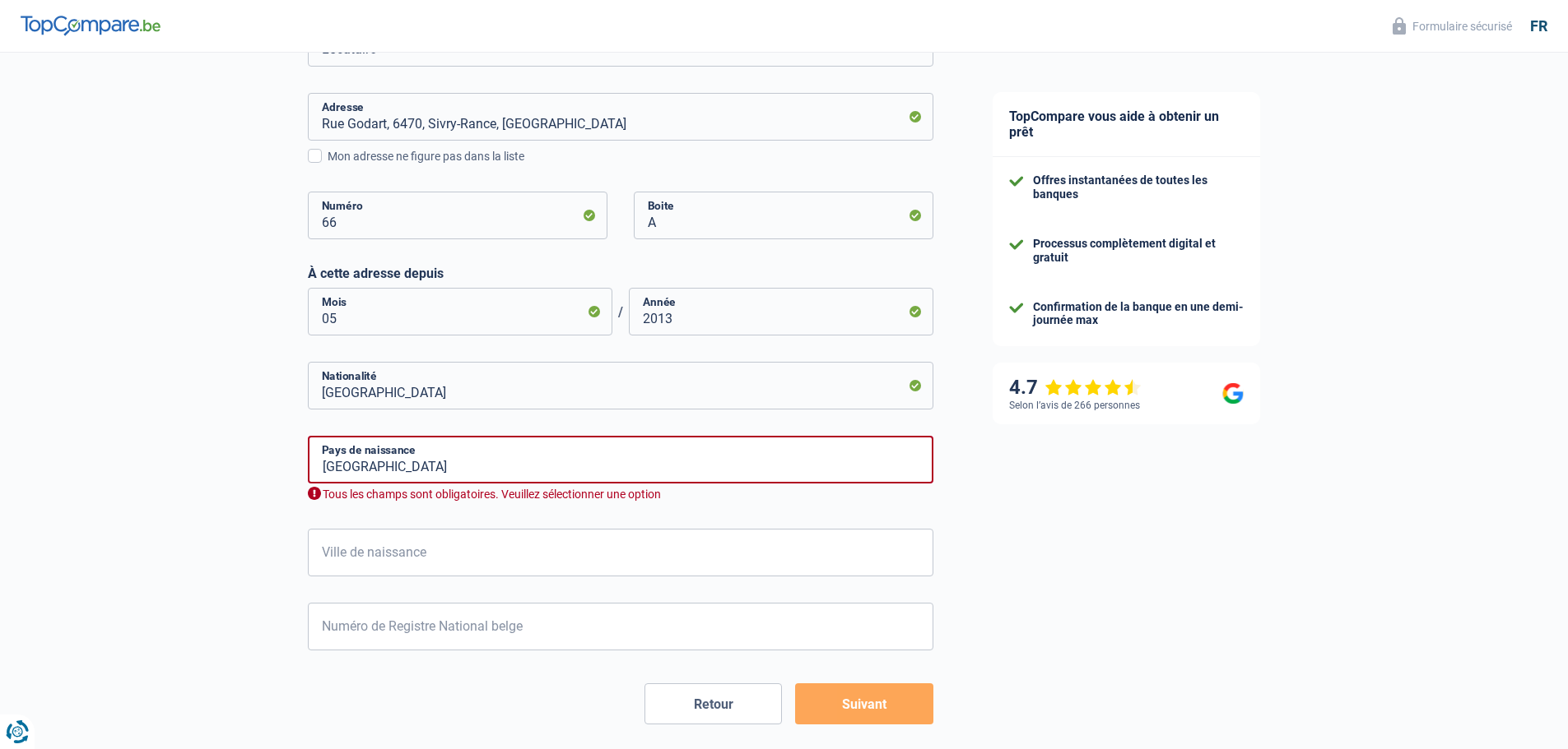
scroll to position [704, 0]
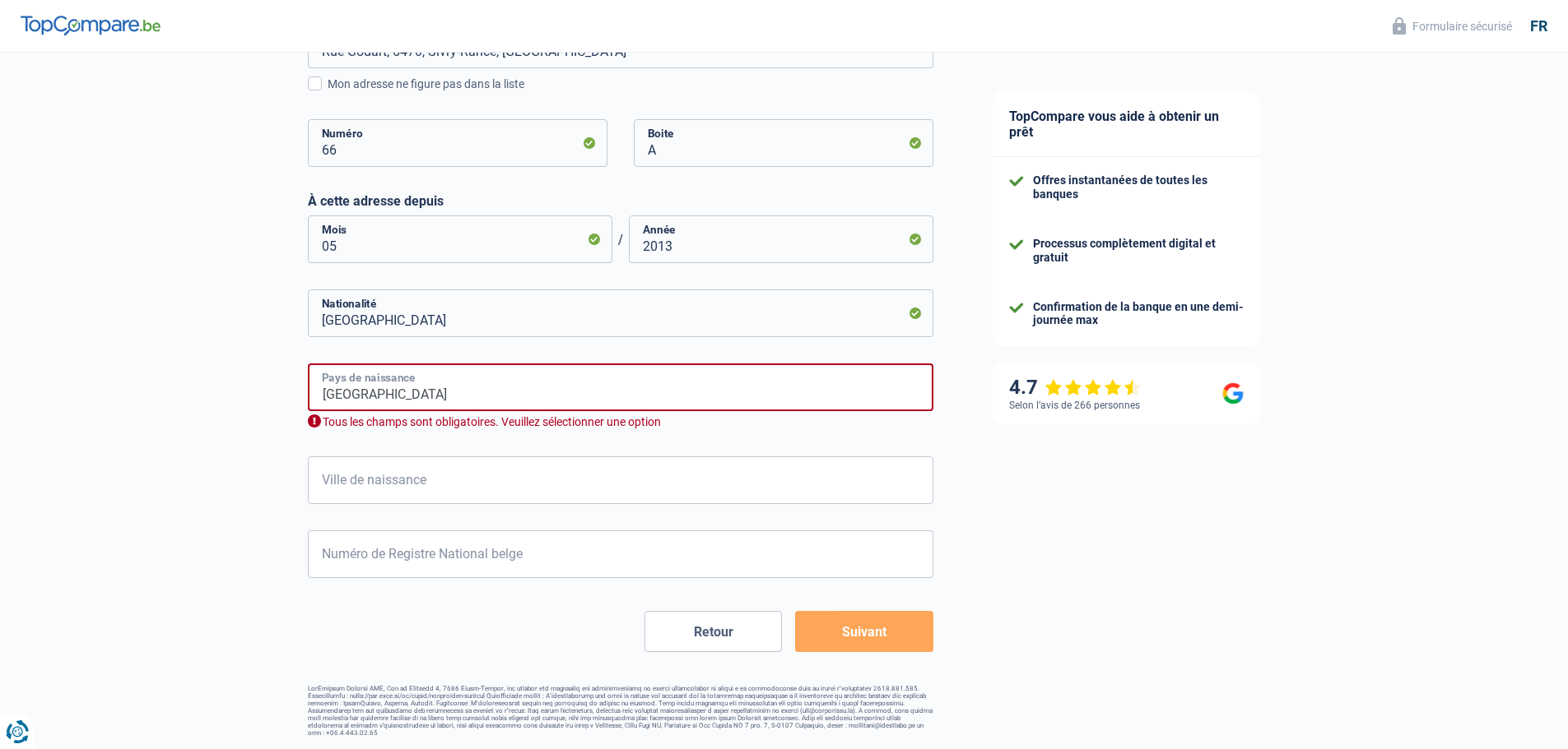
click at [445, 396] on input "Belgique" at bounding box center [620, 387] width 625 height 47
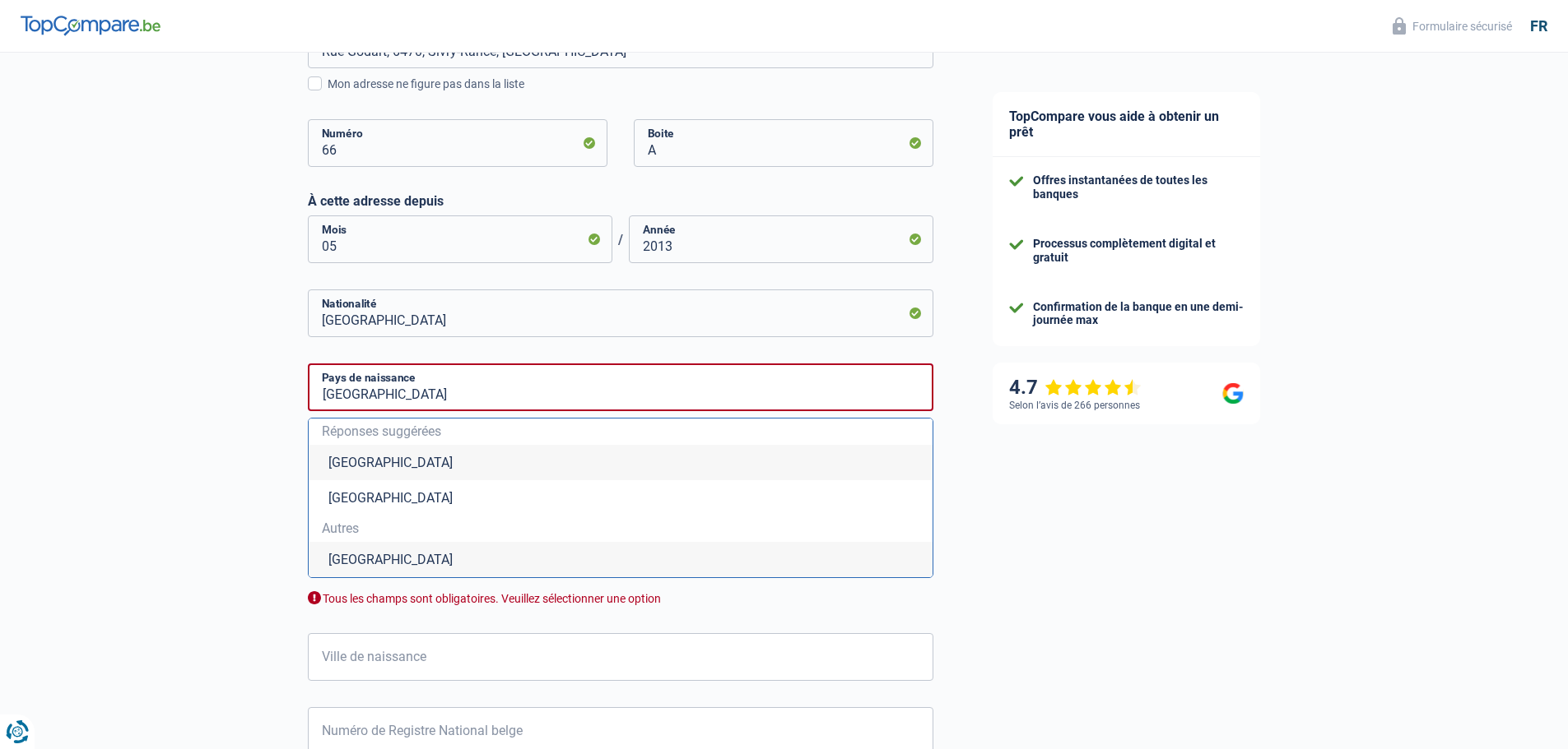
click at [458, 467] on li "Belgique" at bounding box center [620, 462] width 623 height 35
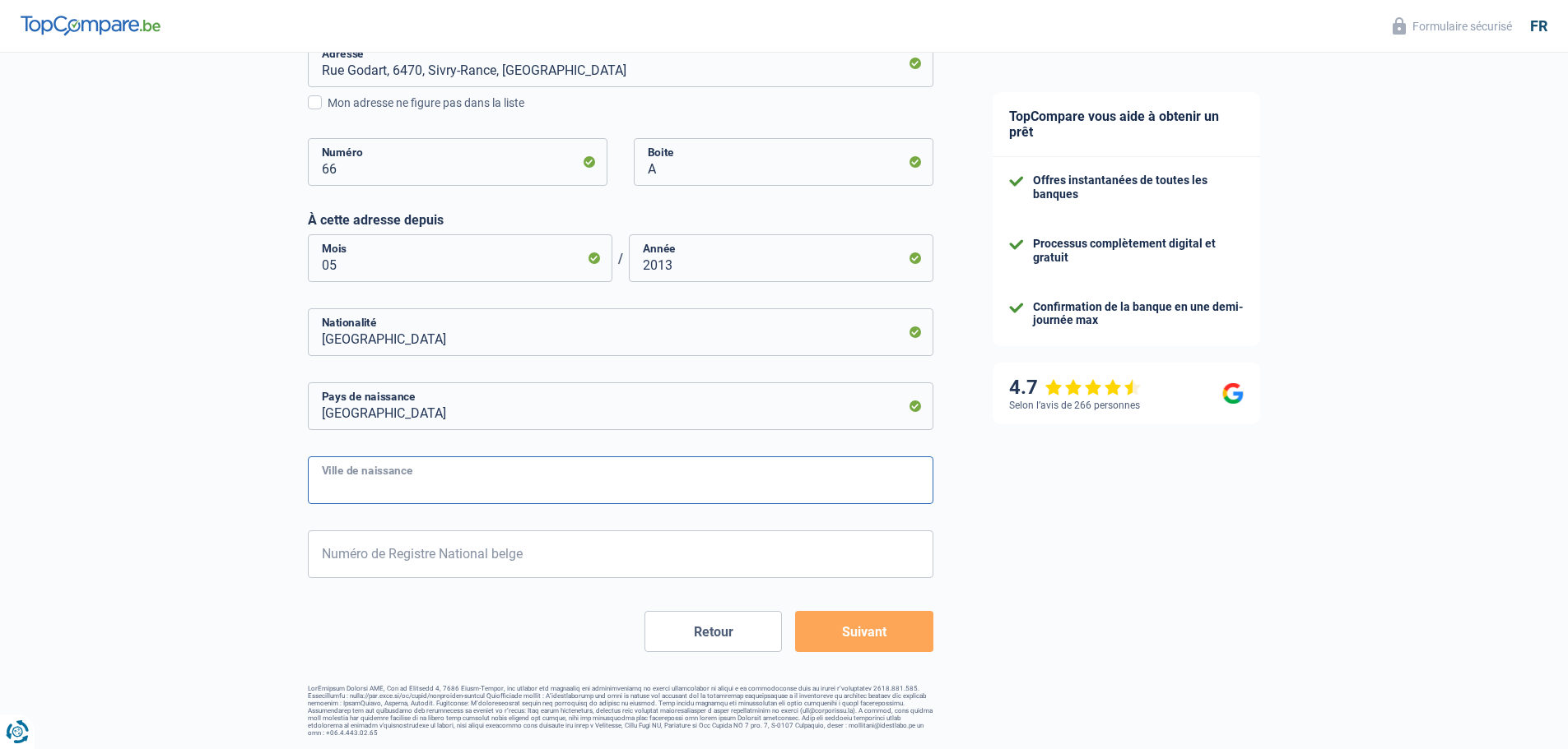
click at [458, 467] on input "Ville de naissance" at bounding box center [620, 480] width 625 height 47
type input "La Hestre"
click at [442, 552] on input "Numéro de Registre National belge" at bounding box center [620, 554] width 625 height 47
type input "67.07.07-137.42"
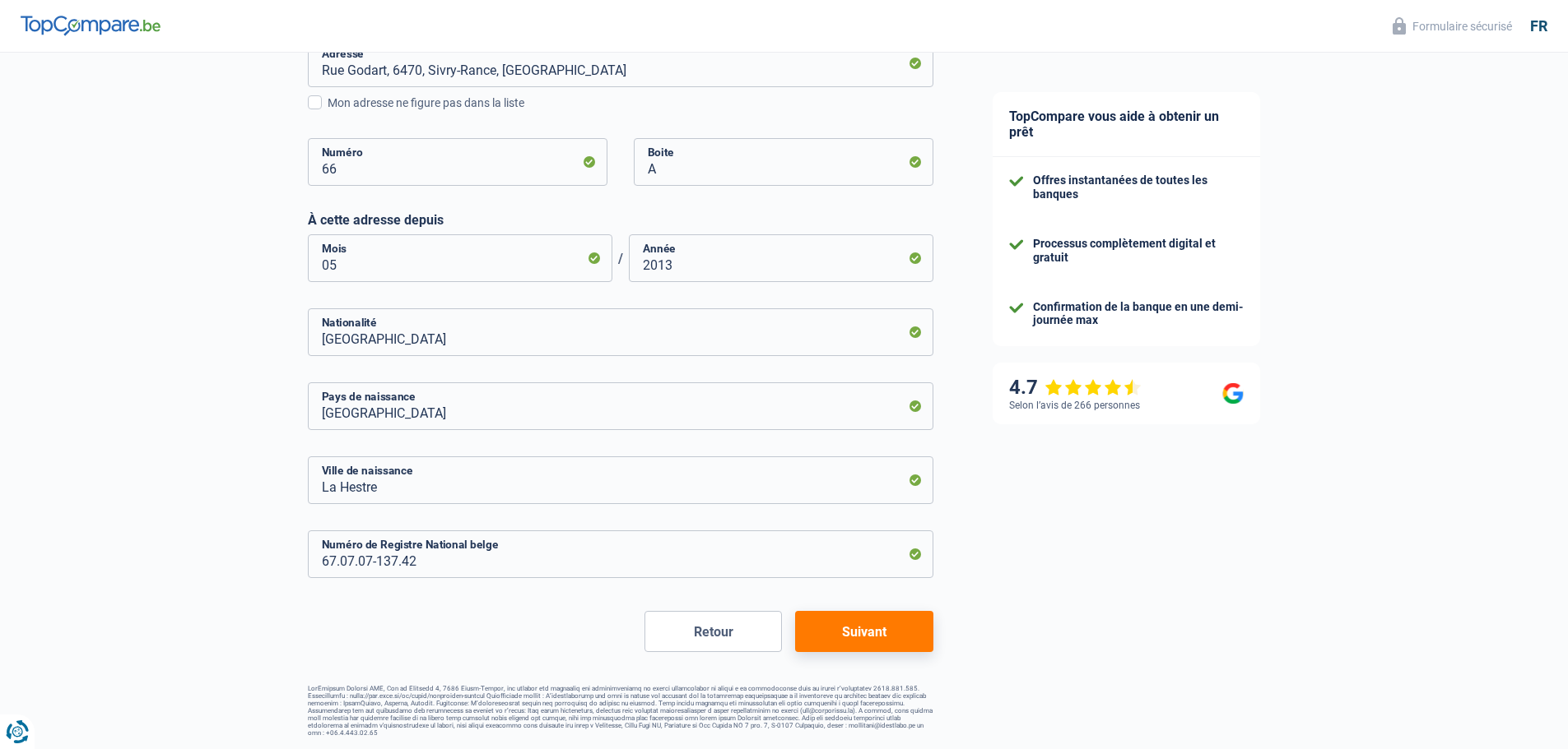
click at [854, 632] on button "Suivant" at bounding box center [863, 632] width 137 height 41
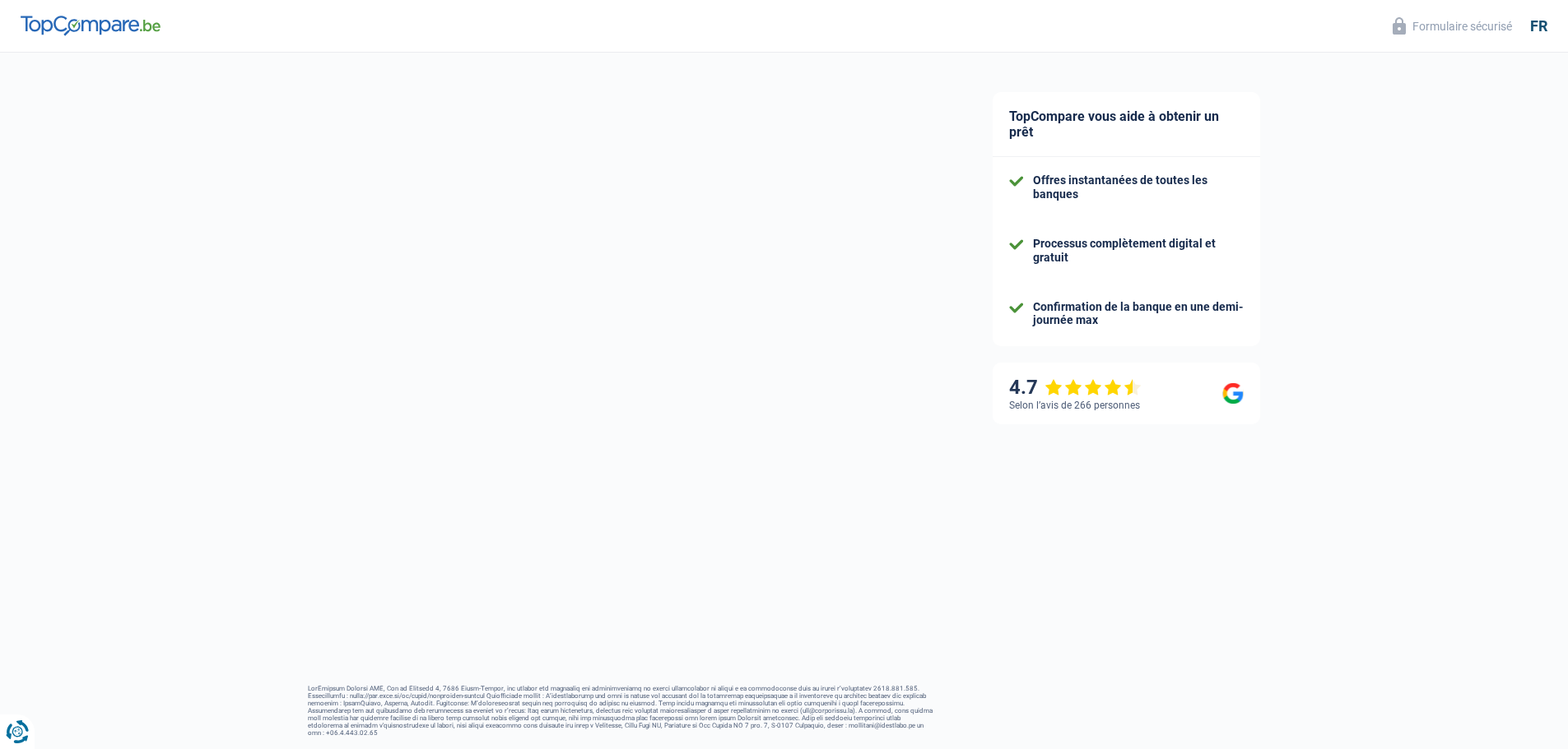
select select "netSalary"
select select "mealVouchers"
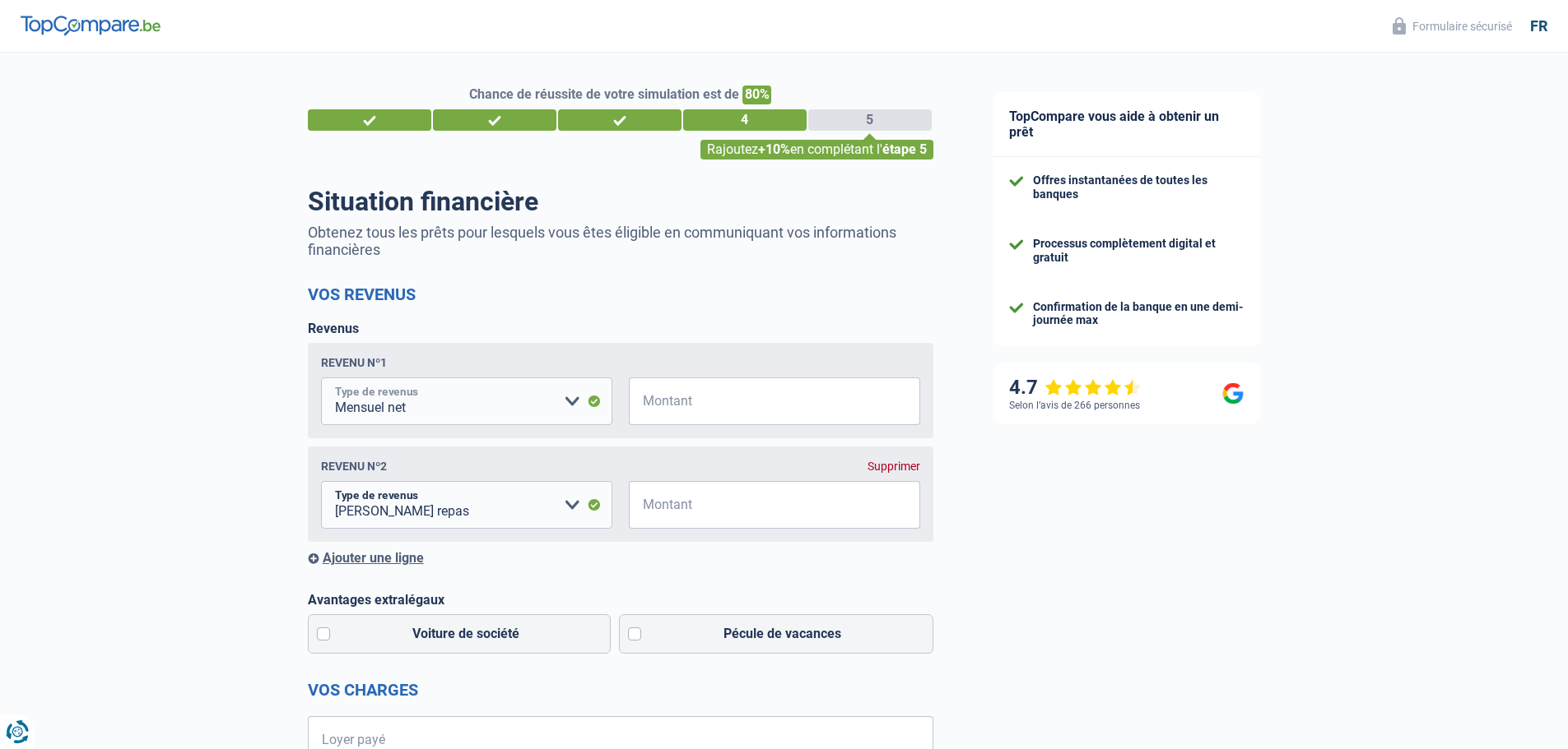
click at [568, 405] on select "Allocation d'handicap Allocations chômage Allocations familiales Chèques repas …" at bounding box center [465, 401] width 291 height 47
click at [670, 401] on input "Montant" at bounding box center [784, 401] width 271 height 47
type input "4.785"
click at [828, 506] on input "Montant" at bounding box center [784, 505] width 271 height 47
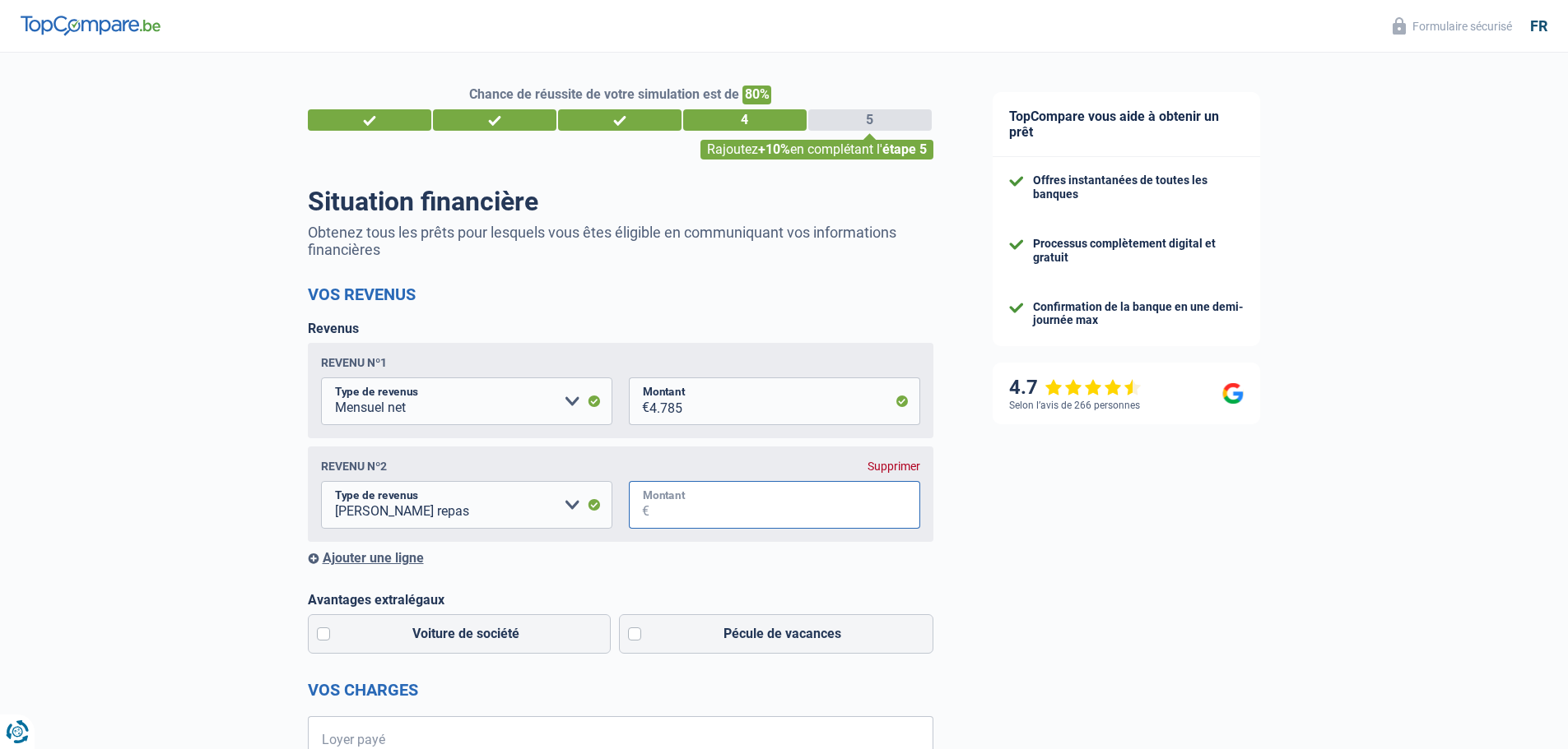
type input "96"
click at [414, 562] on div "Ajouter une ligne" at bounding box center [620, 558] width 625 height 16
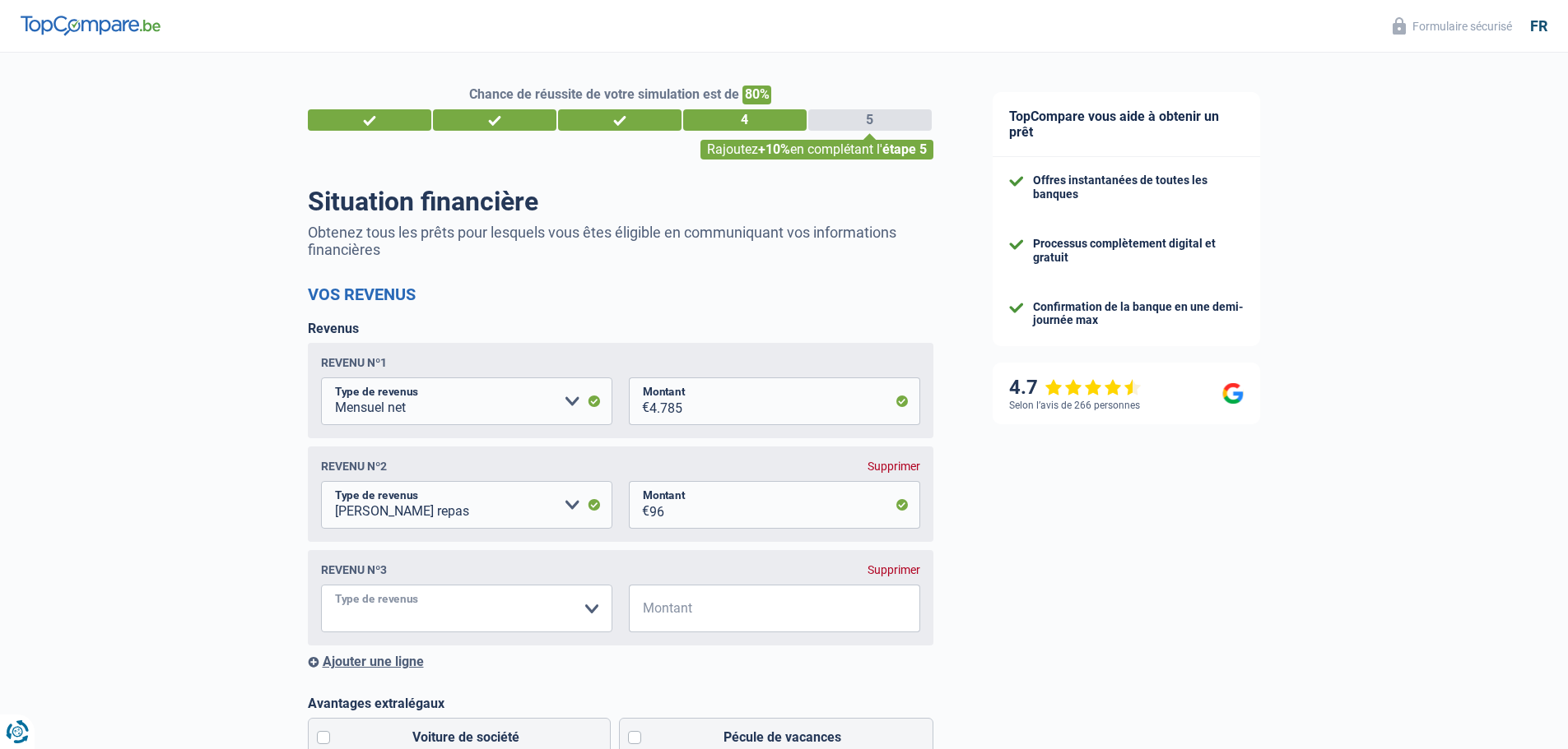
click at [589, 617] on select "Allocation d'handicap Allocations chômage Allocations familiales Chèques repas …" at bounding box center [465, 608] width 291 height 47
select select "other"
click at [588, 607] on input "Montant" at bounding box center [630, 608] width 168 height 47
type input "246"
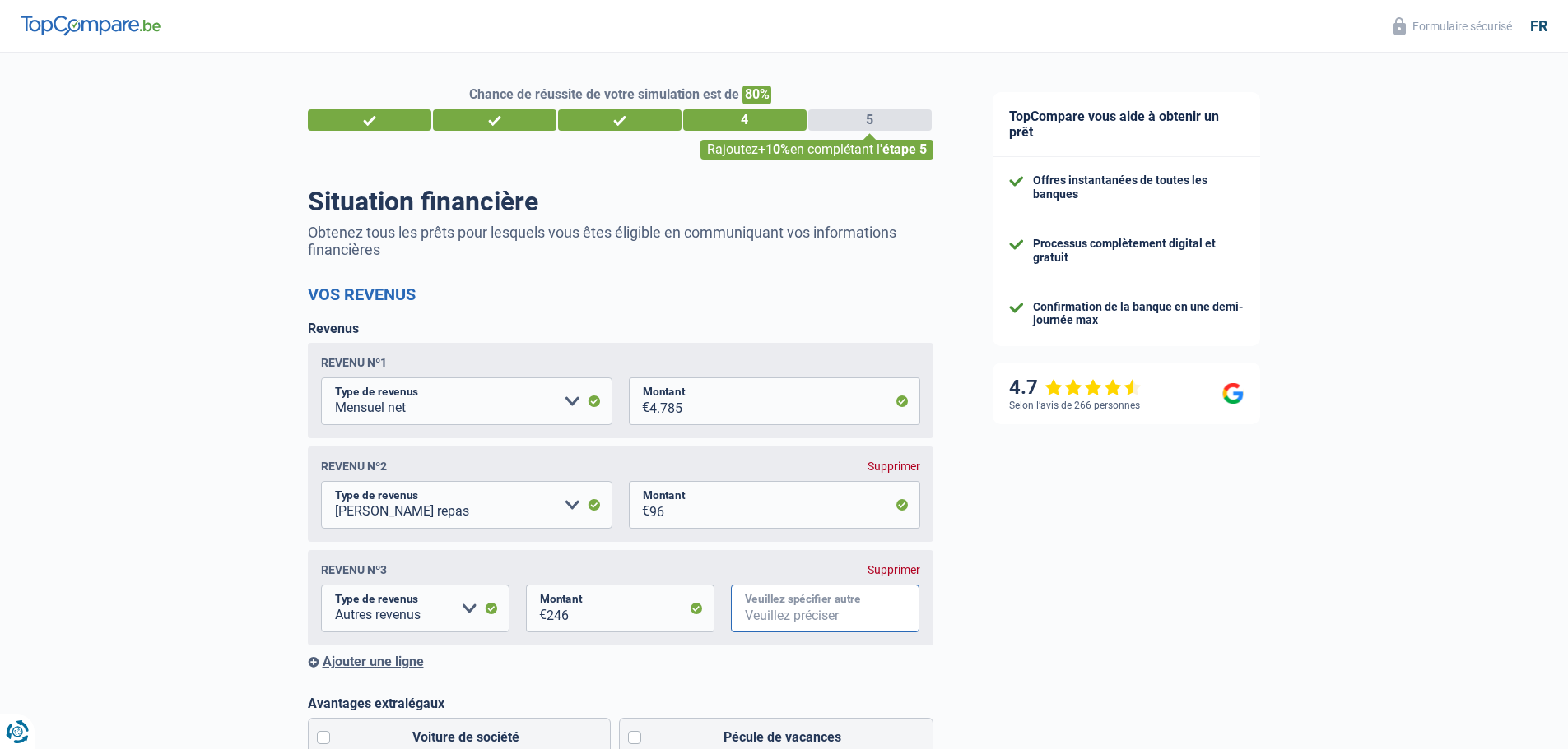
click at [852, 620] on input "Veuillez spécifier autre" at bounding box center [824, 608] width 188 height 47
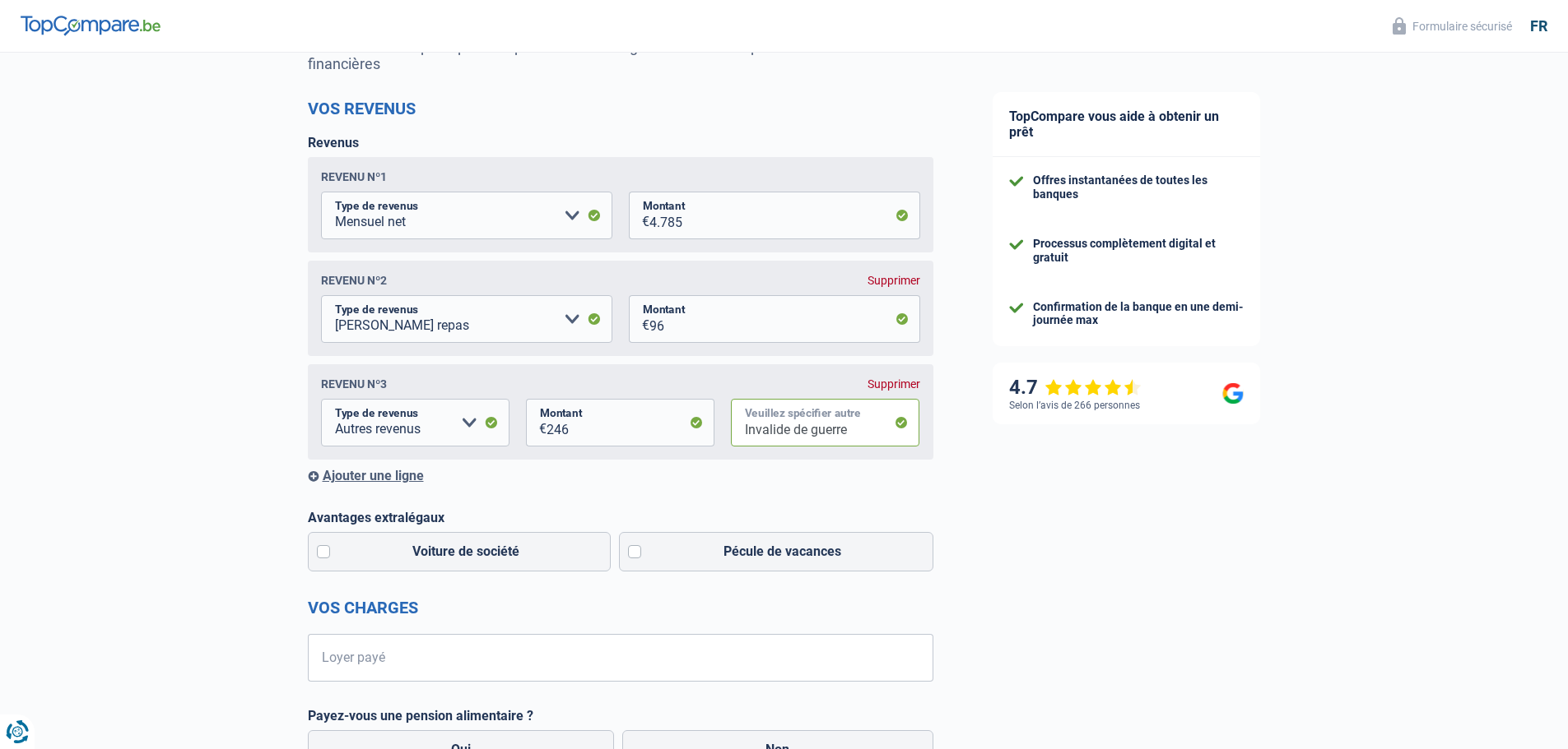
scroll to position [252, 0]
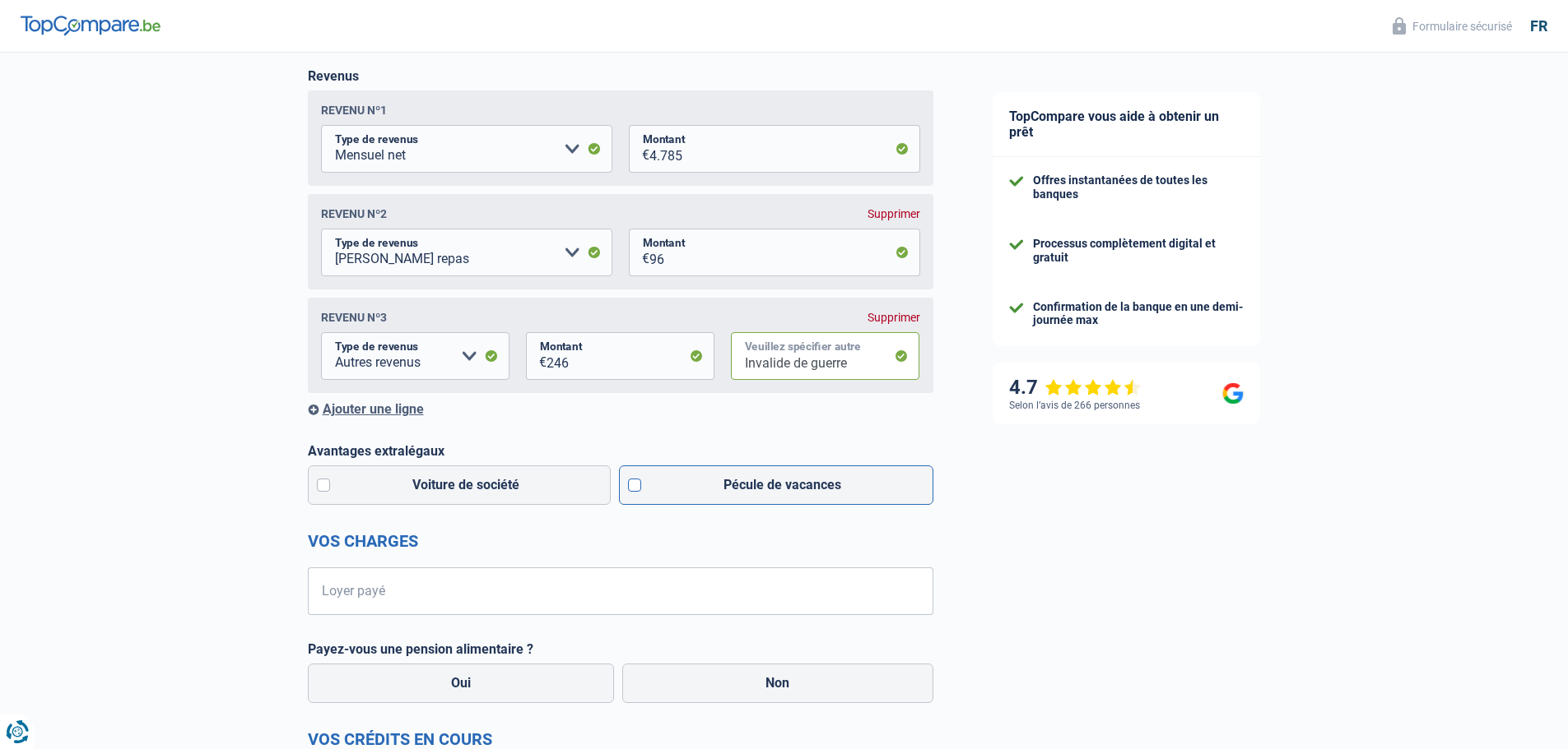
type input "Invalide de guerre"
click at [632, 487] on label "Pécule de vacances" at bounding box center [775, 485] width 315 height 39
click at [632, 487] on input "Pécule de vacances" at bounding box center [775, 485] width 315 height 39
checkbox input "true"
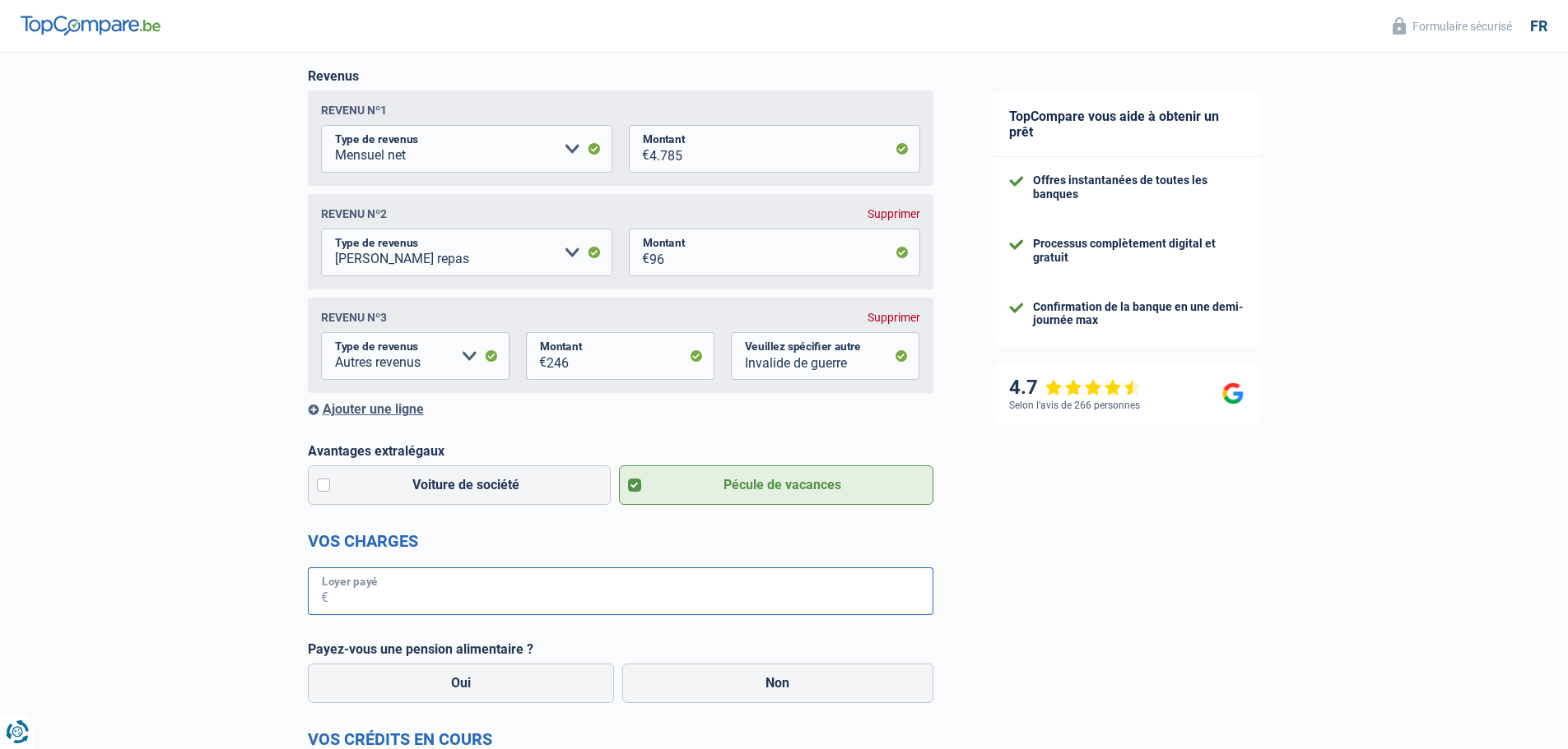
click at [708, 593] on input "Loyer payé" at bounding box center [630, 591] width 605 height 47
type input "350"
click at [750, 684] on label "Non" at bounding box center [777, 683] width 311 height 39
click at [750, 684] on input "Non" at bounding box center [777, 683] width 311 height 39
radio input "true"
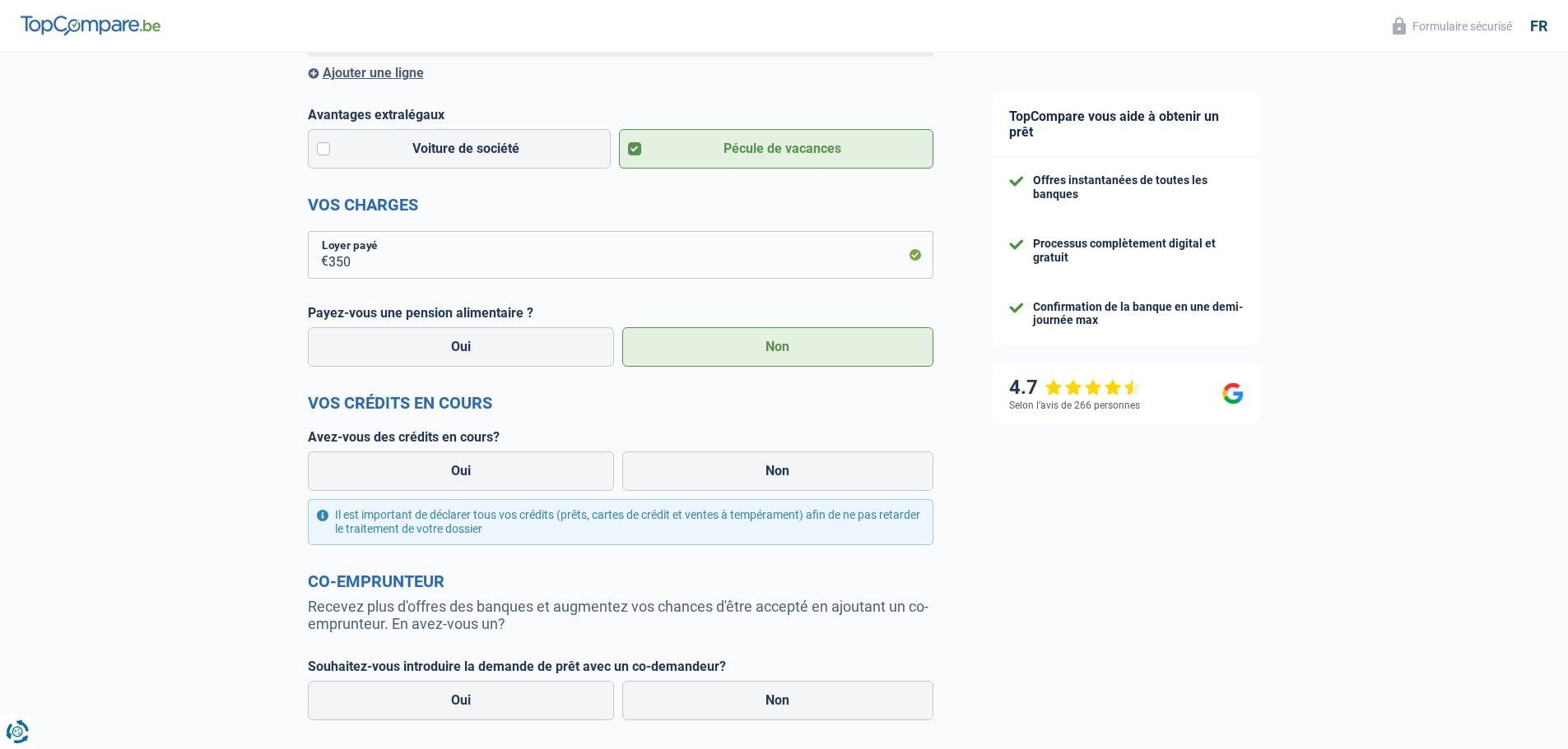
scroll to position [603, 0]
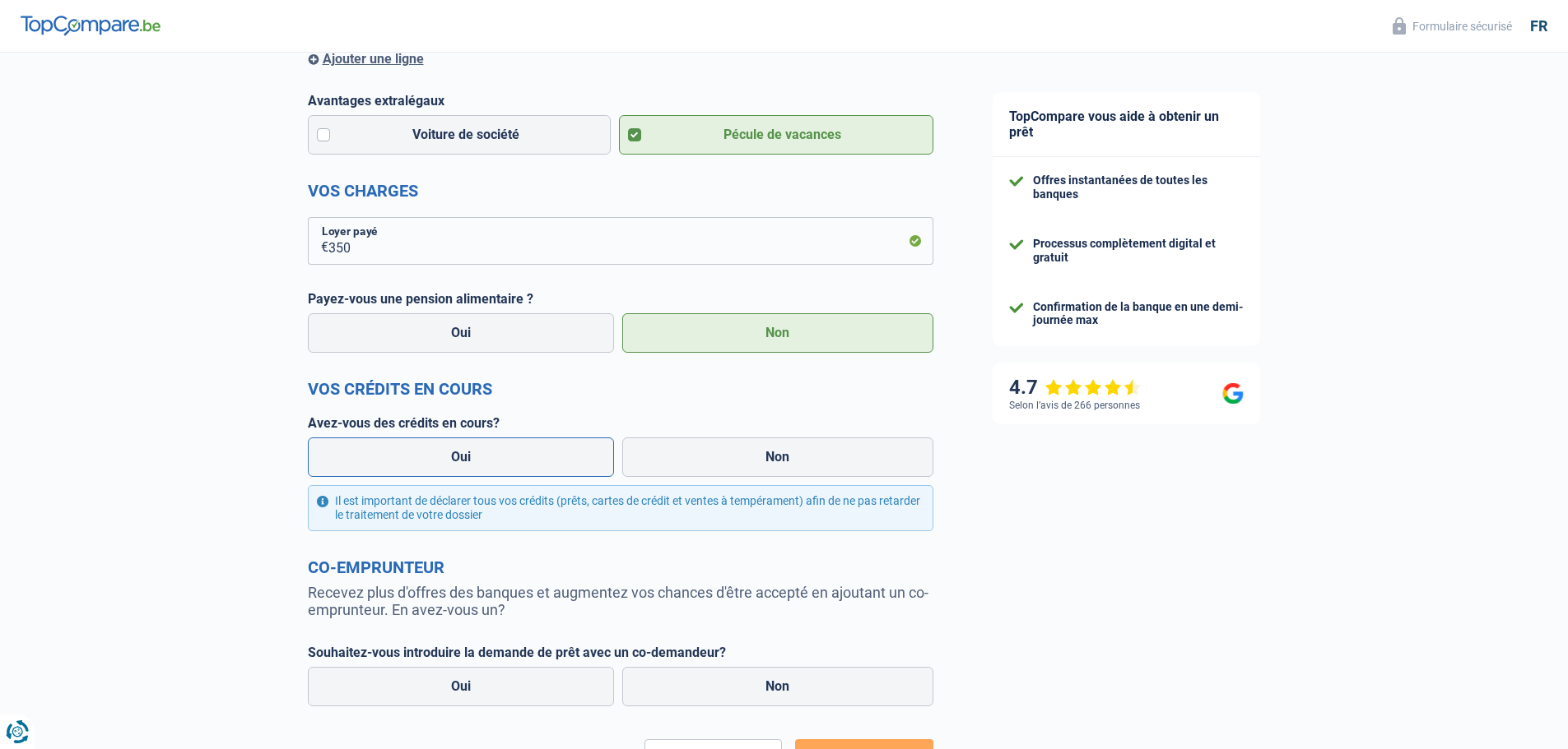
click at [451, 452] on label "Oui" at bounding box center [461, 457] width 307 height 39
click at [451, 452] on input "Oui" at bounding box center [461, 457] width 307 height 39
radio input "true"
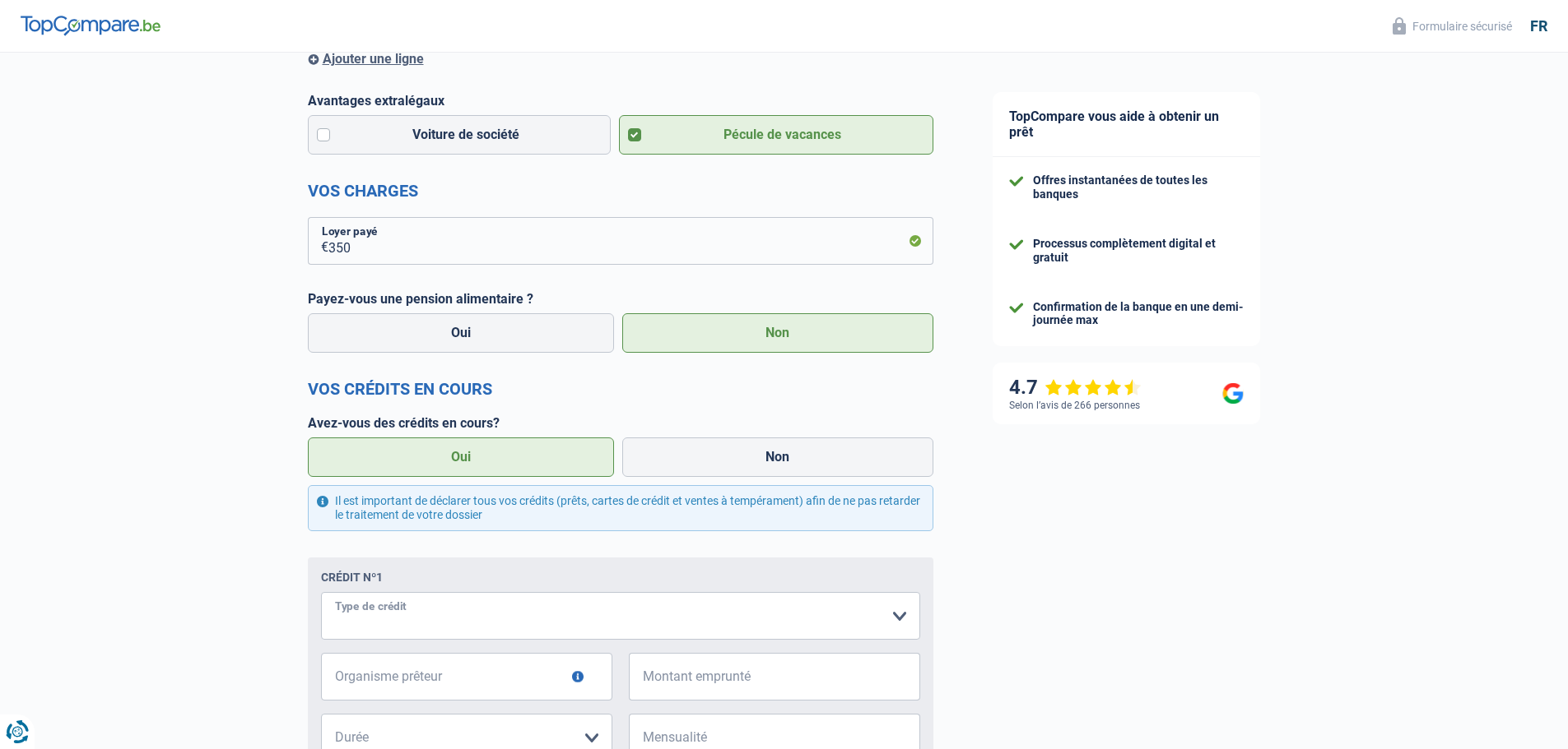
click at [902, 621] on select "Carte ou ouverture de crédit Prêt hypothécaire Vente à tempérament Prêt à tempé…" at bounding box center [619, 616] width 599 height 47
select select "cardOrCredit"
click at [547, 679] on input "Organisme prêteur" at bounding box center [465, 677] width 291 height 47
type input "cofidis"
click at [713, 684] on input "Montant emprunté" at bounding box center [784, 677] width 271 height 47
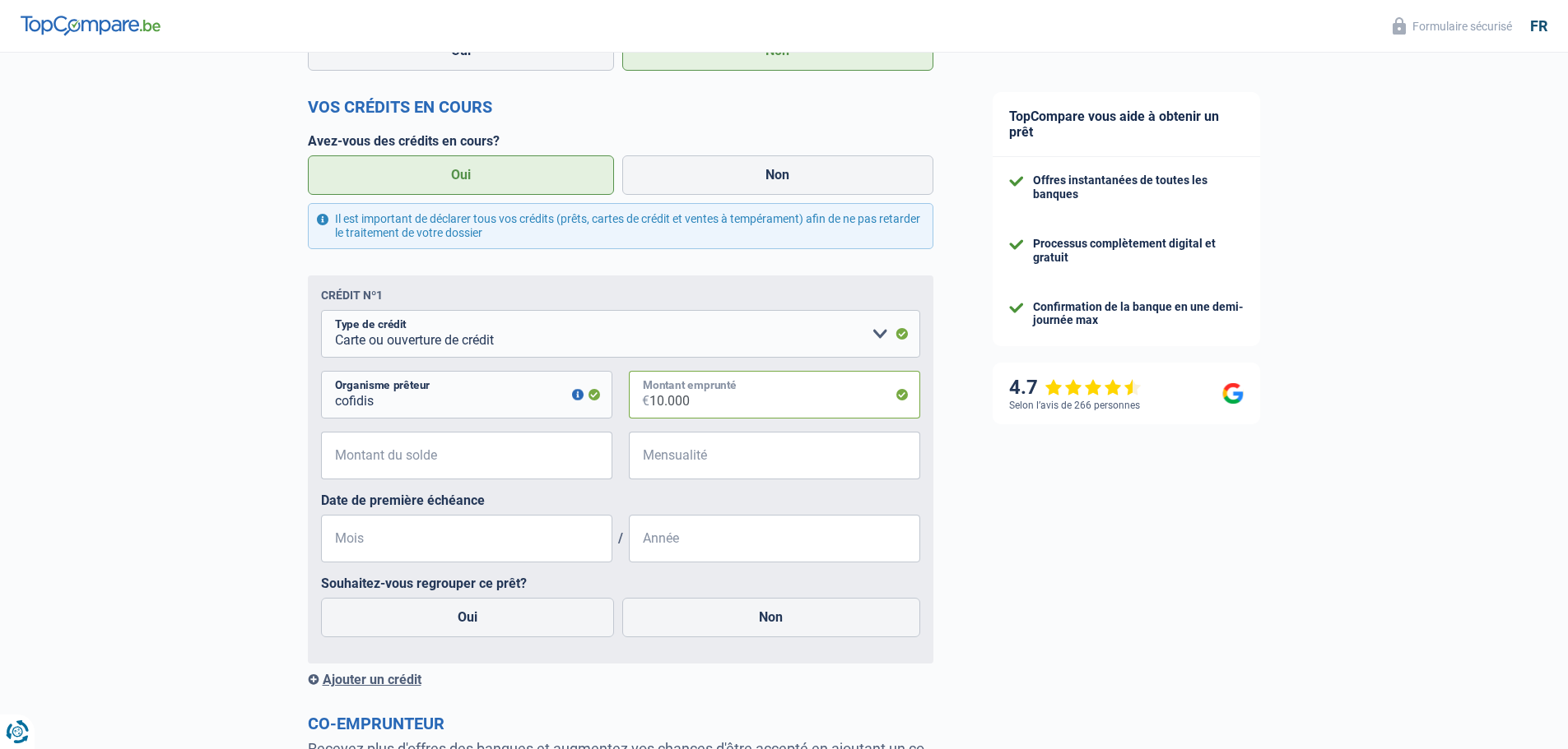
scroll to position [877, 0]
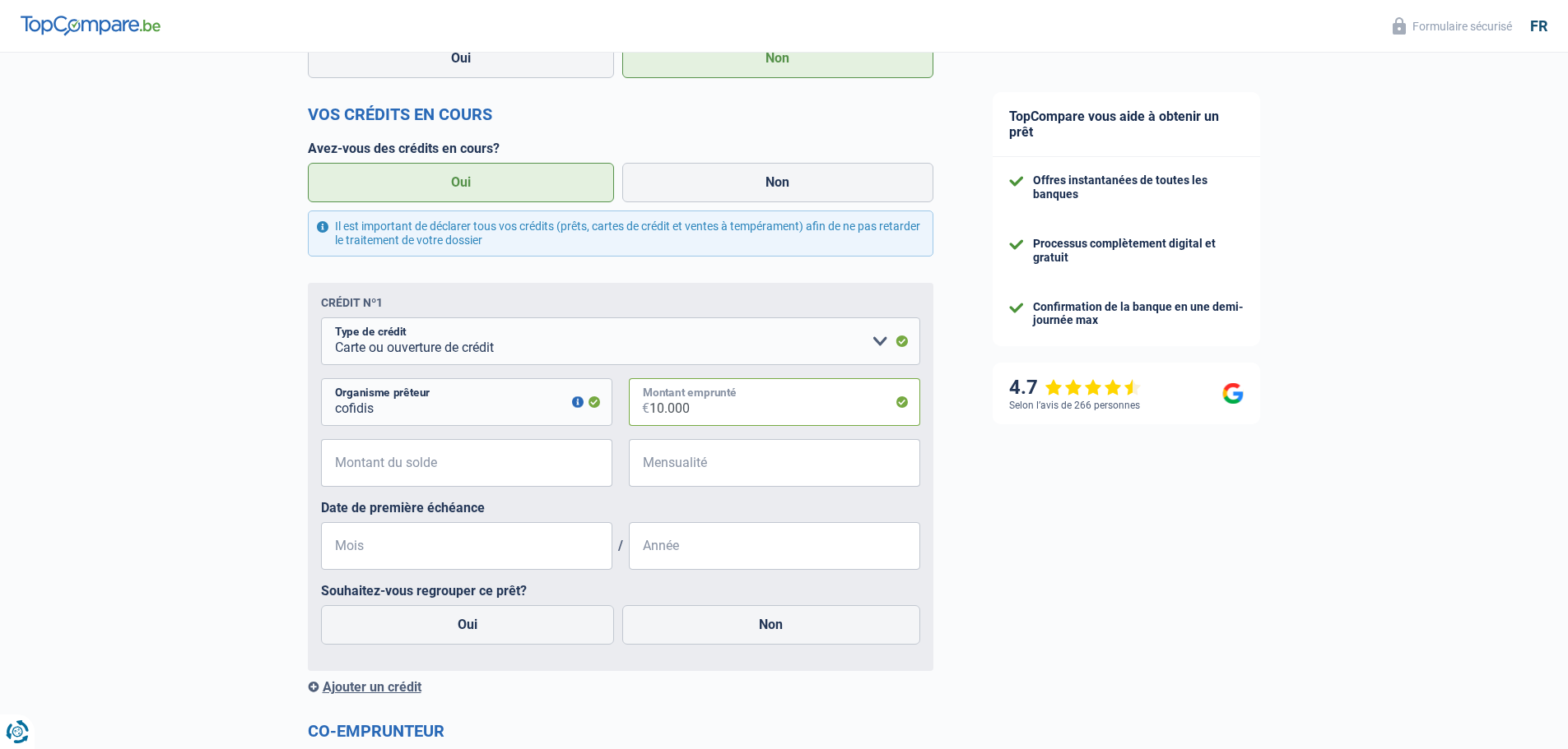
type input "10.000"
click at [520, 460] on input "Montant du solde" at bounding box center [476, 463] width 271 height 47
type input "10.000"
click at [695, 485] on input "Mensualité" at bounding box center [784, 463] width 271 height 47
type input "300"
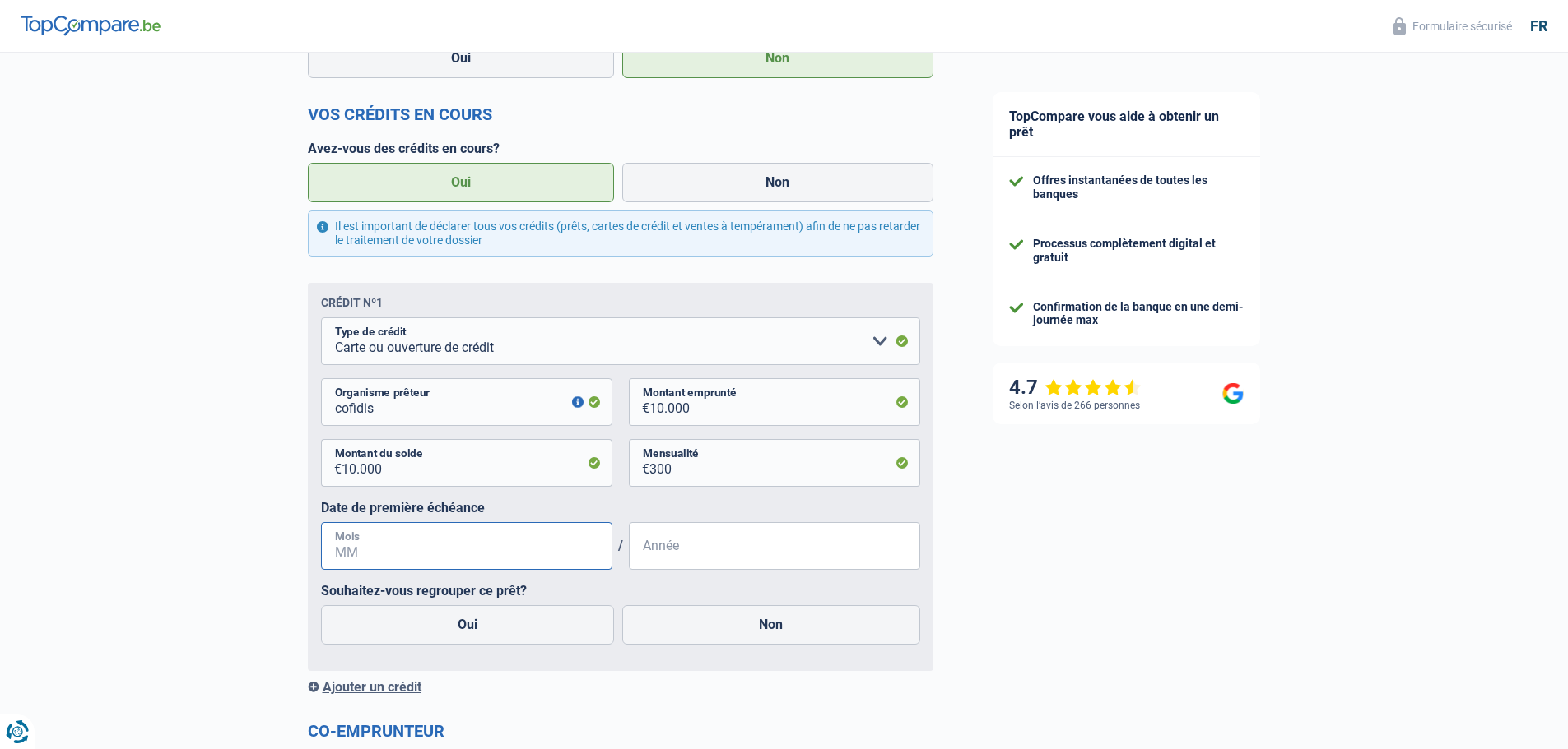
click at [455, 551] on input "Mois" at bounding box center [465, 546] width 291 height 47
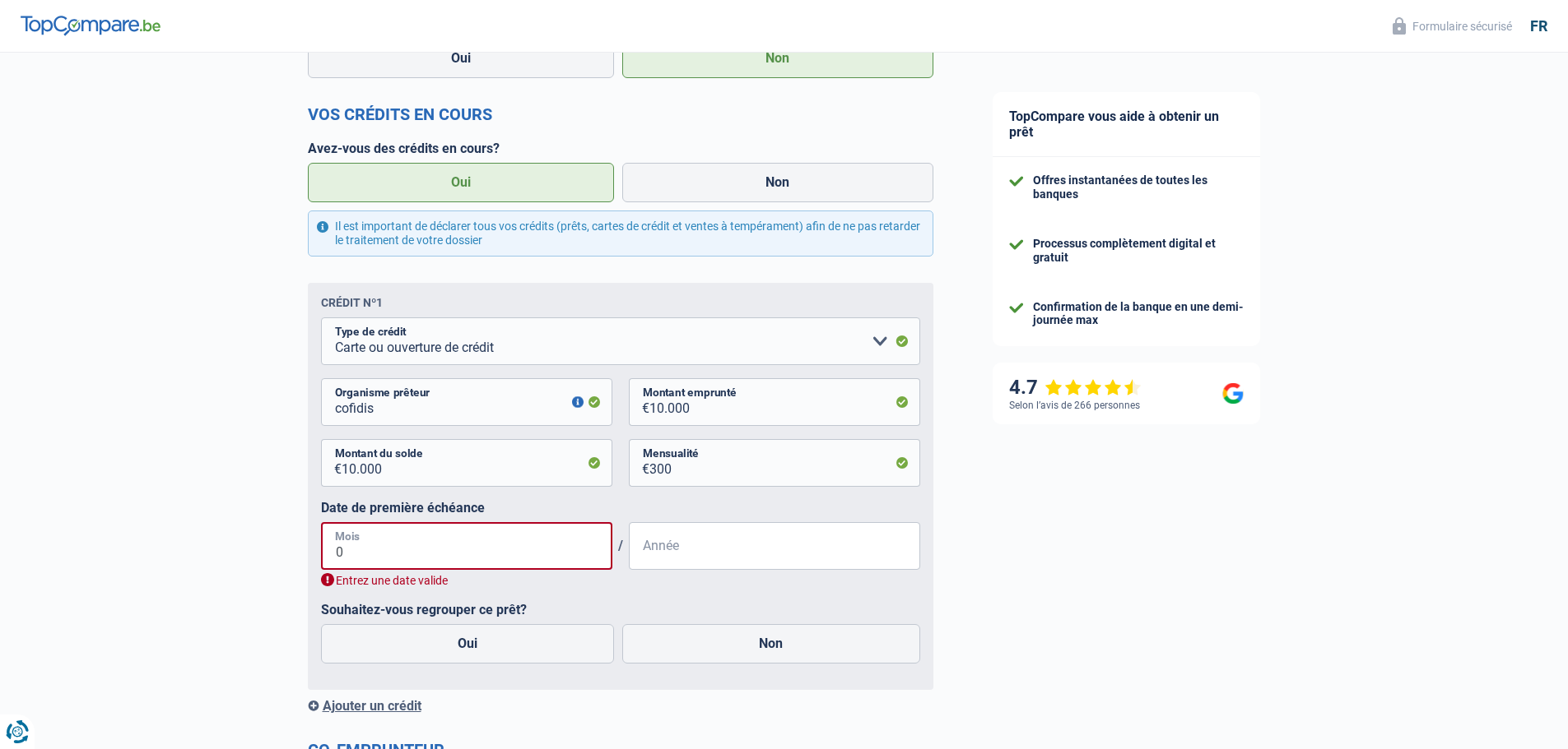
type input "01"
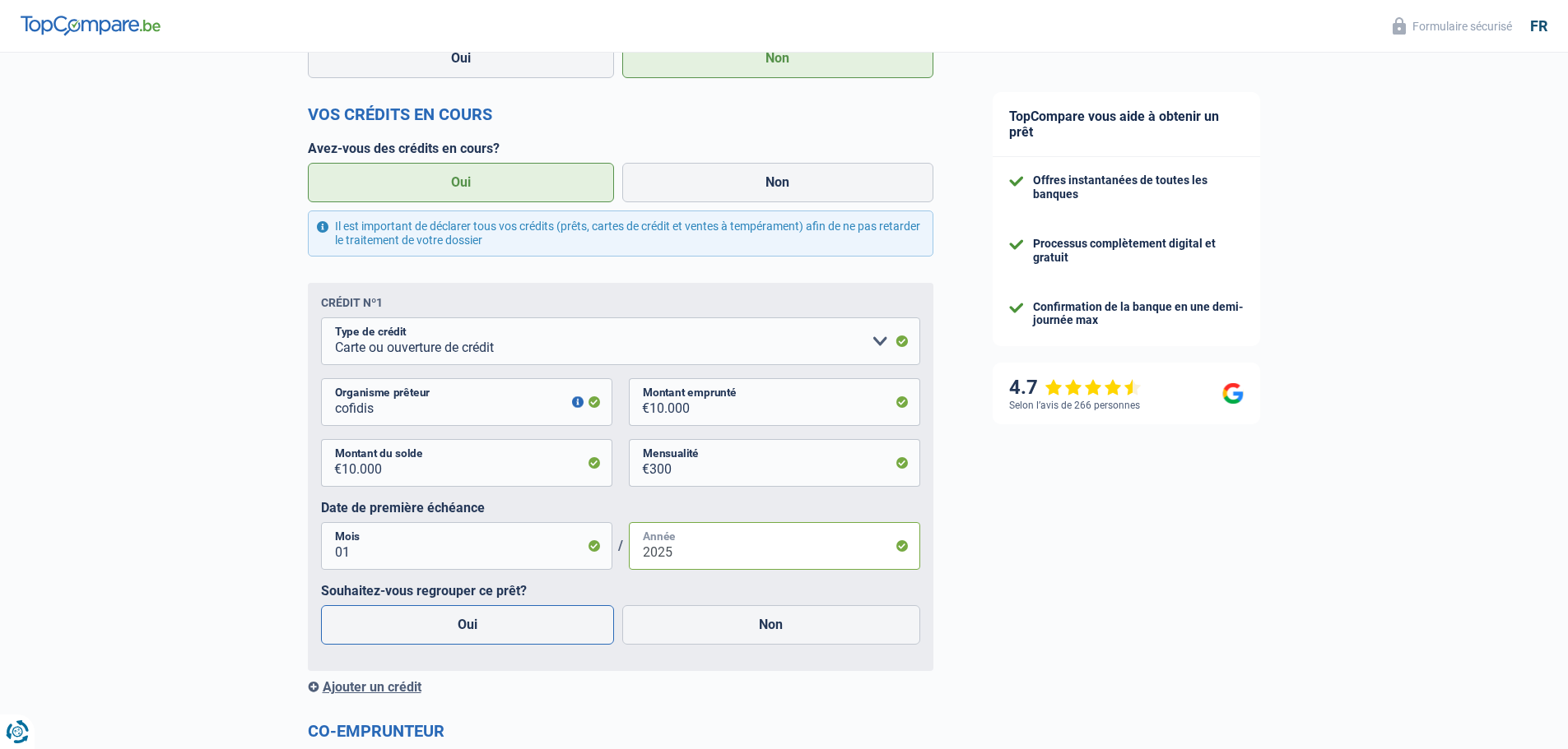
type input "2025"
click at [547, 633] on label "Oui" at bounding box center [467, 625] width 294 height 39
click at [547, 633] on input "Oui" at bounding box center [467, 625] width 294 height 39
radio input "true"
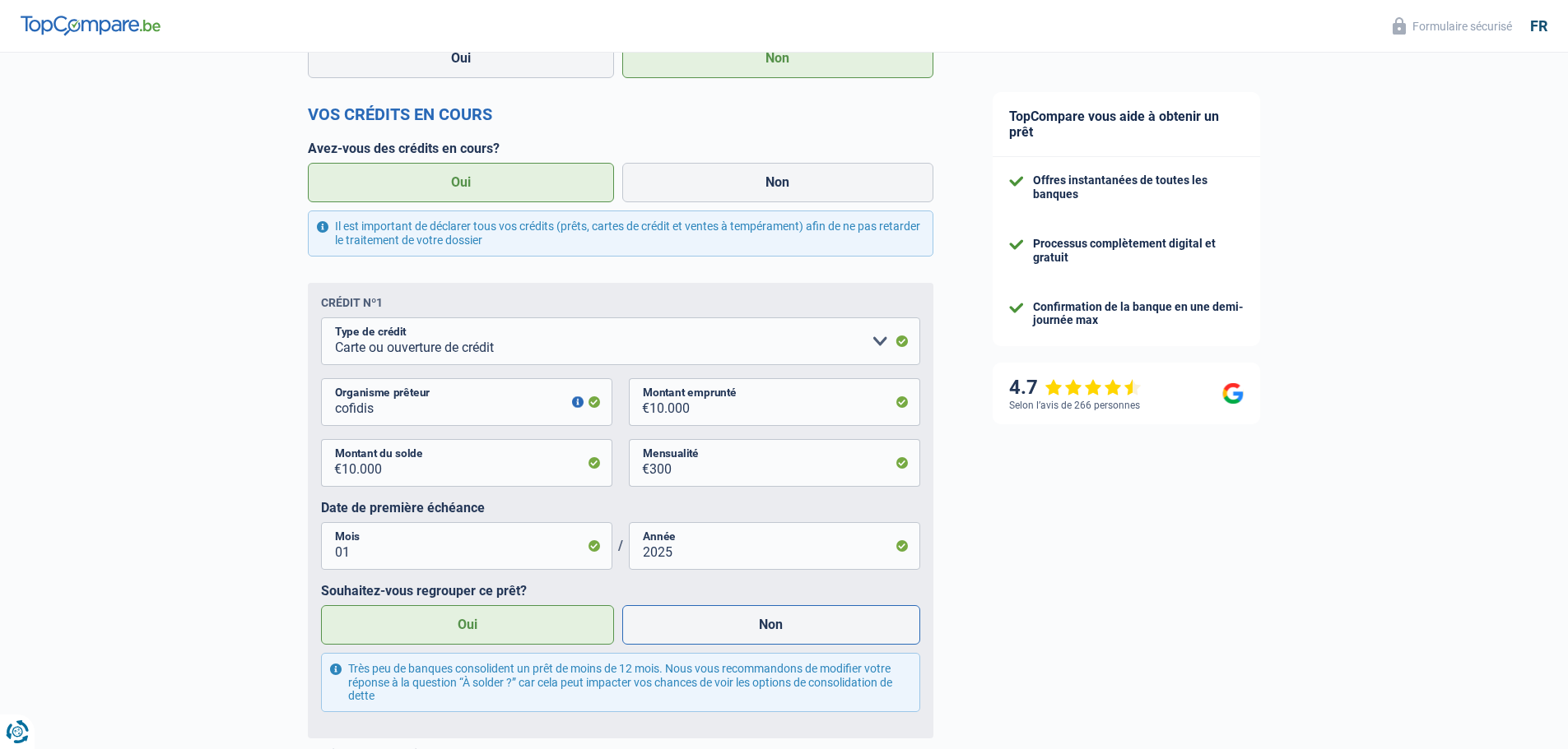
click at [716, 627] on label "Non" at bounding box center [771, 625] width 298 height 39
click at [716, 627] on input "Non" at bounding box center [771, 625] width 298 height 39
radio input "true"
radio input "false"
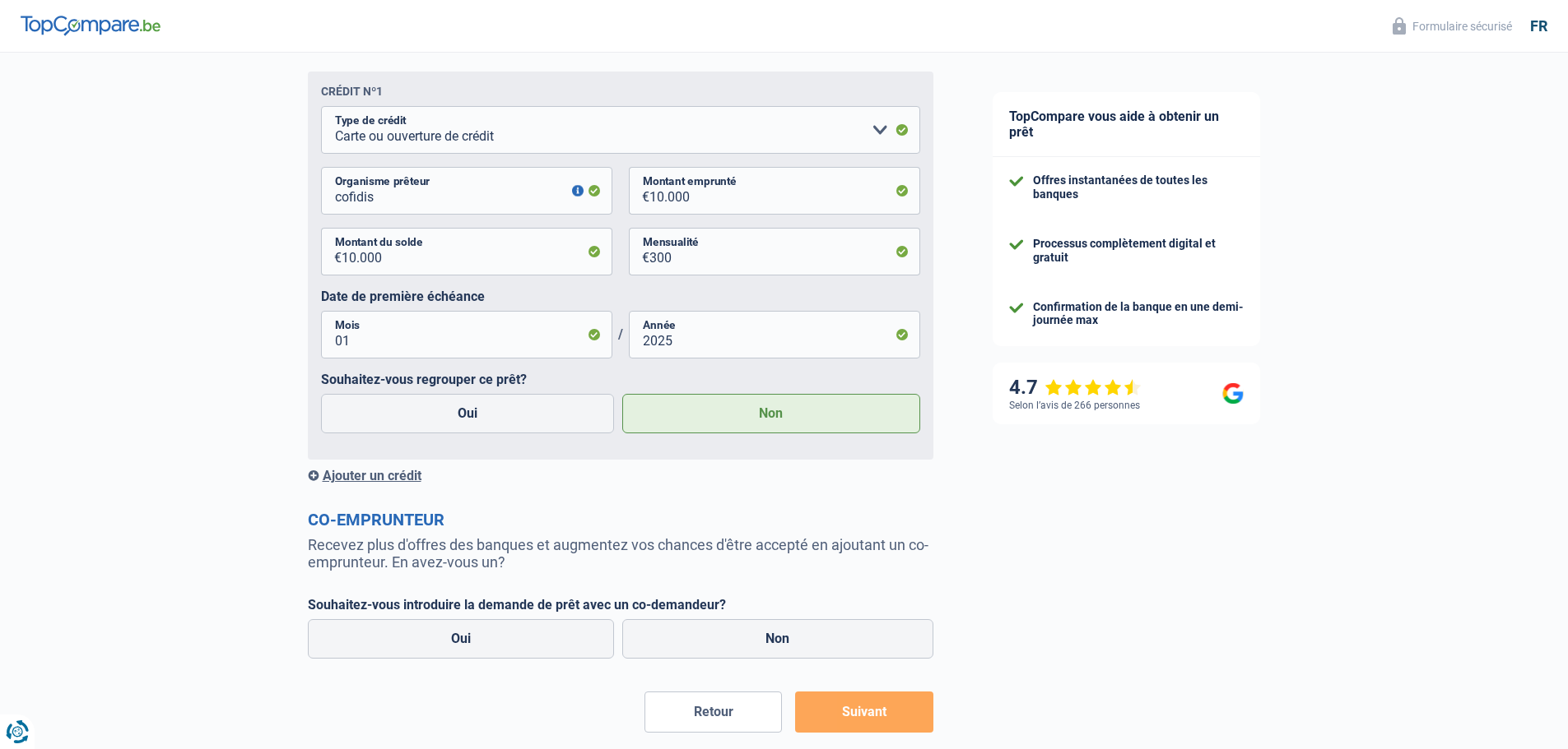
scroll to position [1175, 0]
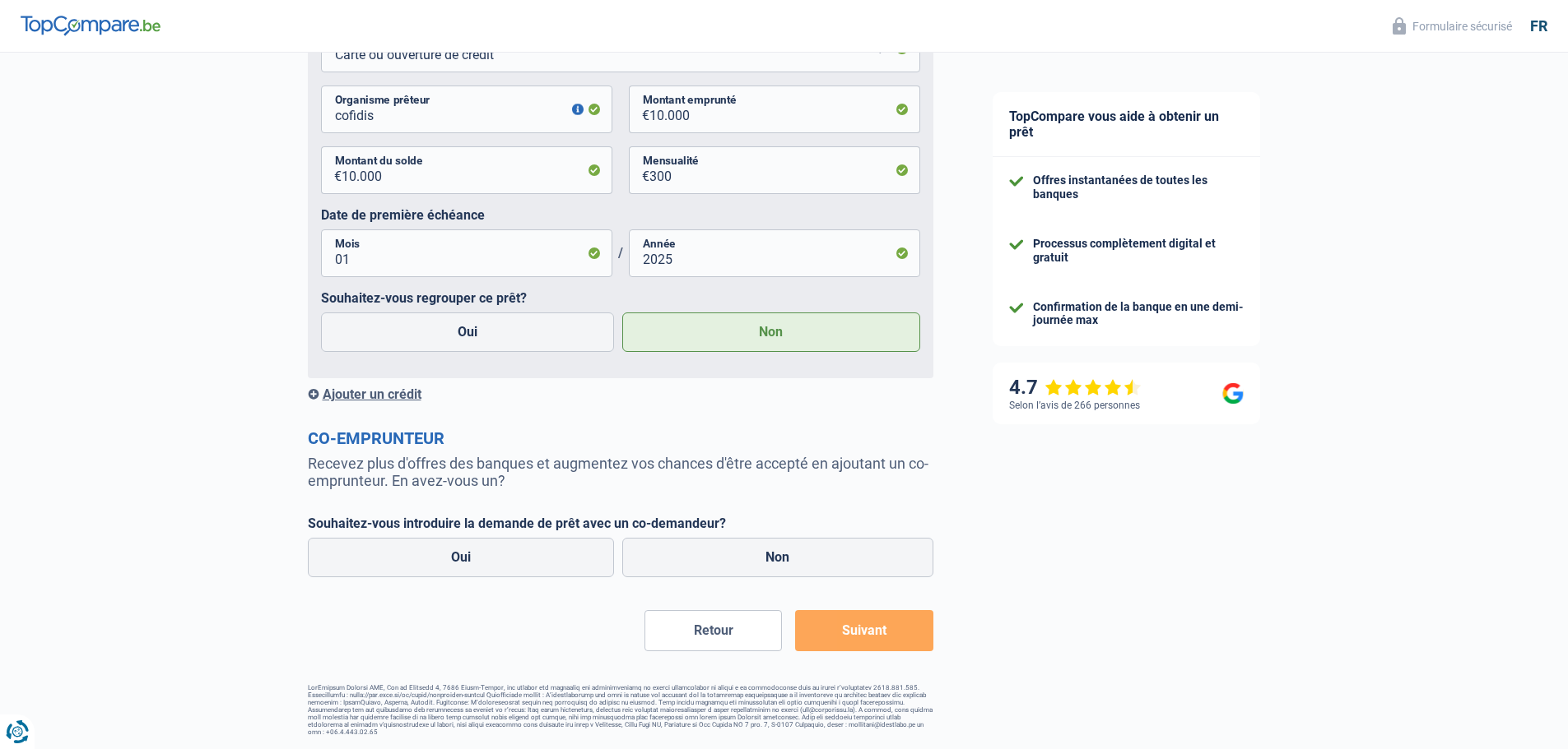
click at [348, 397] on div "Ajouter un crédit" at bounding box center [620, 394] width 625 height 16
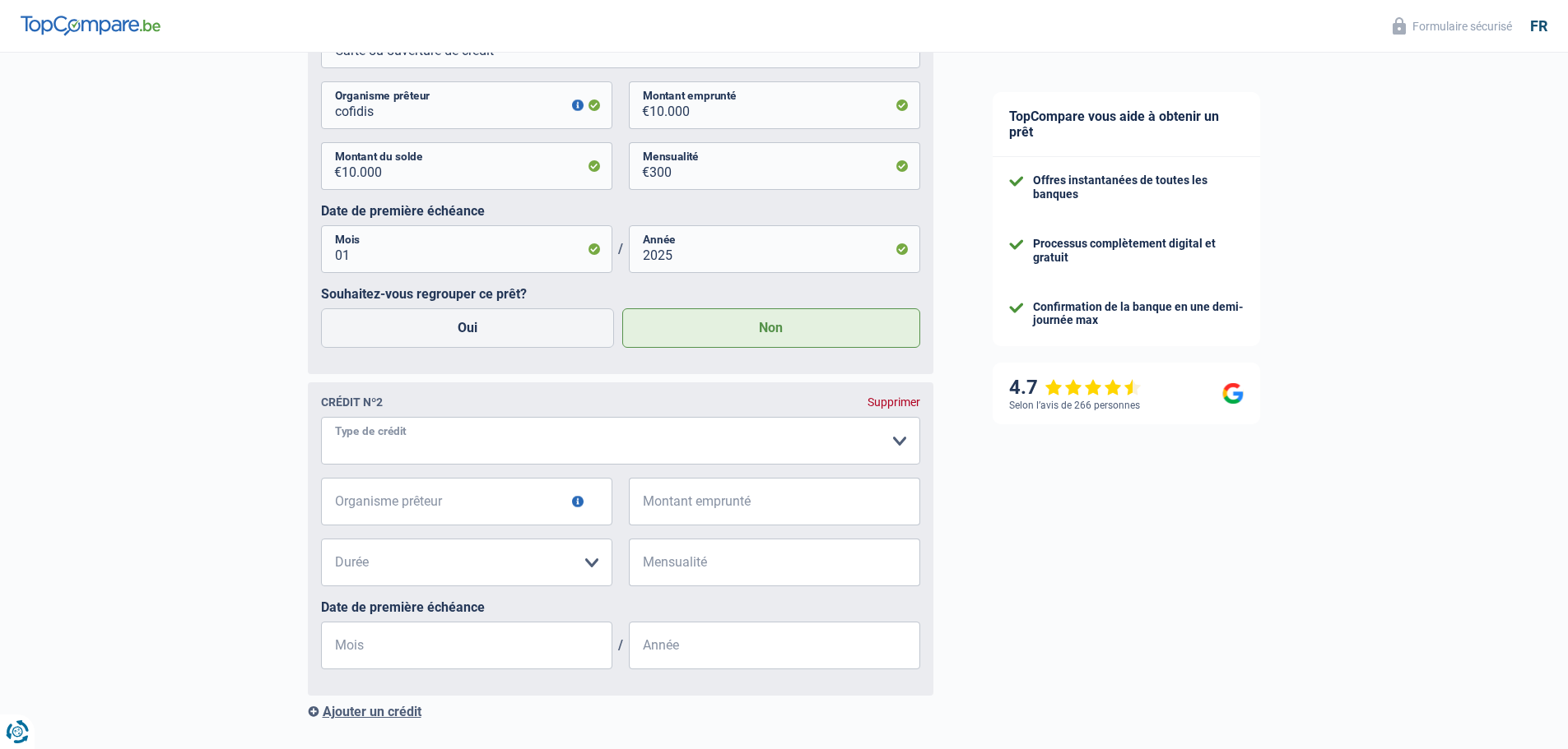
click at [903, 446] on select "Carte ou ouverture de crédit Prêt hypothécaire Vente à tempérament Prêt à tempé…" at bounding box center [619, 441] width 599 height 47
select select "personalLoan"
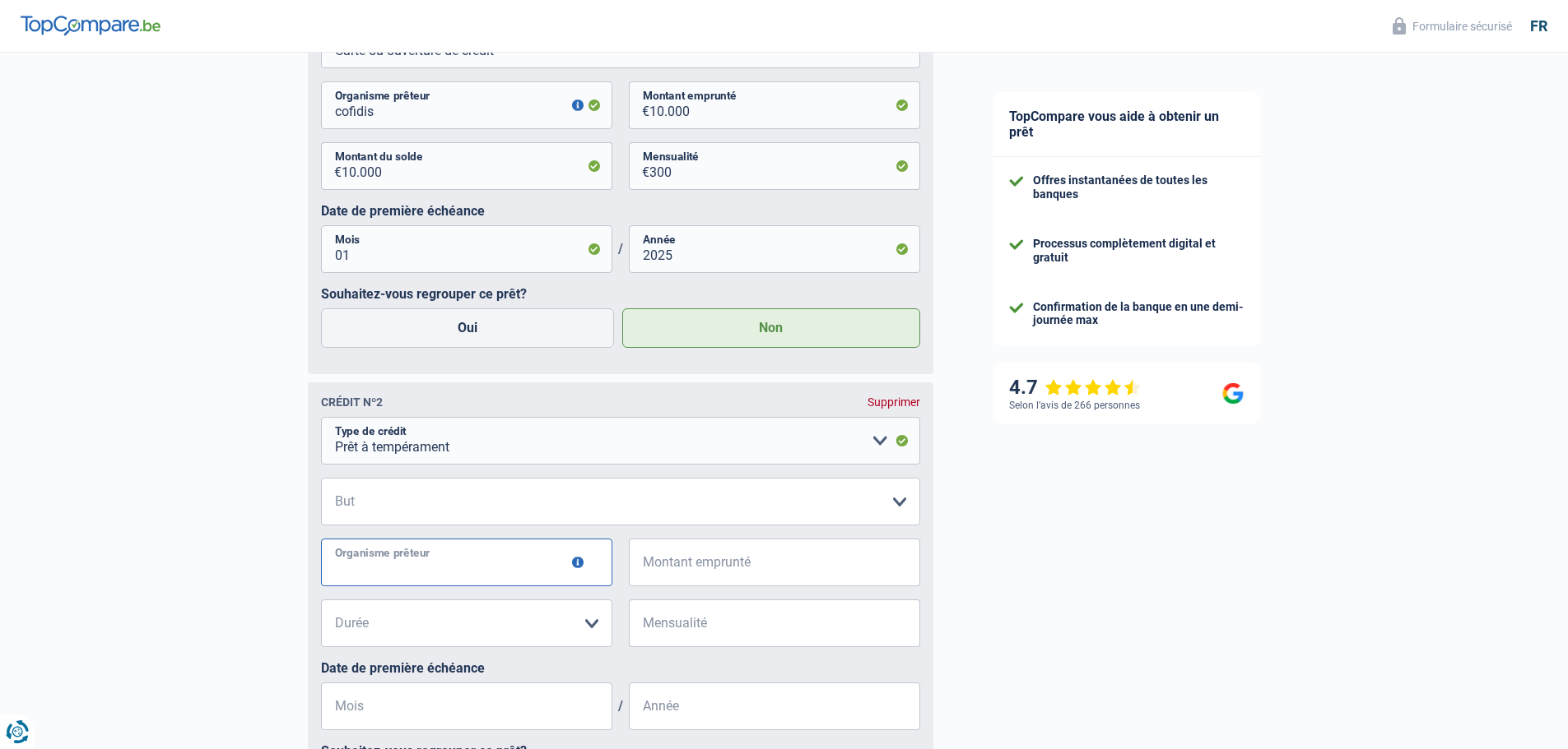
click at [411, 548] on input "Organisme prêteur" at bounding box center [465, 563] width 291 height 47
click at [382, 501] on select "Confort maison: meubles, textile, peinture, électroménager, outillage non-profe…" at bounding box center [619, 502] width 599 height 47
select select "other"
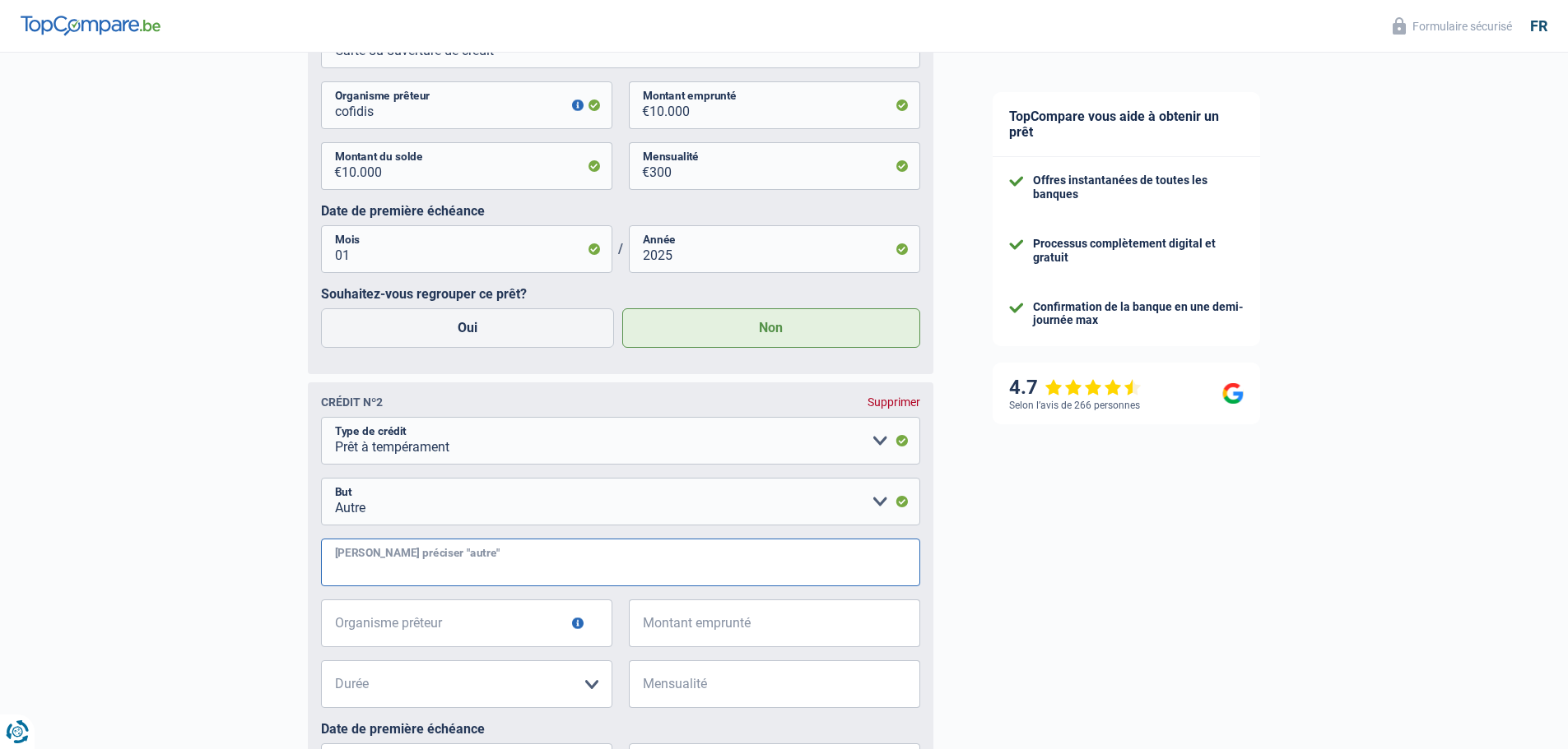
click at [470, 571] on input "Veuillez préciser "autre"" at bounding box center [619, 563] width 599 height 47
click at [880, 448] on select "Carte ou ouverture de crédit Prêt hypothécaire Vente à tempérament Prêt à tempé…" at bounding box center [619, 441] width 599 height 47
select select "creditConsolidation"
click at [321, 422] on select "Carte ou ouverture de crédit Prêt hypothécaire Vente à tempérament Prêt à tempé…" at bounding box center [619, 441] width 599 height 47
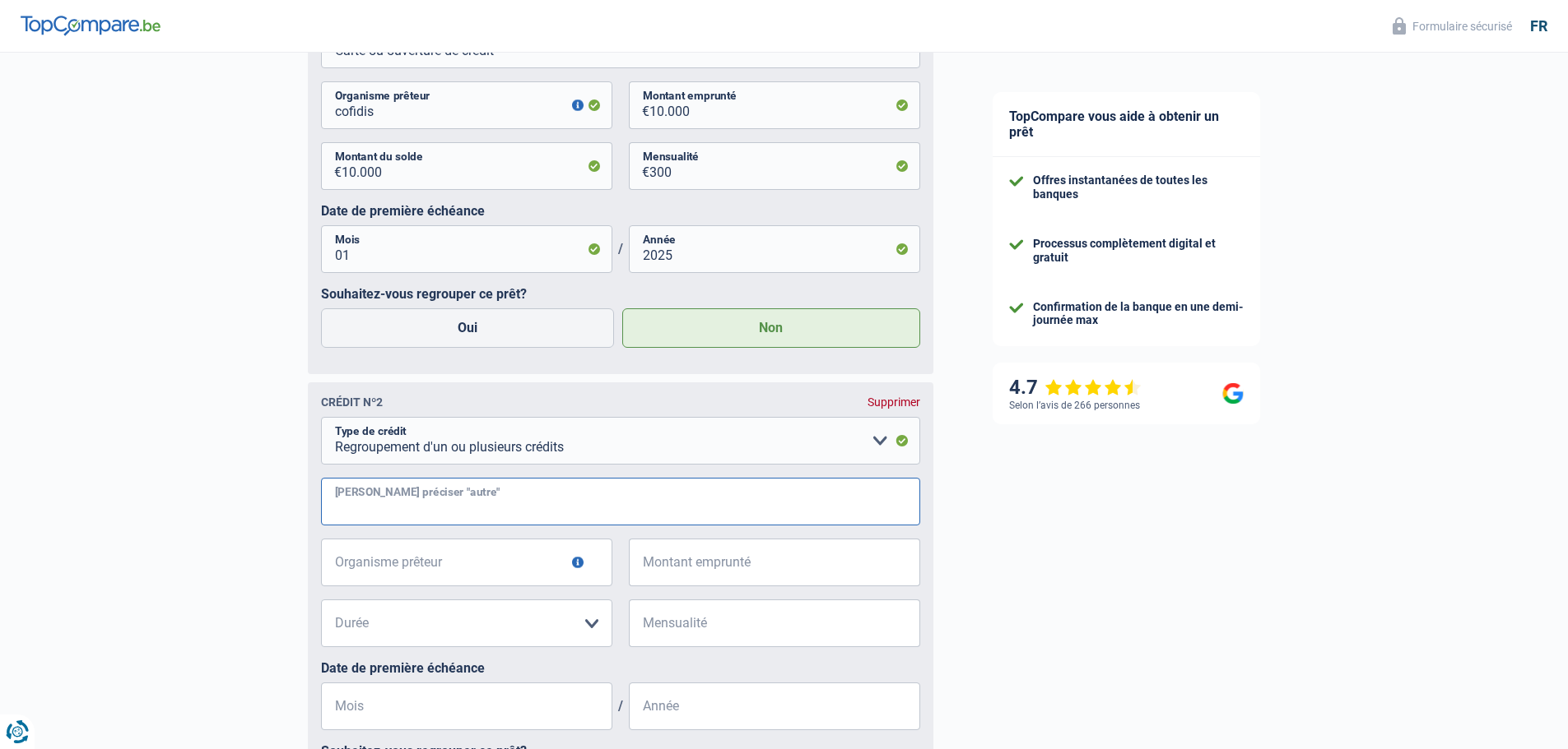
click at [417, 511] on input "Veuillez préciser "autre"" at bounding box center [619, 502] width 599 height 47
click at [463, 567] on input "Organisme prêteur" at bounding box center [465, 563] width 291 height 47
click at [464, 511] on input "Veuillez préciser "autre"" at bounding box center [619, 502] width 599 height 47
type input "Regroupement de crédits"
click at [544, 572] on input "Organisme prêteur" at bounding box center [465, 563] width 291 height 47
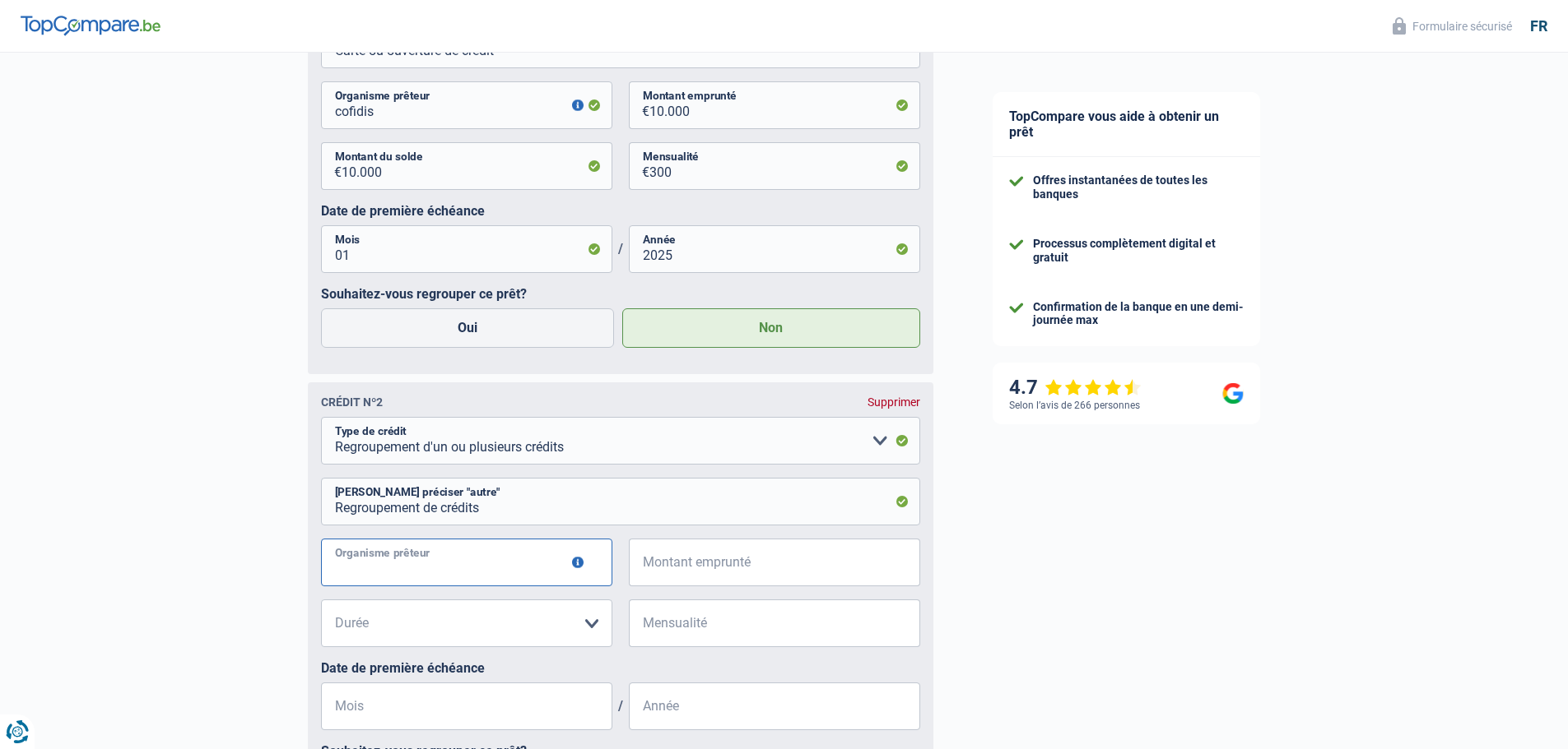
type input "cofidis"
click at [726, 575] on input "Montant emprunté" at bounding box center [784, 563] width 271 height 47
type input "75.000"
click at [520, 511] on input "Regroupement de crédits" at bounding box center [619, 502] width 599 height 47
type input "Regroupement de crédits et sortie d'indivision"
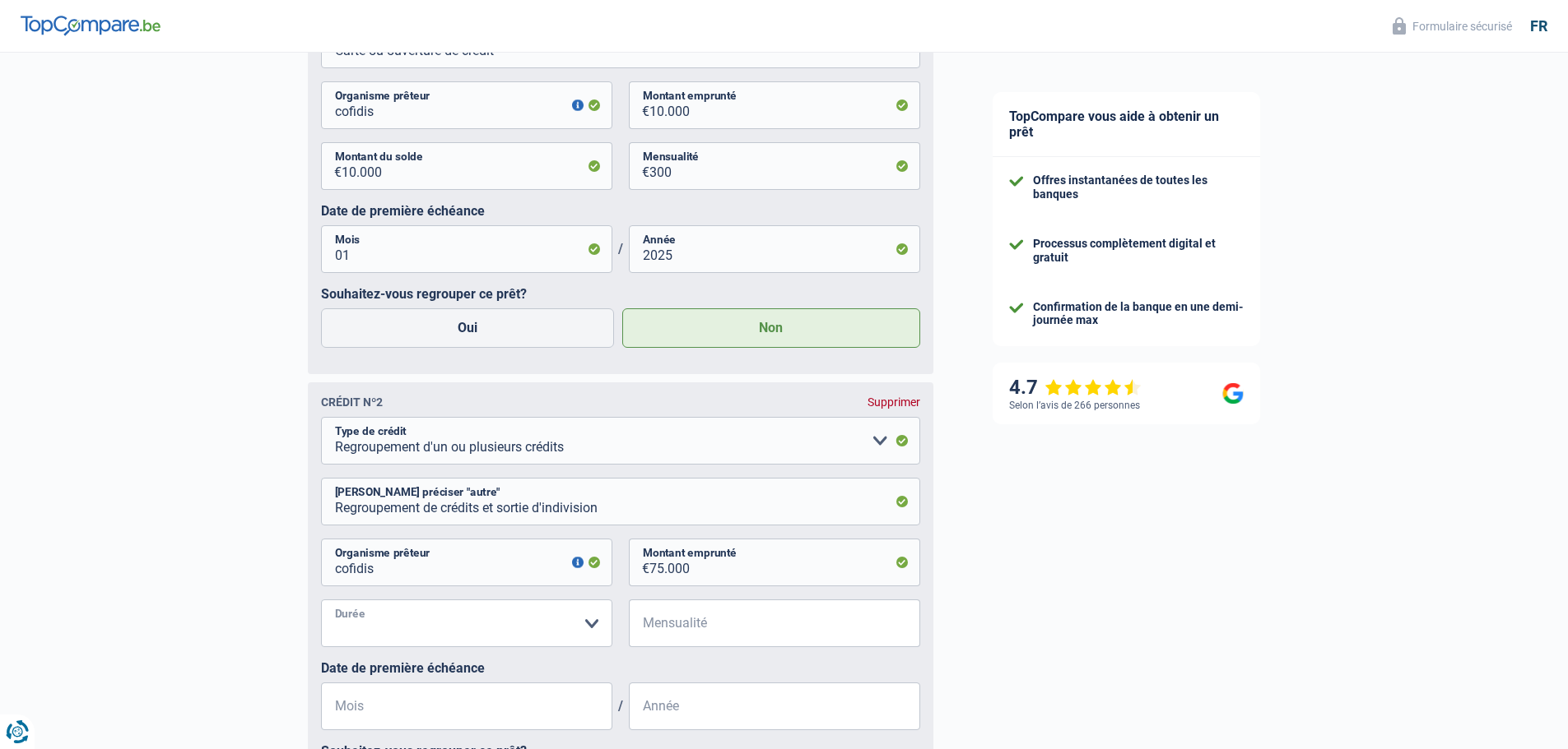
click at [591, 631] on select "12 mois 18 mois 24 mois 30 mois 36 mois 42 mois 48 mois 60 mois 72 mois 84 mois…" at bounding box center [465, 623] width 291 height 47
select select "120"
click at [321, 604] on select "12 mois 18 mois 24 mois 30 mois 36 mois 42 mois 48 mois 60 mois 72 mois 84 mois…" at bounding box center [465, 623] width 291 height 47
click at [689, 628] on input "Mensualité" at bounding box center [784, 623] width 271 height 47
type input "965"
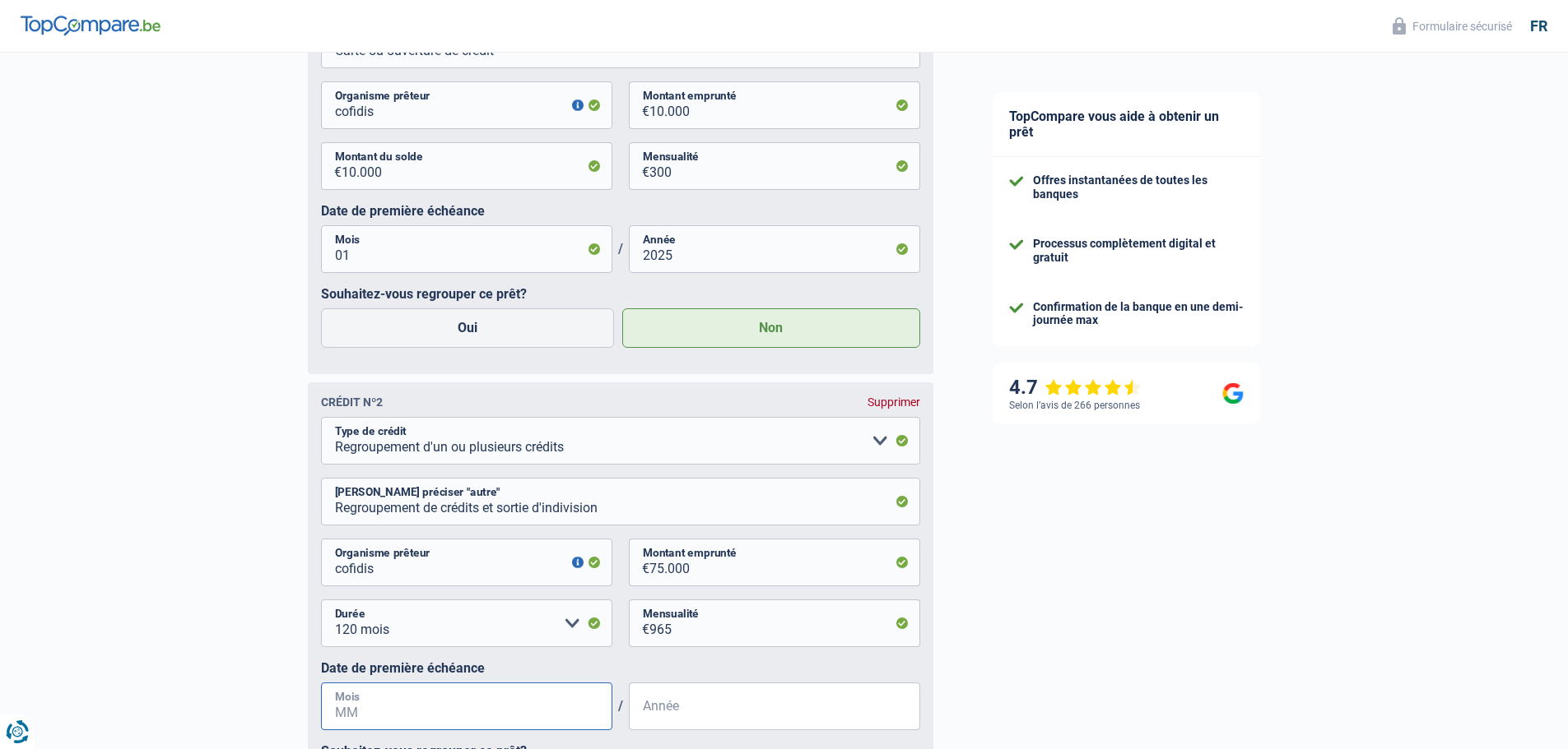
click at [521, 712] on input "Mois" at bounding box center [465, 707] width 291 height 47
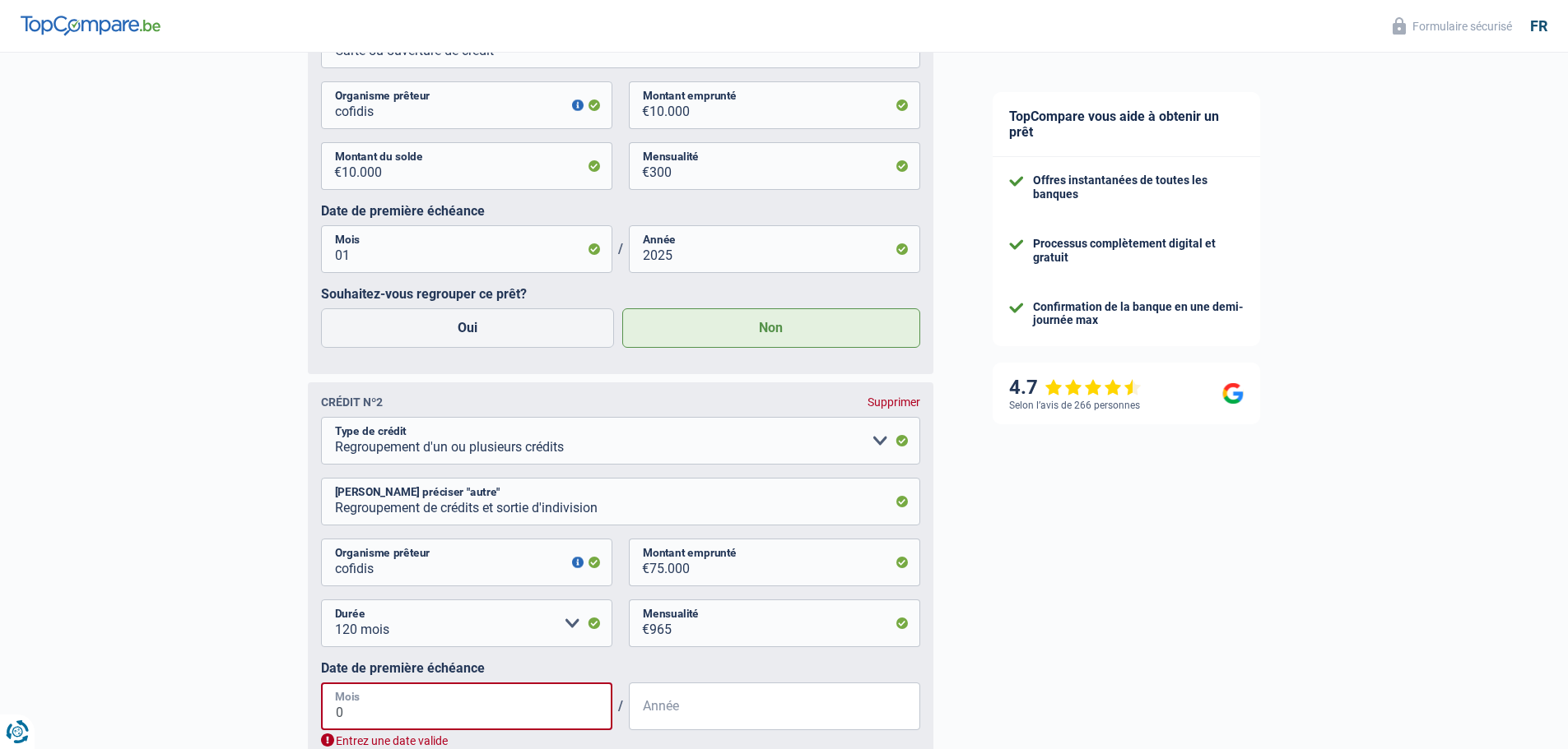
type input "02"
click at [665, 718] on input "Année" at bounding box center [773, 707] width 291 height 47
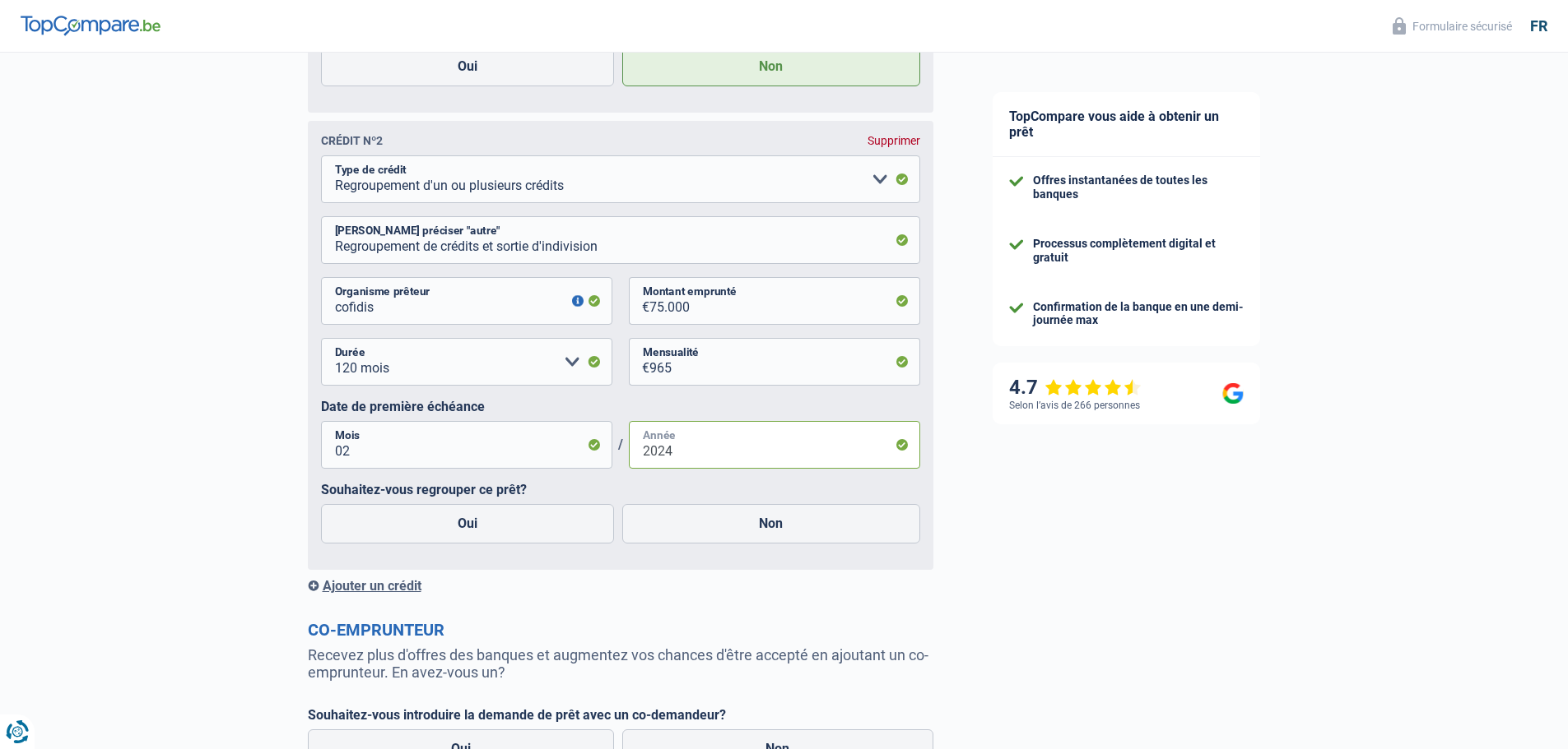
scroll to position [1438, 0]
type input "2024"
click at [477, 531] on label "Oui" at bounding box center [467, 521] width 294 height 39
click at [477, 531] on input "Oui" at bounding box center [467, 521] width 294 height 39
radio input "true"
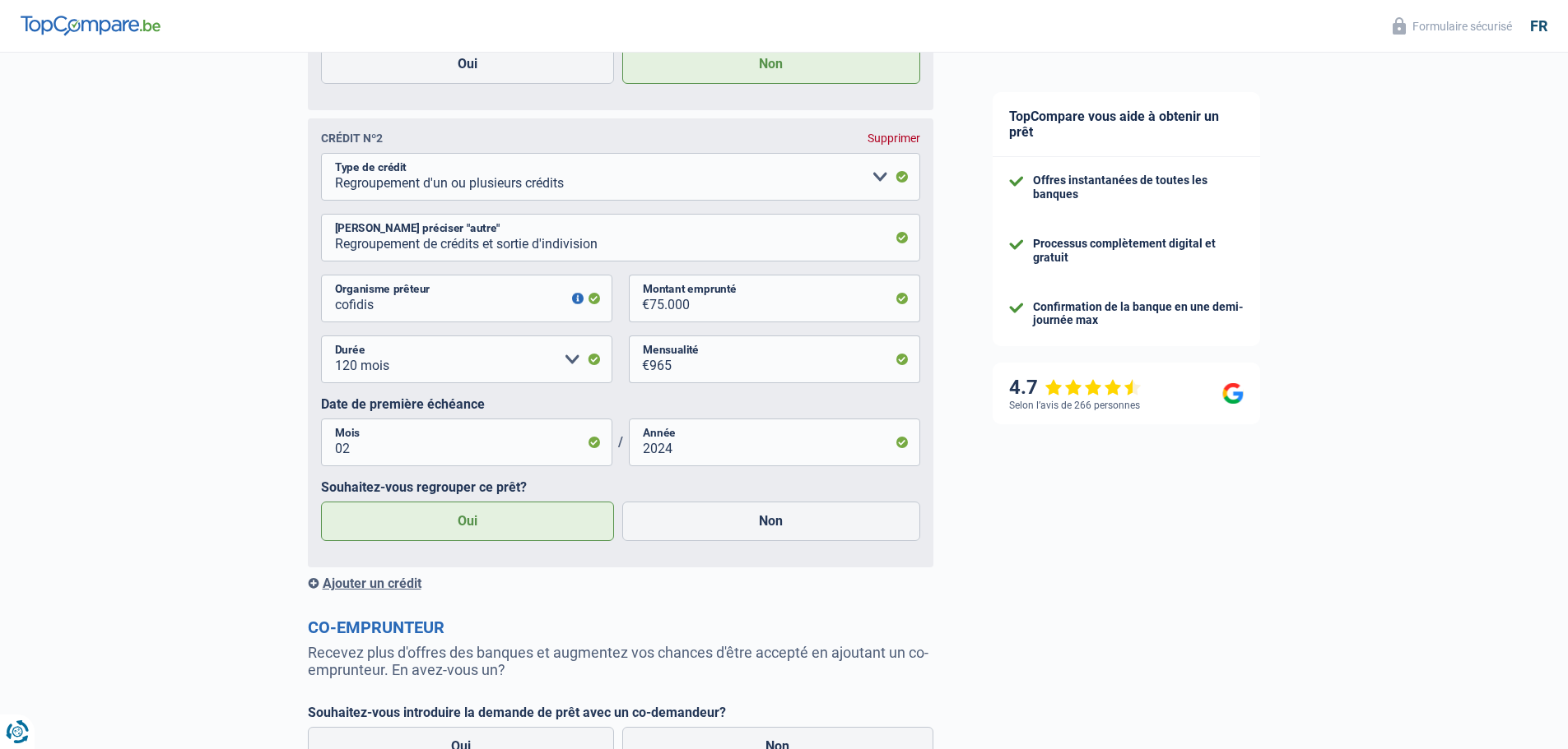
click at [407, 583] on div "Ajouter un crédit" at bounding box center [620, 583] width 625 height 16
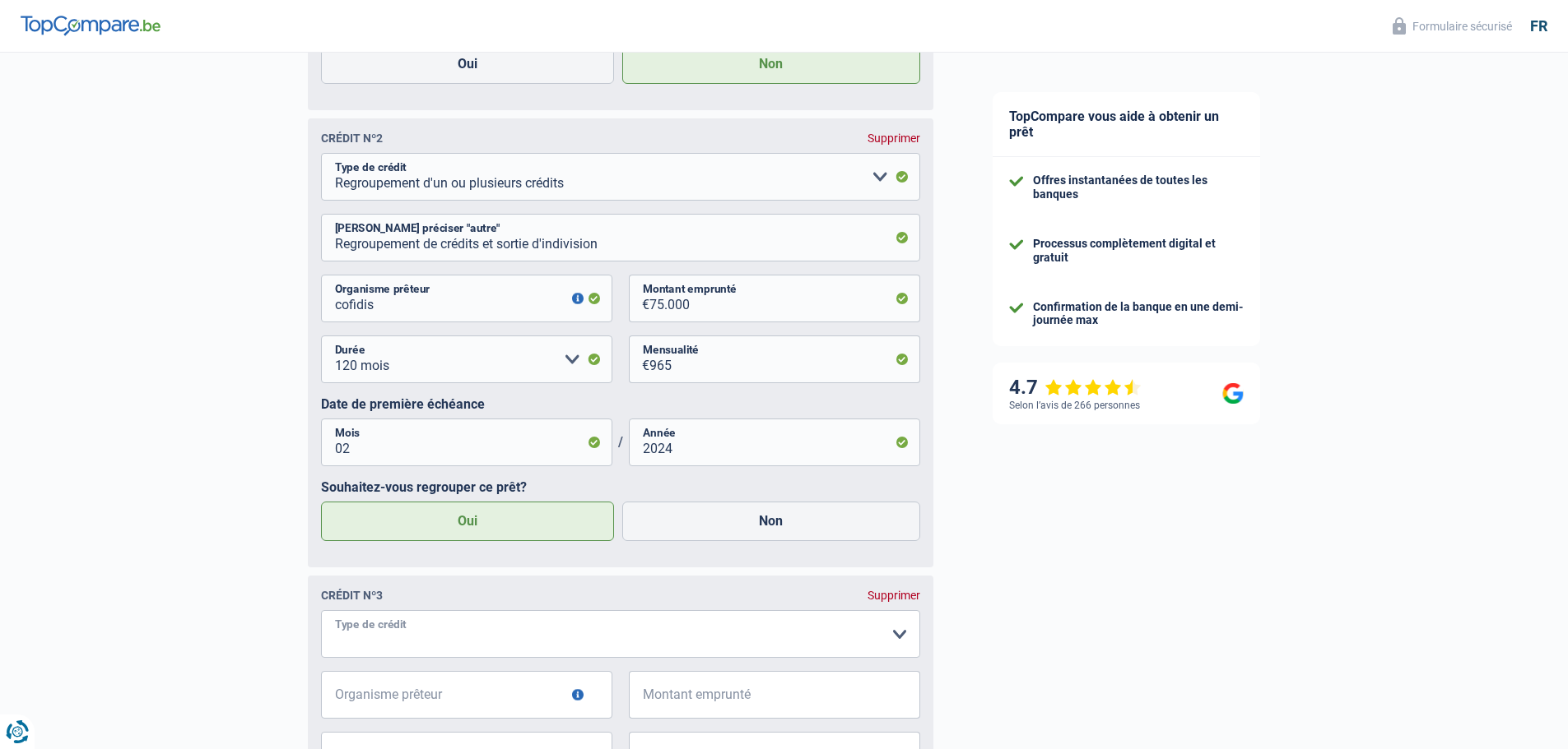
click at [452, 639] on select "Carte ou ouverture de crédit Prêt hypothécaire Vente à tempérament Prêt à tempé…" at bounding box center [619, 634] width 599 height 47
select select "mortgage"
click at [321, 616] on select "Carte ou ouverture de crédit Prêt hypothécaire Vente à tempérament Prêt à tempé…" at bounding box center [619, 634] width 599 height 47
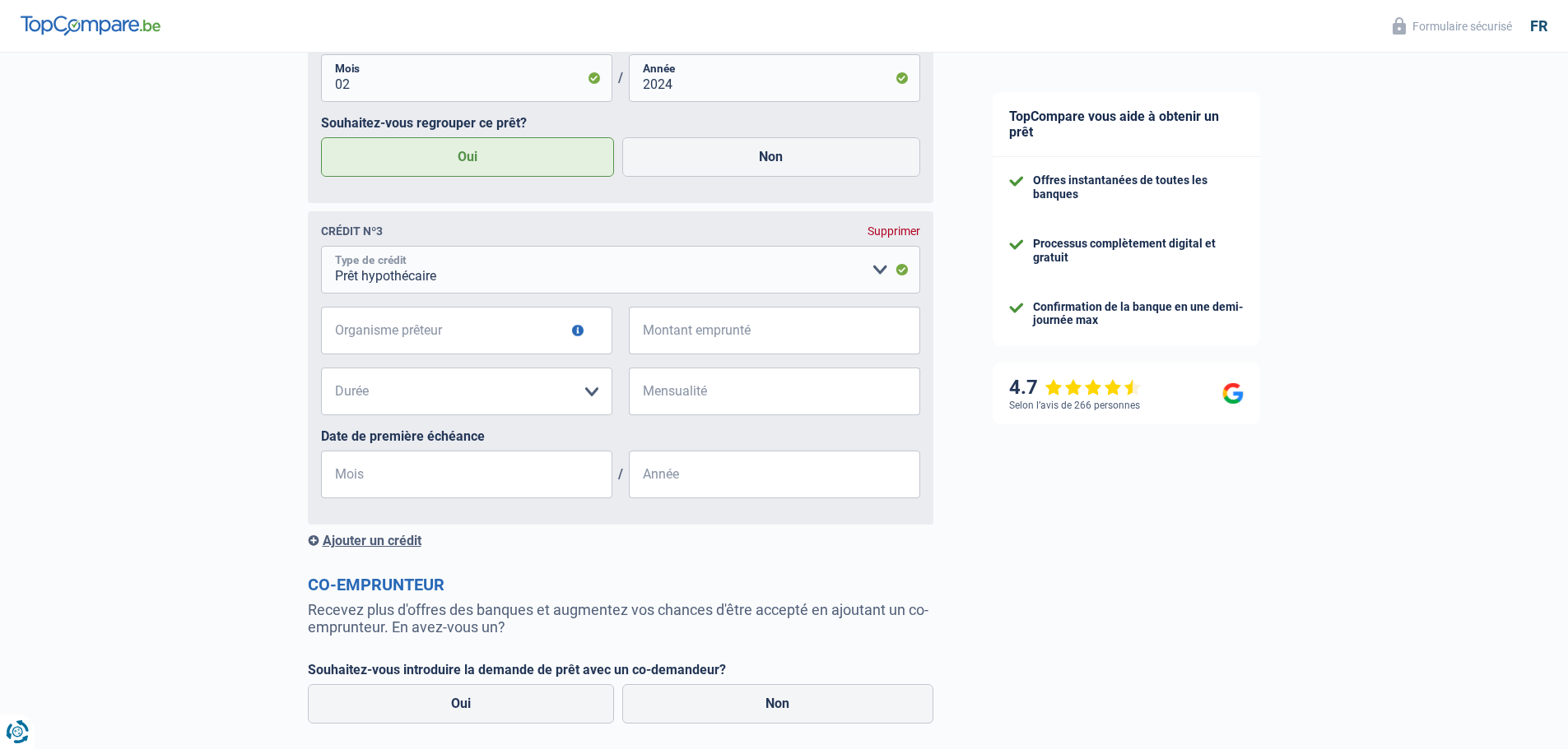
scroll to position [1885, 0]
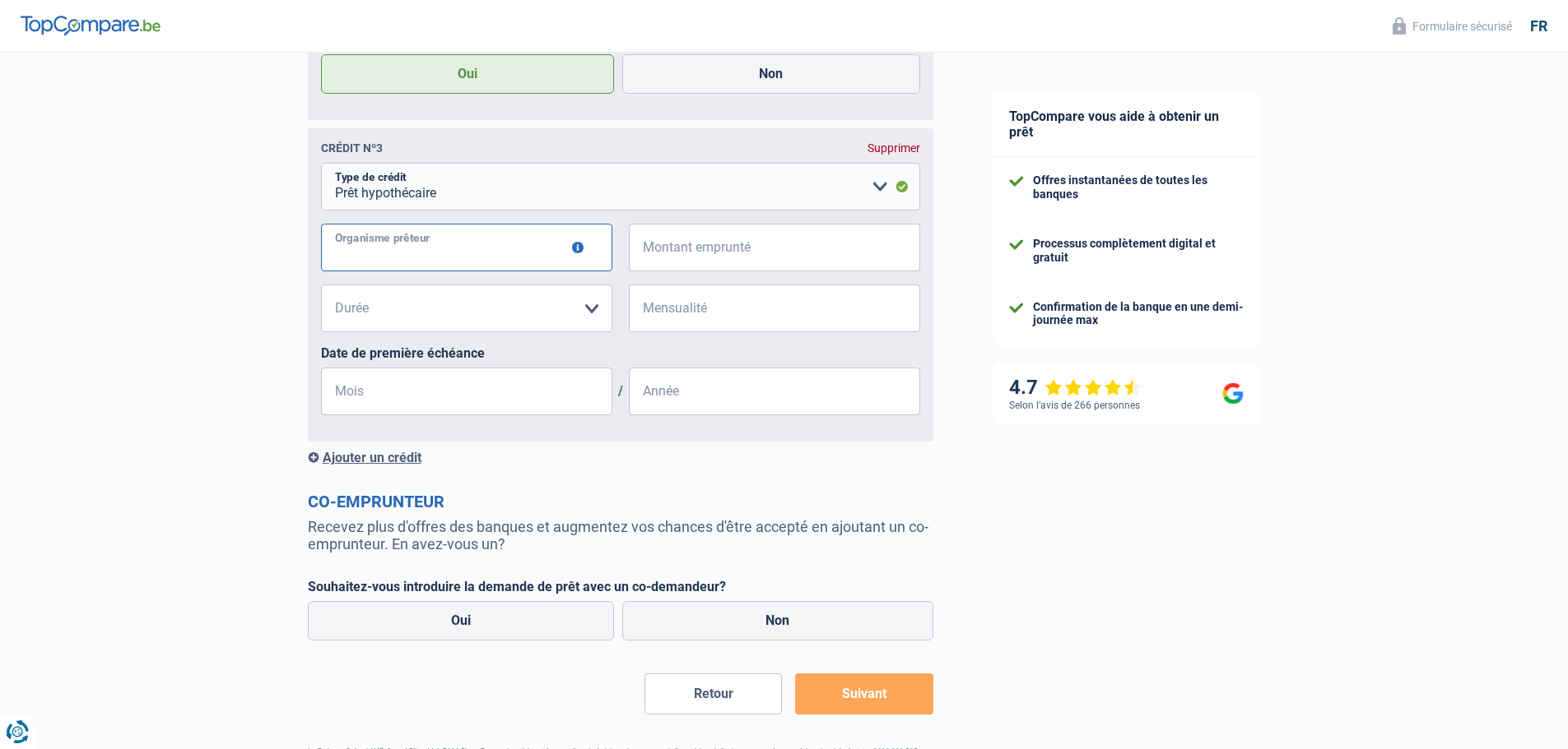
click at [516, 255] on input "Organisme prêteur" at bounding box center [465, 247] width 291 height 47
type input "crelan"
click at [676, 256] on input "Montant emprunté" at bounding box center [784, 247] width 271 height 47
type input "25.000"
click at [591, 315] on select "120 mois 180 mois 240 mois 300 mois 360 mois 420 mois Veuillez sélectionner une…" at bounding box center [465, 308] width 291 height 47
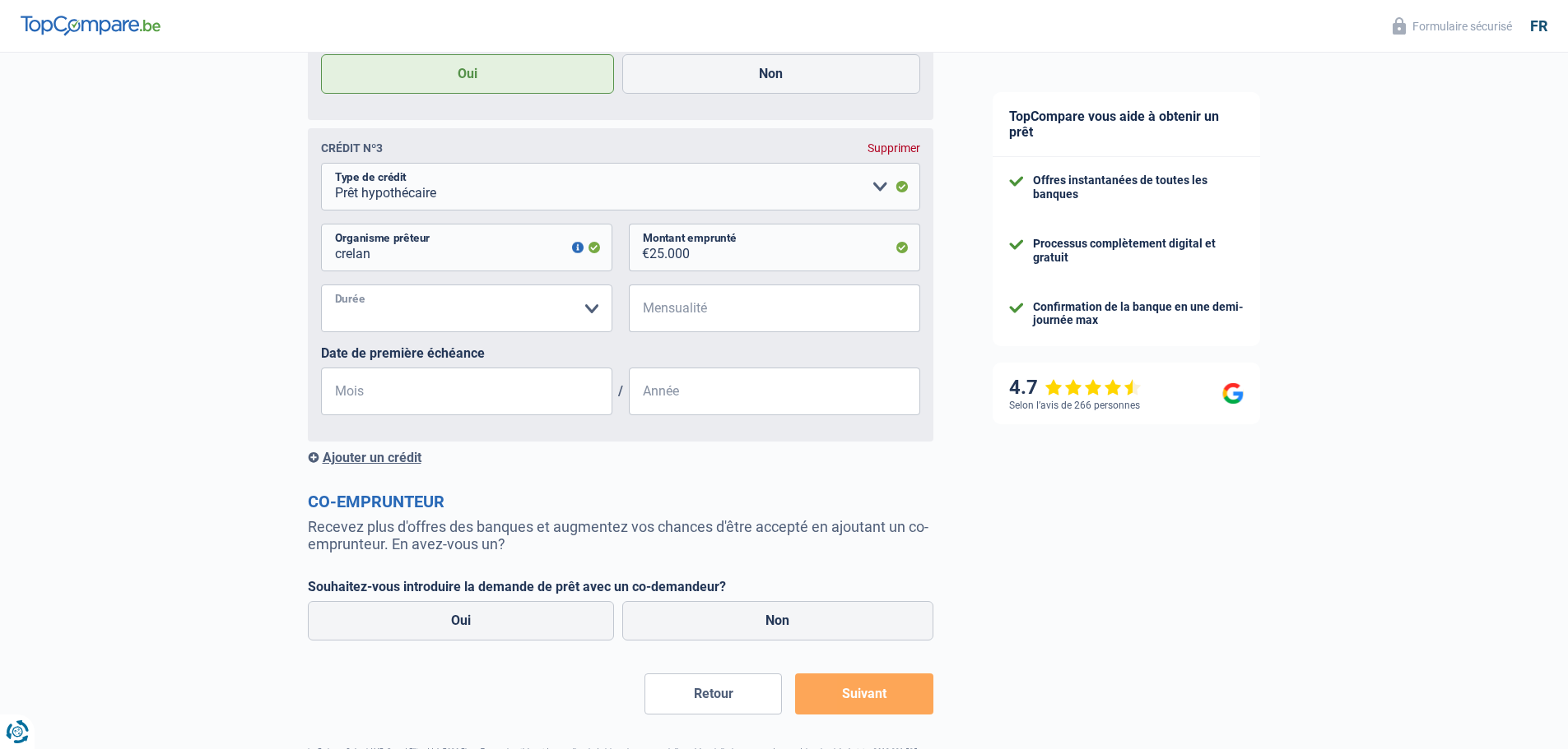
click at [418, 317] on select "120 mois 180 mois 240 mois 300 mois 360 mois 420 mois Veuillez sélectionner une…" at bounding box center [465, 308] width 291 height 47
click at [592, 309] on select "120 mois 180 mois 240 mois 300 mois 360 mois 420 mois Veuillez sélectionner une…" at bounding box center [465, 308] width 291 height 47
select select "420"
click at [321, 291] on select "120 mois 180 mois 240 mois 300 mois 360 mois 420 mois Veuillez sélectionner une…" at bounding box center [465, 308] width 291 height 47
click at [667, 314] on input "Mensualité" at bounding box center [784, 308] width 271 height 47
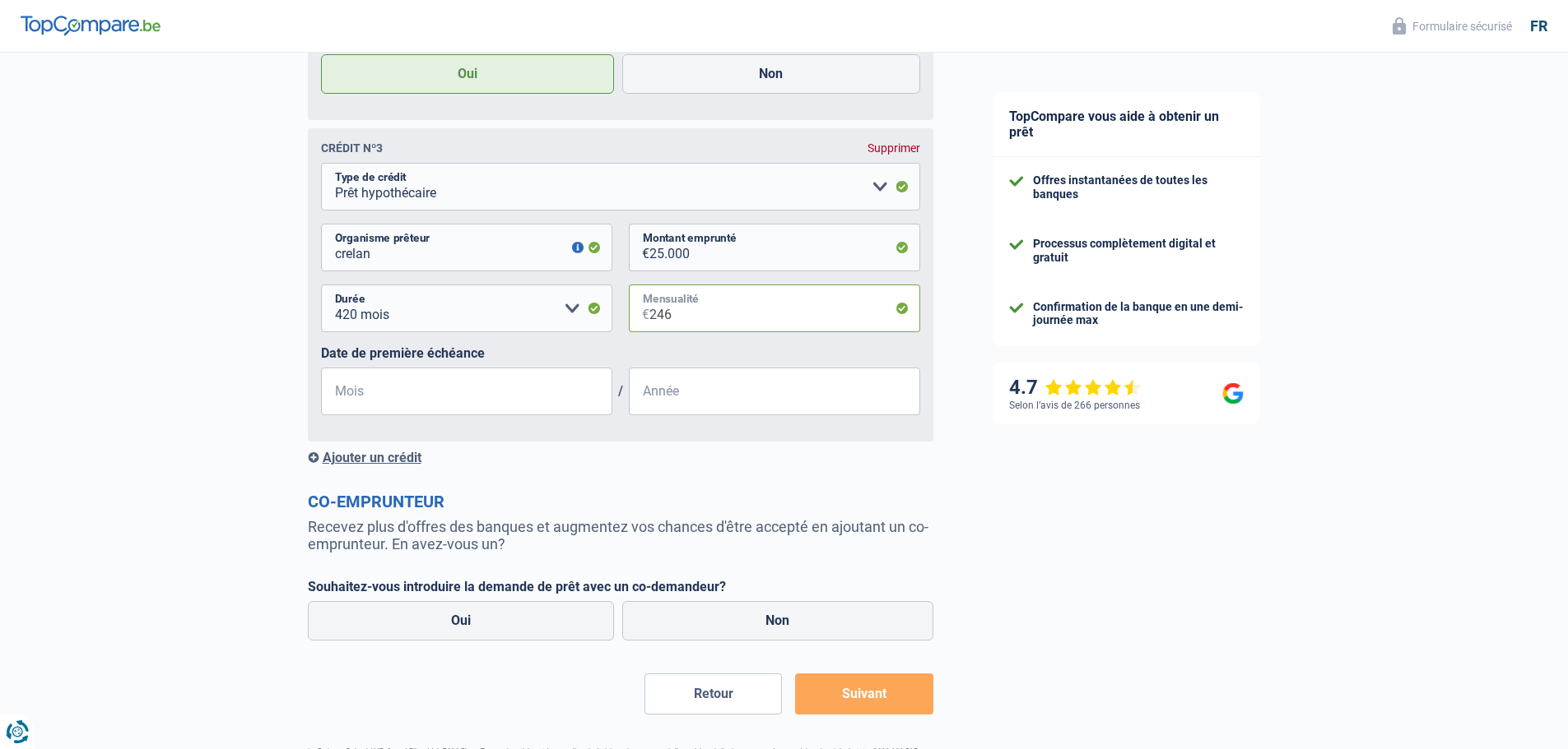
type input "246"
click at [488, 319] on select "120 mois 180 mois 240 mois 300 mois 360 mois 420 mois Veuillez sélectionner une…" at bounding box center [465, 308] width 291 height 47
select select "120"
click at [321, 291] on select "120 mois 180 mois 240 mois 300 mois 360 mois 420 mois Veuillez sélectionner une…" at bounding box center [465, 308] width 291 height 47
click at [482, 398] on input "Mois" at bounding box center [465, 391] width 291 height 47
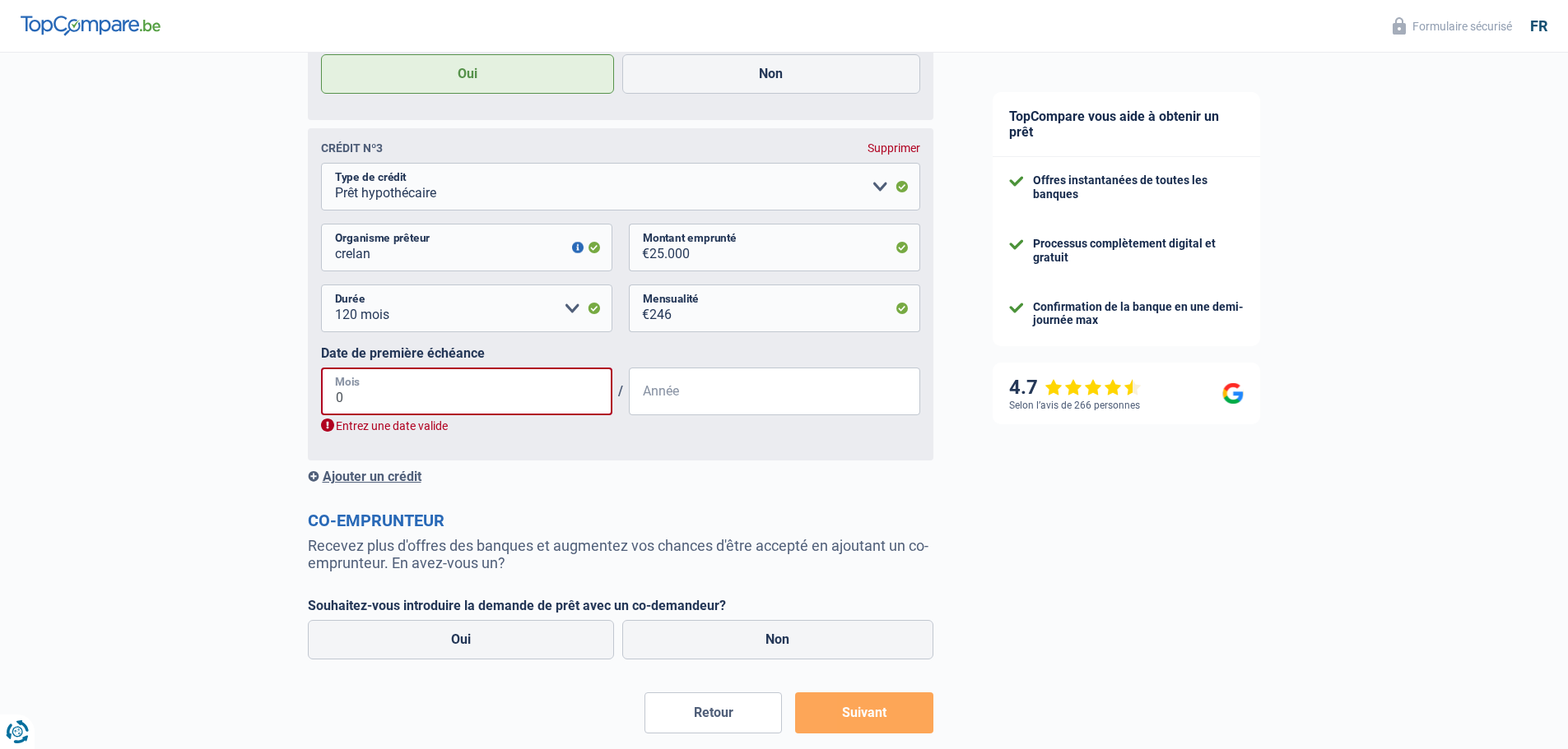
type input "01"
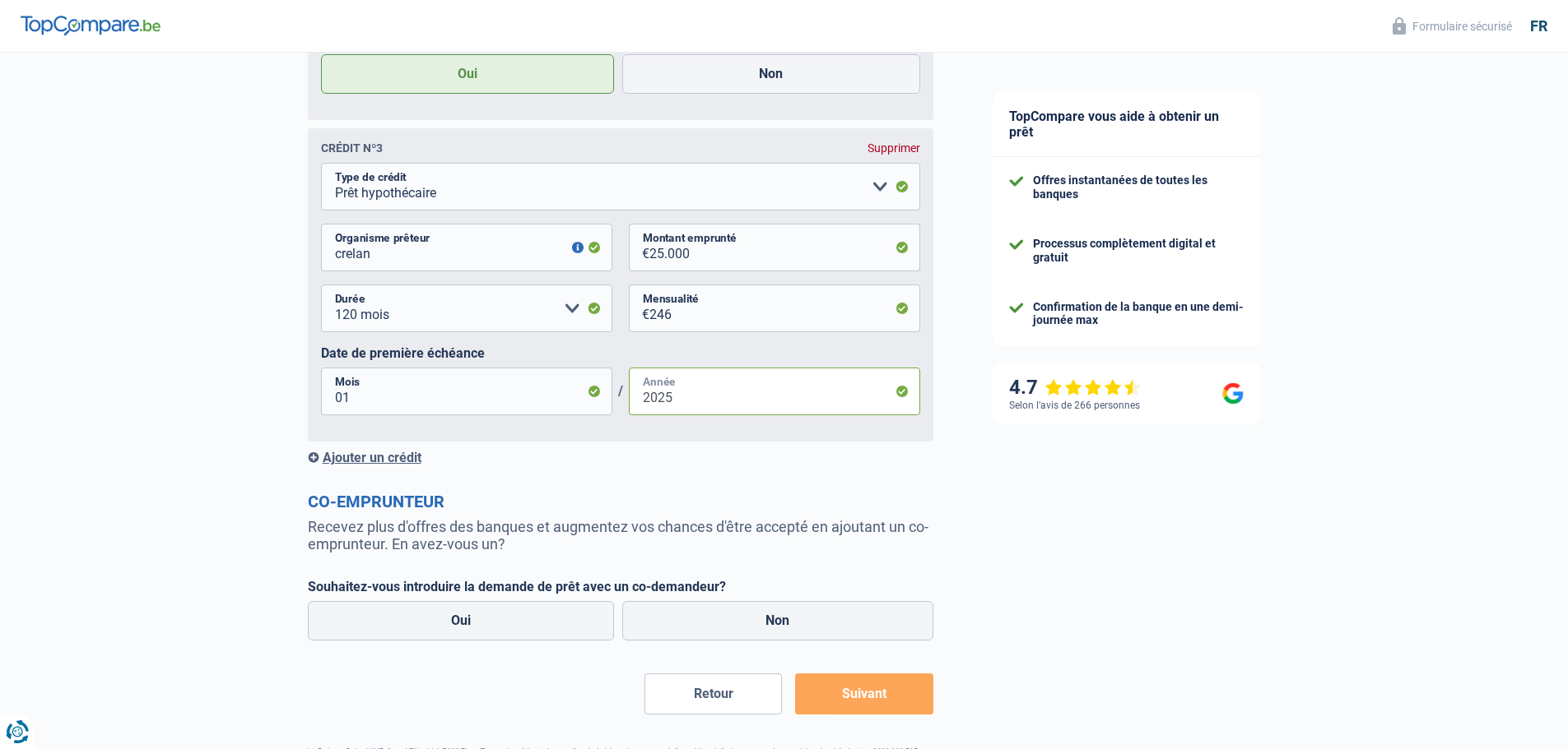
type input "2025"
click at [890, 151] on div "Supprimer" at bounding box center [892, 148] width 52 height 13
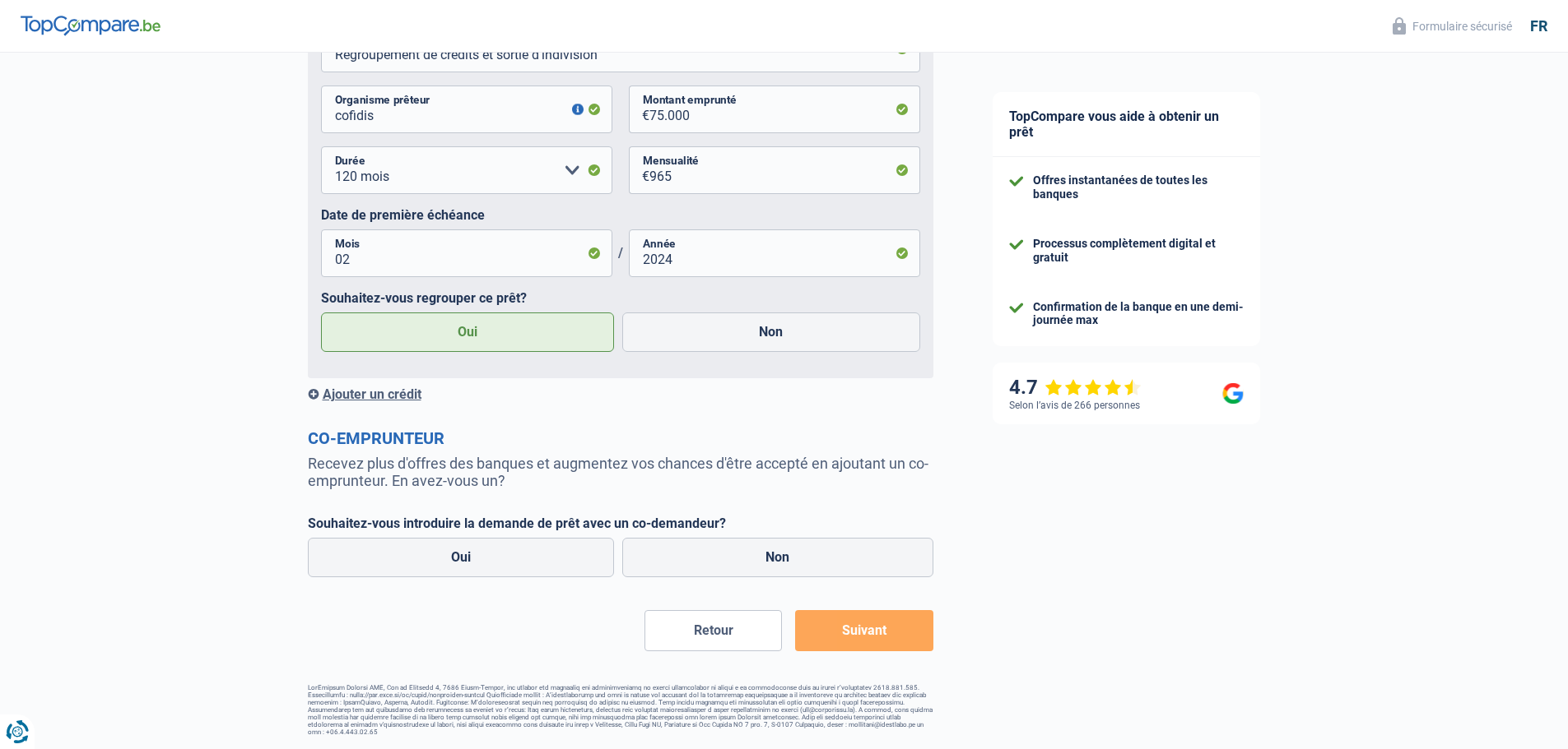
scroll to position [1632, 0]
click at [363, 395] on div "Ajouter un crédit" at bounding box center [620, 394] width 625 height 16
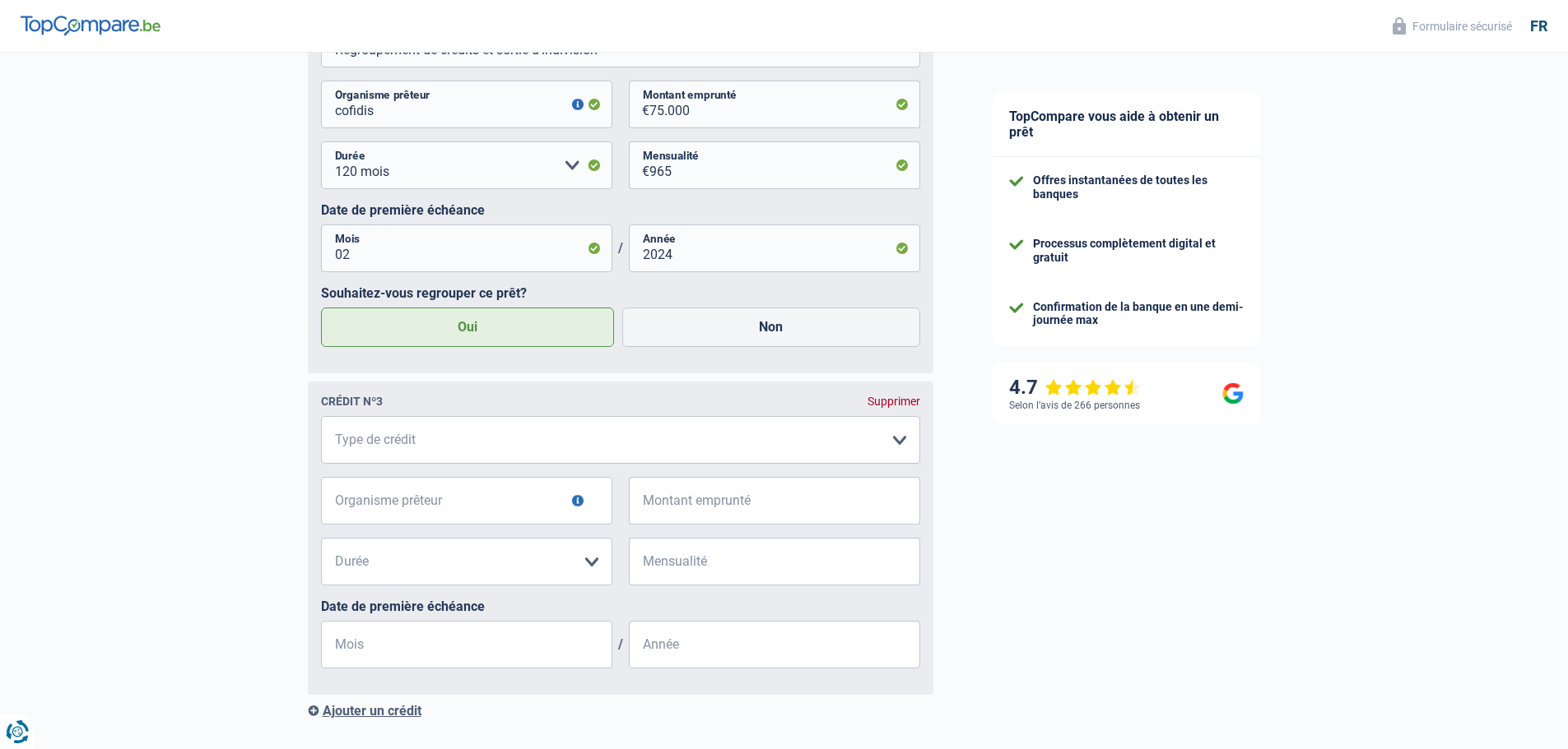
scroll to position [1885, 0]
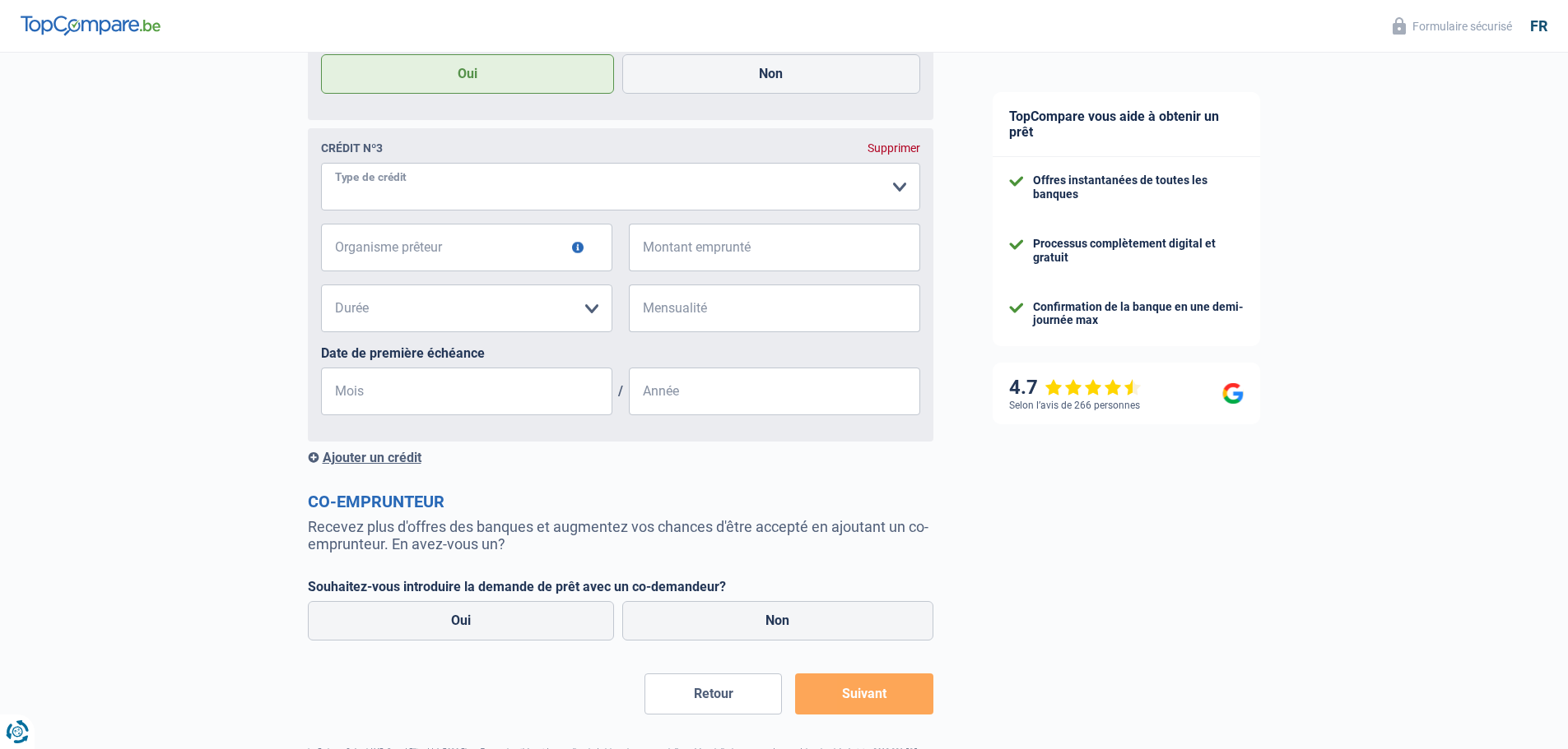
click at [899, 192] on select "Carte ou ouverture de crédit Prêt hypothécaire Vente à tempérament Prêt à tempé…" at bounding box center [619, 186] width 599 height 47
select select "personalSale"
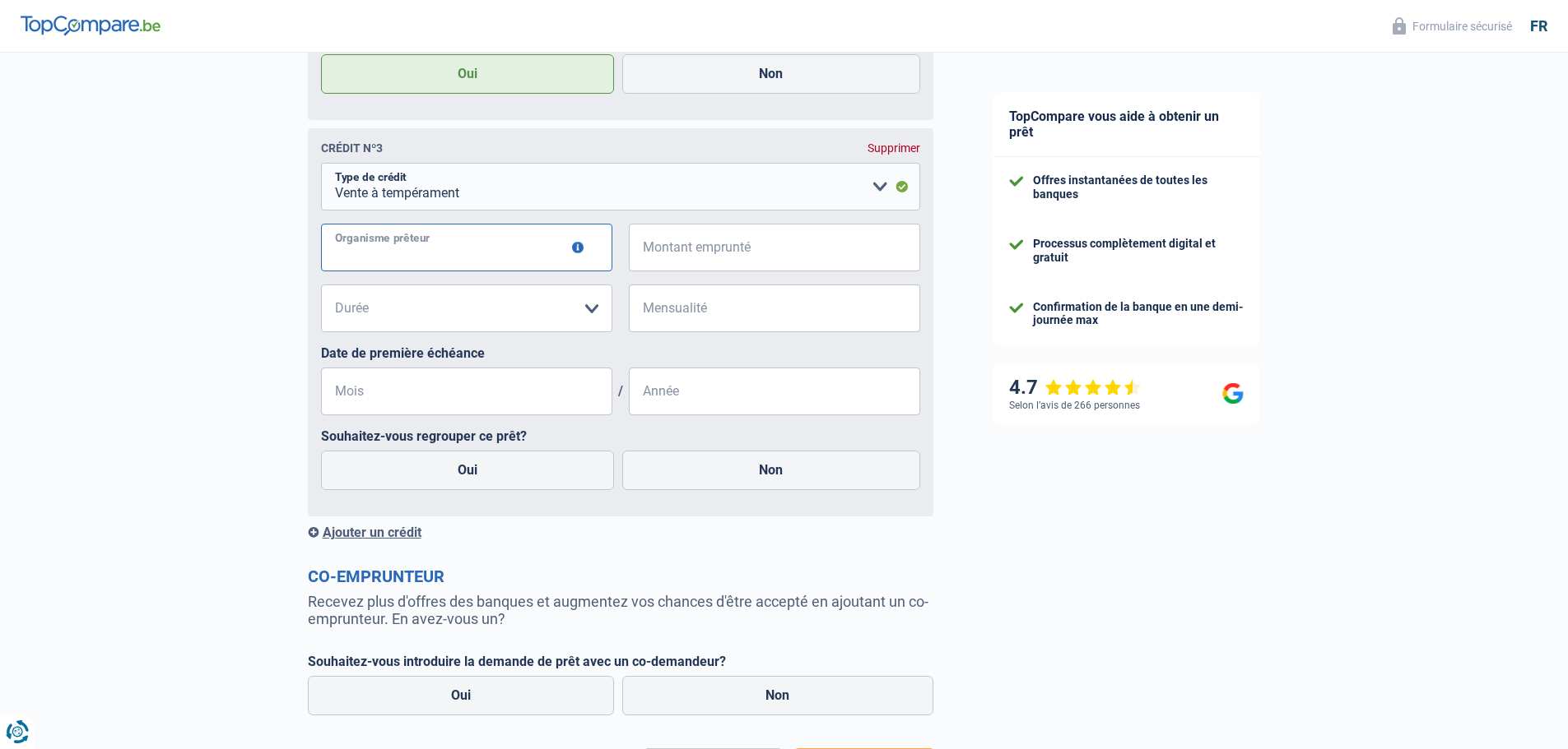
click at [526, 261] on input "Organisme prêteur" at bounding box center [465, 247] width 291 height 47
type input "crelan"
click at [677, 262] on input "Montant emprunté" at bounding box center [784, 247] width 271 height 47
type input "25.000"
click at [595, 314] on select "12 mois 18 mois 24 mois 30 mois 36 mois 42 mois 48 mois 60 mois 72 mois 84 mois…" at bounding box center [465, 308] width 291 height 47
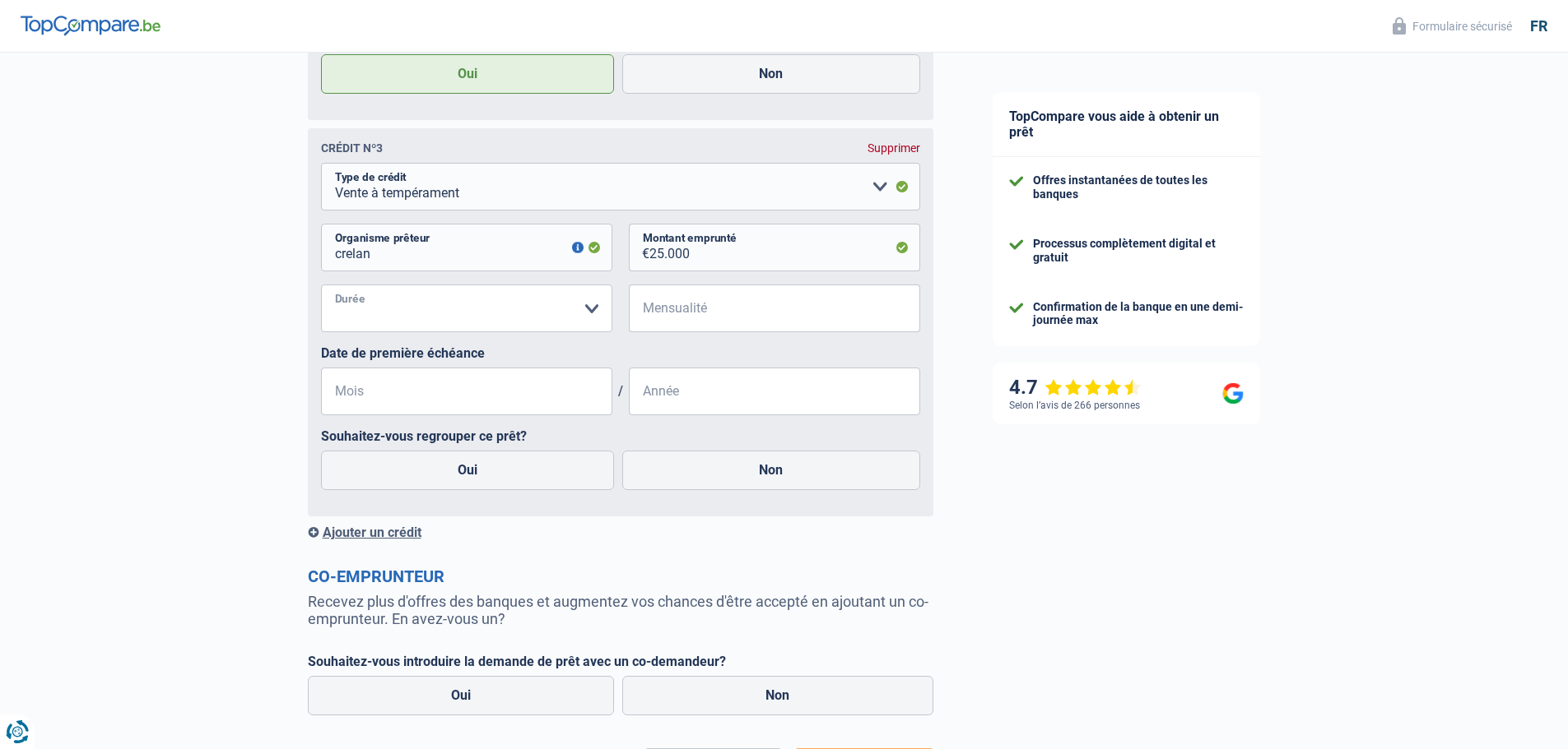
click at [321, 291] on select "12 mois 18 mois 24 mois 30 mois 36 mois 42 mois 48 mois 60 mois 72 mois 84 mois…" at bounding box center [465, 308] width 291 height 47
click at [667, 321] on input "Mensualité" at bounding box center [784, 308] width 271 height 47
click at [574, 316] on select "12 mois 18 mois 24 mois 30 mois 36 mois 42 mois 48 mois 60 mois 72 mois 84 mois…" at bounding box center [465, 308] width 291 height 47
select select "120"
click at [321, 291] on select "12 mois 18 mois 24 mois 30 mois 36 mois 42 mois 48 mois 60 mois 72 mois 84 mois…" at bounding box center [465, 308] width 291 height 47
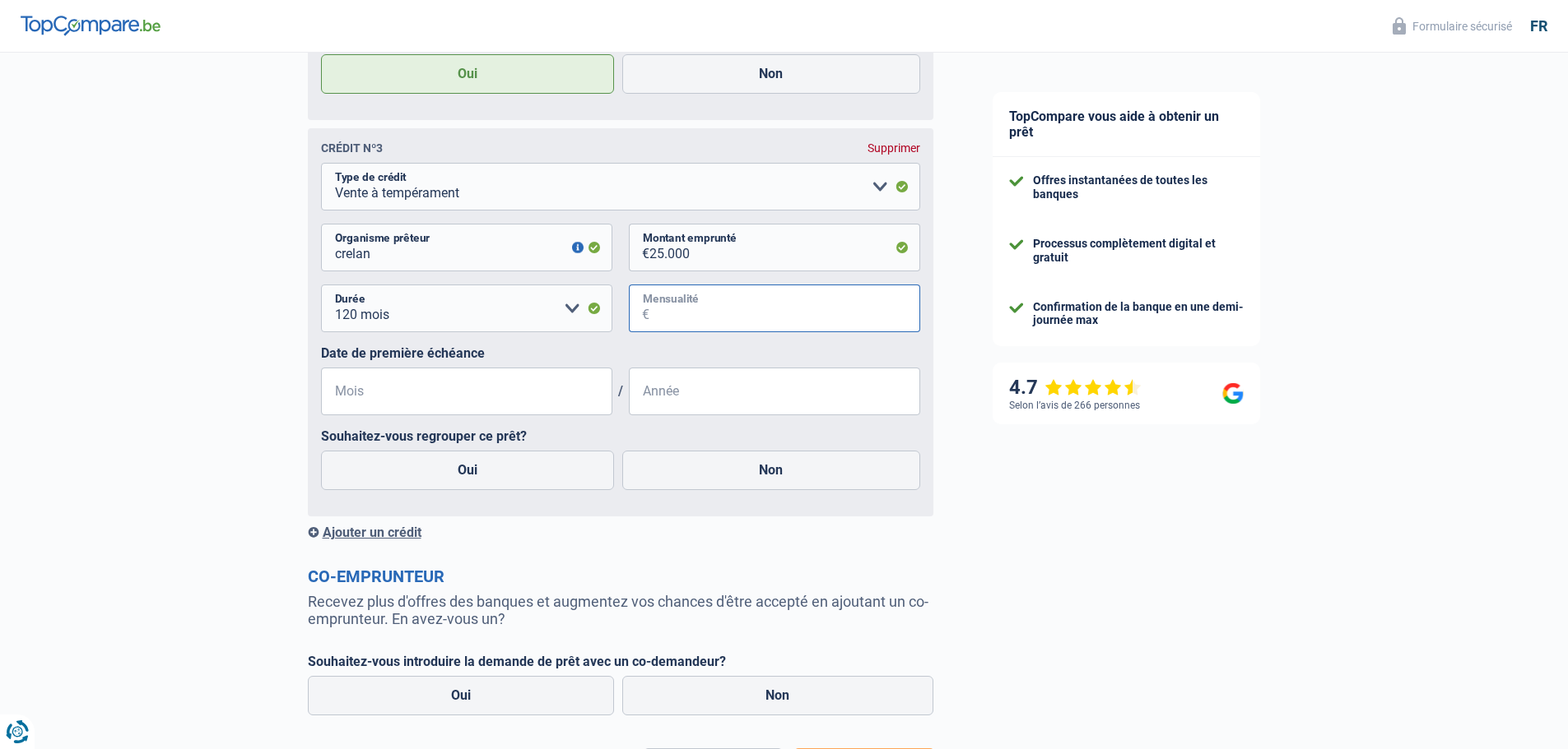
click at [720, 310] on input "Mensualité" at bounding box center [784, 308] width 271 height 47
type input "246"
click at [540, 399] on input "Mois" at bounding box center [465, 391] width 291 height 47
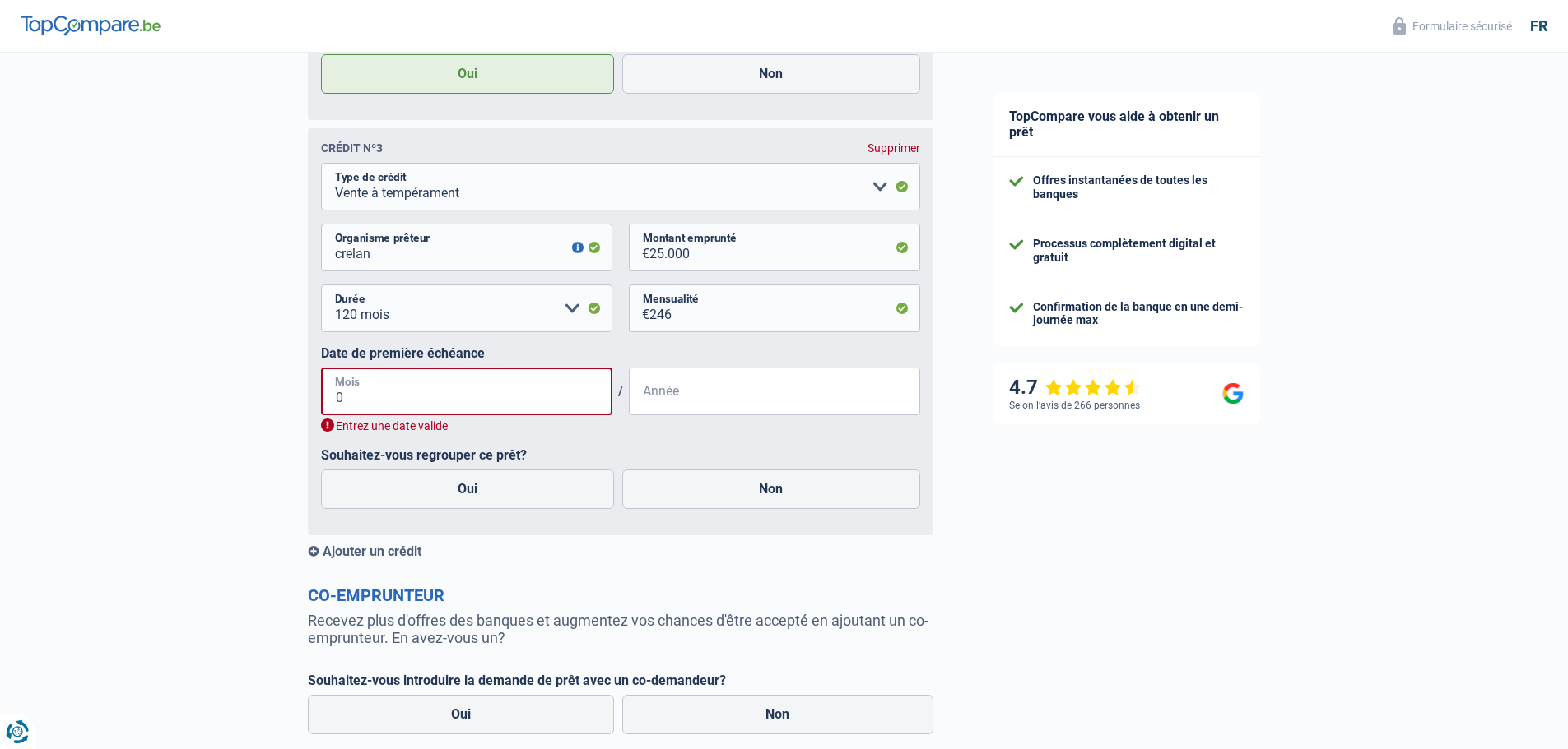
type input "01"
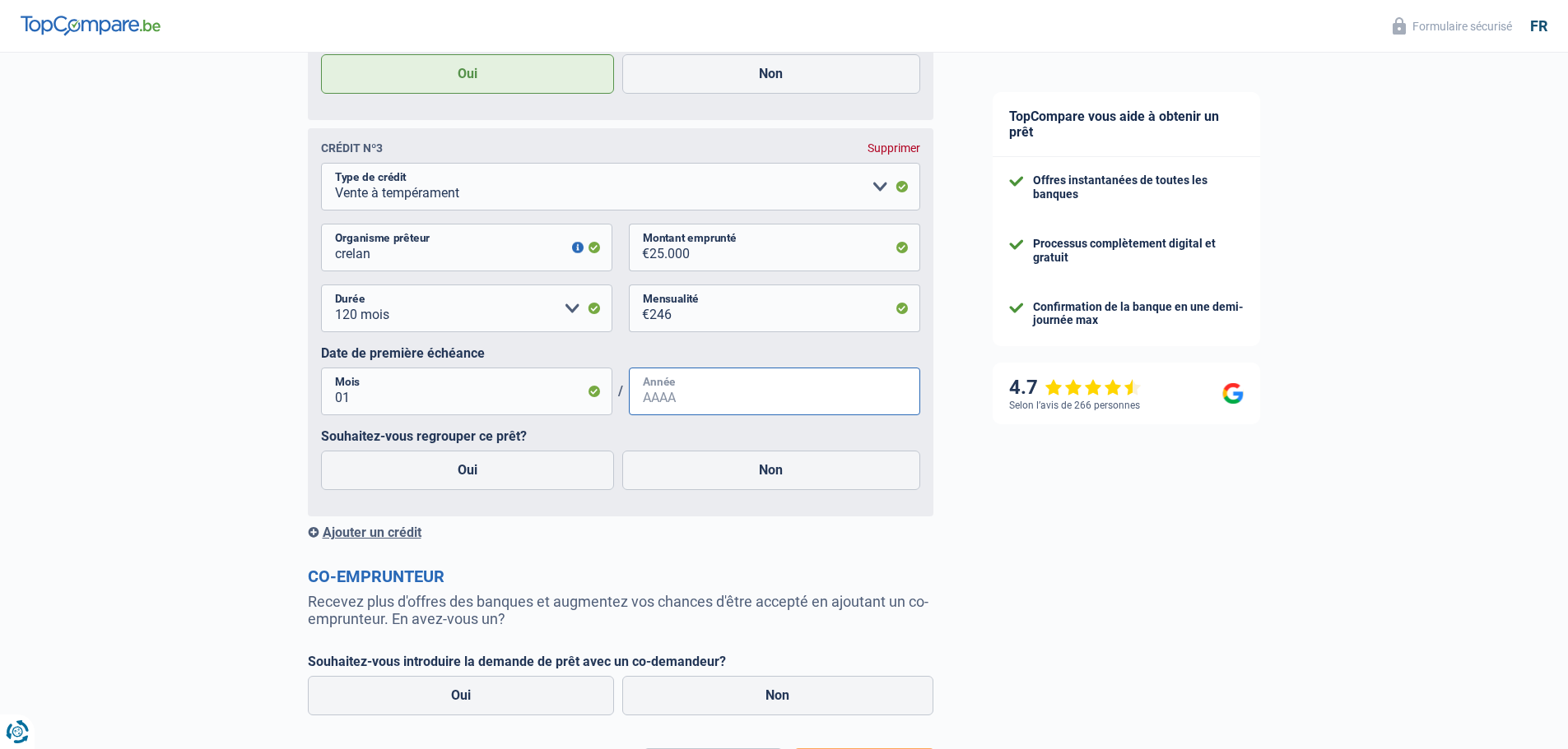
click at [743, 401] on input "Année" at bounding box center [773, 391] width 291 height 47
type input "2025"
click at [772, 479] on label "Non" at bounding box center [771, 470] width 298 height 39
click at [772, 479] on input "Non" at bounding box center [771, 470] width 298 height 39
radio input "true"
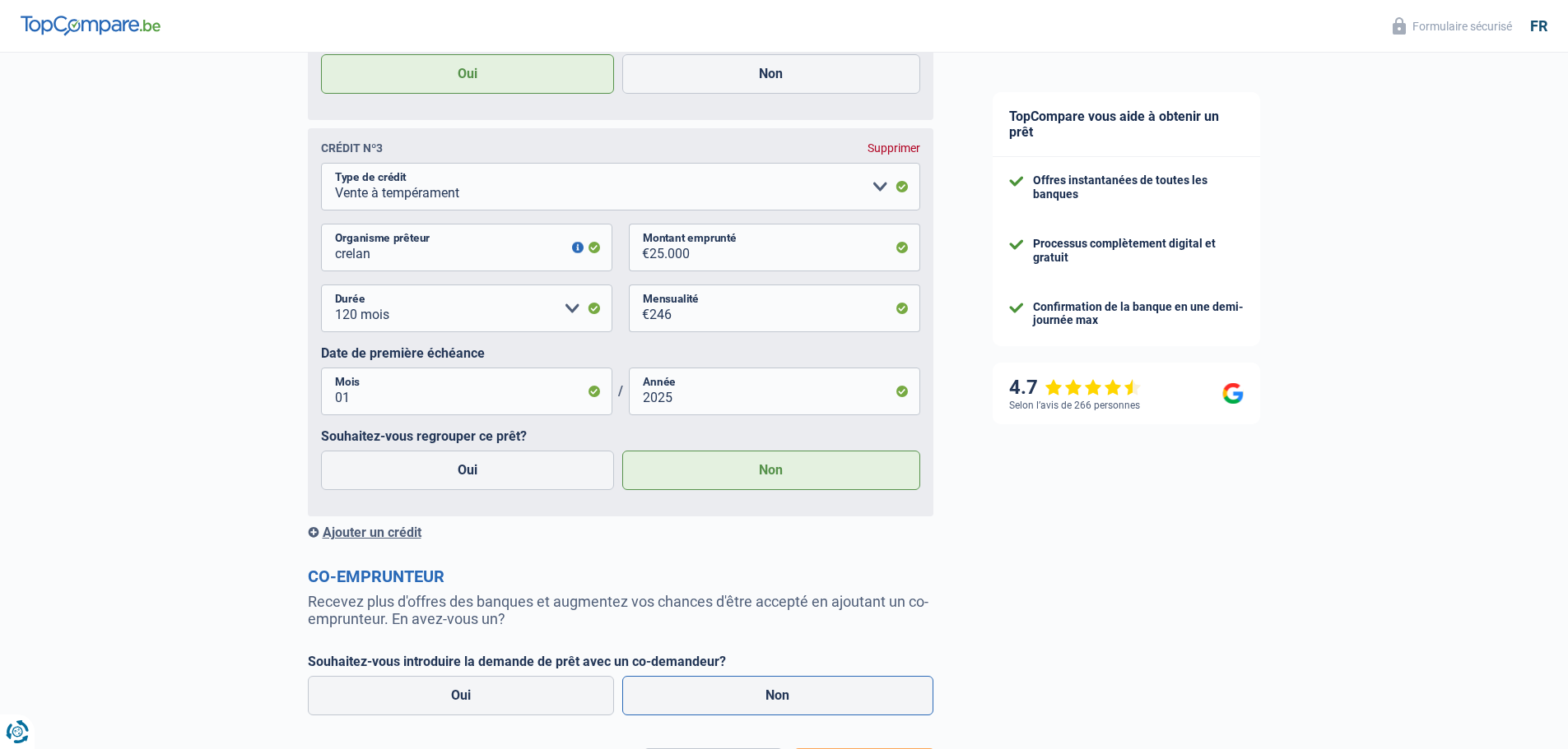
click at [752, 708] on label "Non" at bounding box center [777, 696] width 311 height 39
click at [752, 708] on input "Non" at bounding box center [777, 696] width 311 height 39
radio input "true"
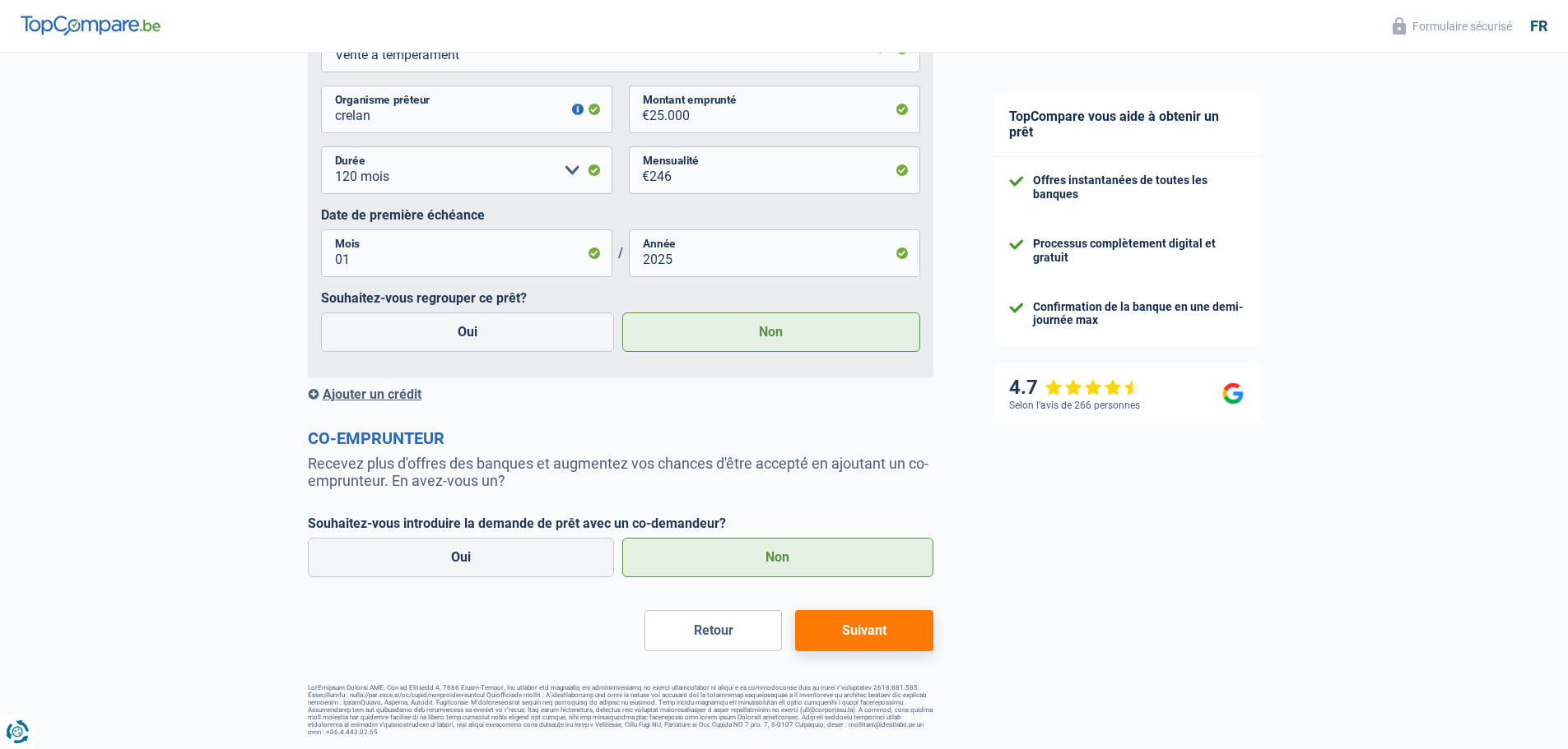
click at [890, 644] on button "Suivant" at bounding box center [863, 631] width 137 height 41
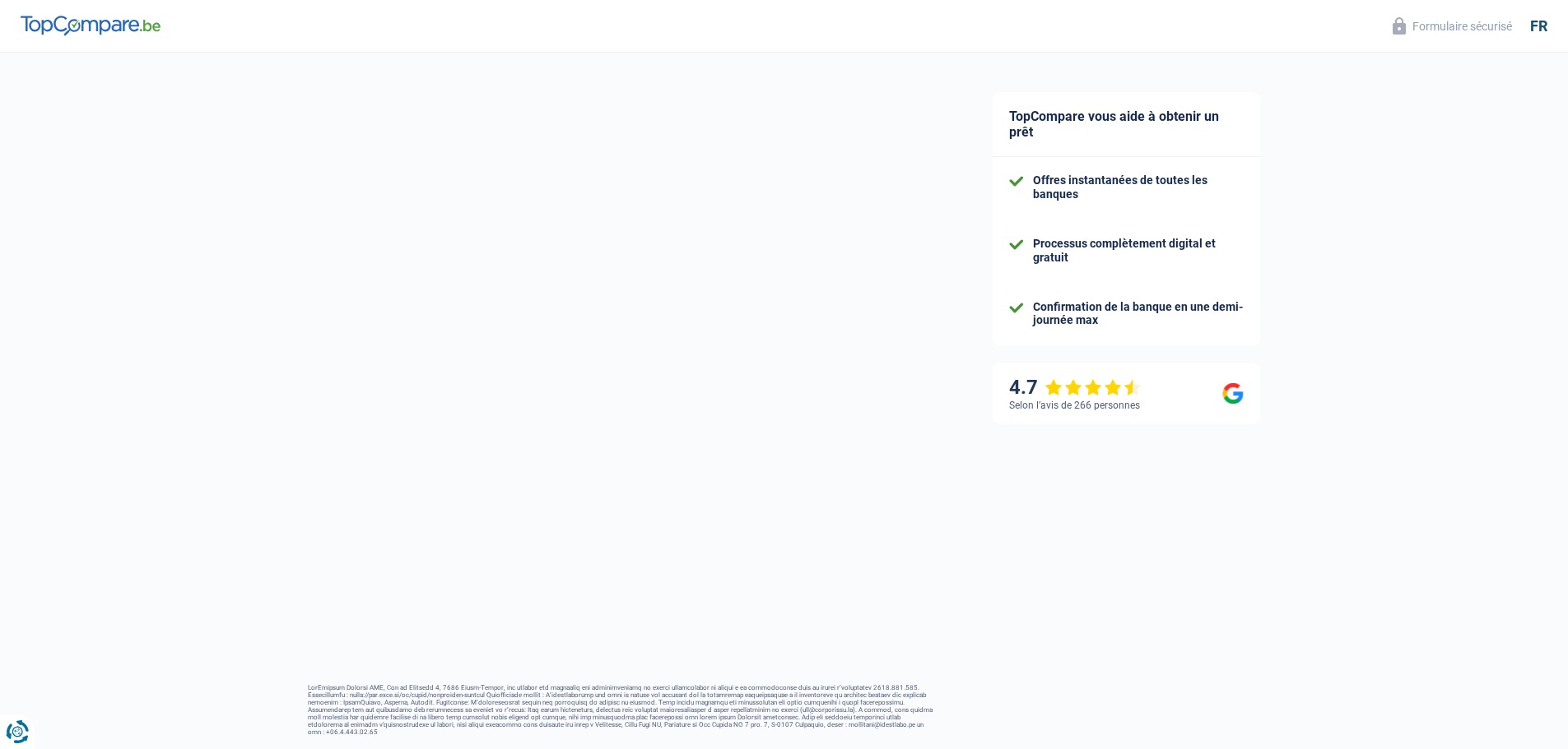
scroll to position [22, 0]
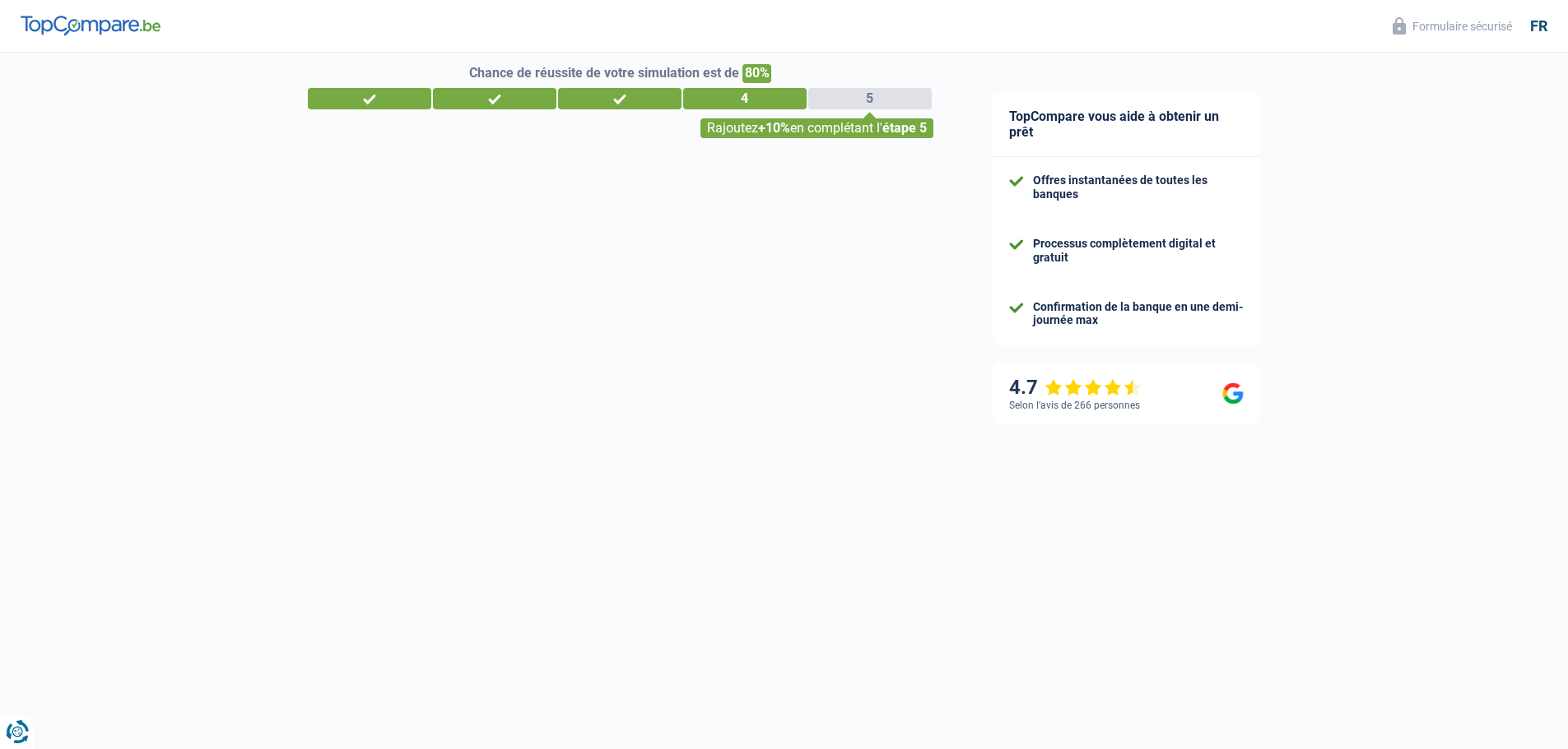
select select "refinancing"
select select "120"
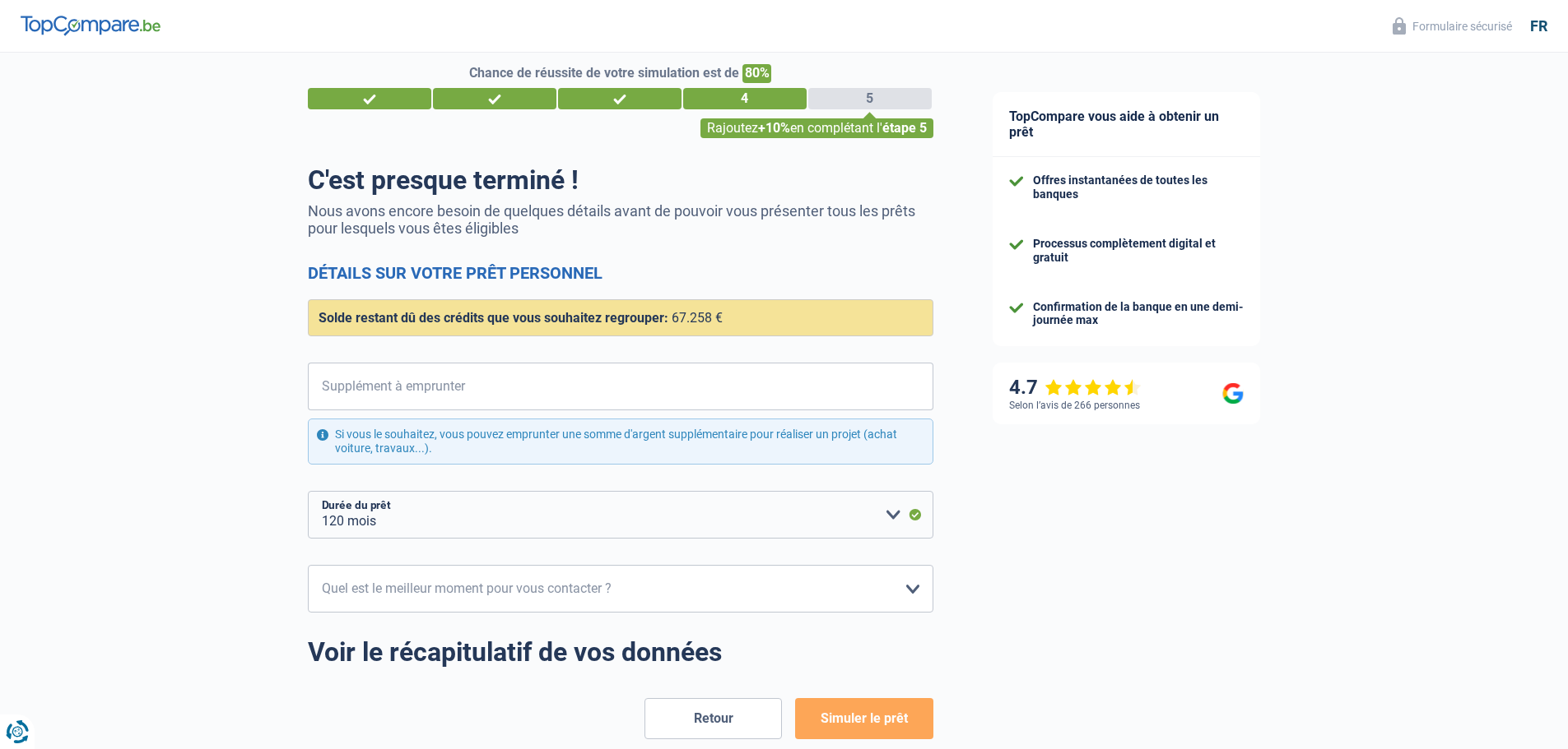
scroll to position [0, 0]
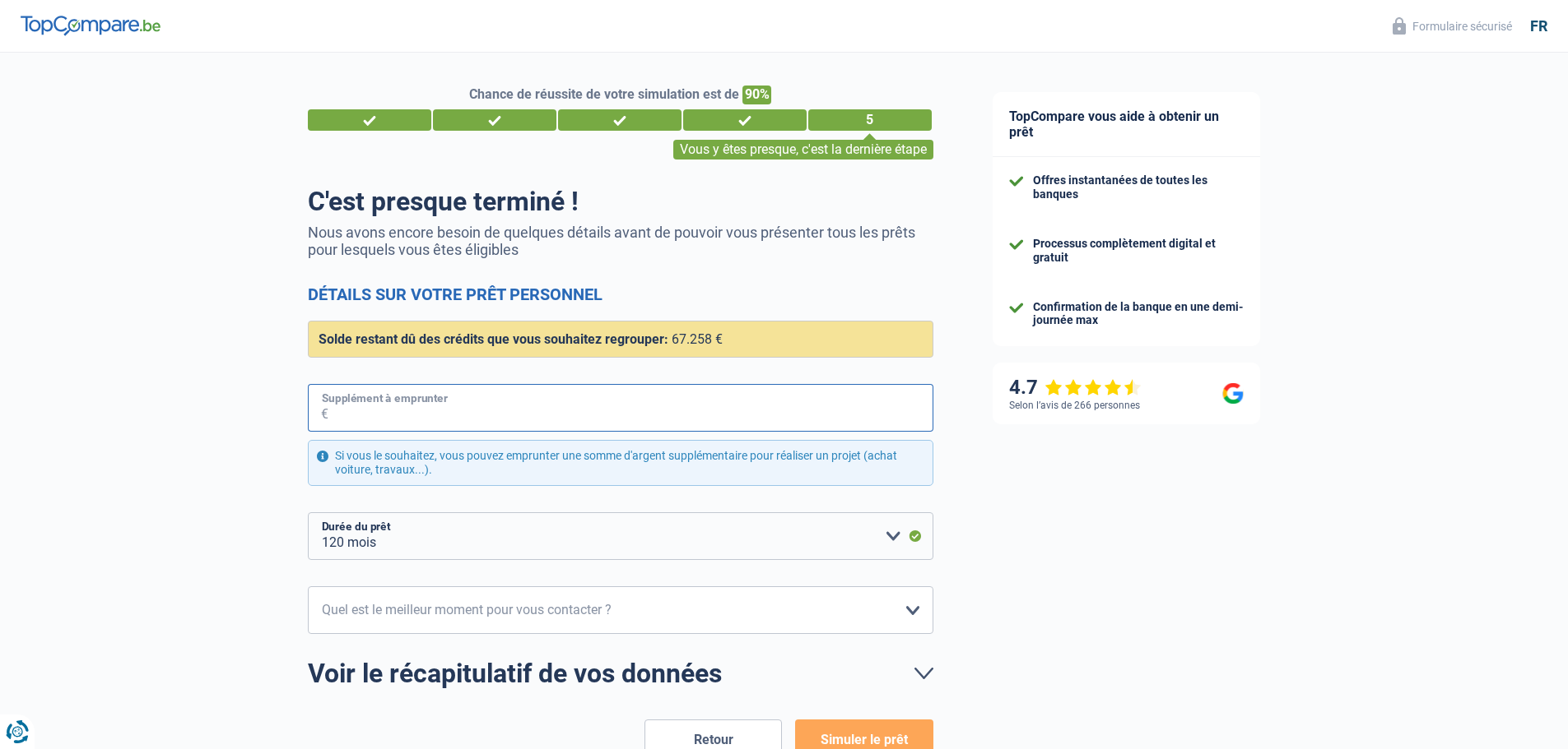
click at [680, 418] on input "Supplément à emprunter" at bounding box center [630, 408] width 605 height 47
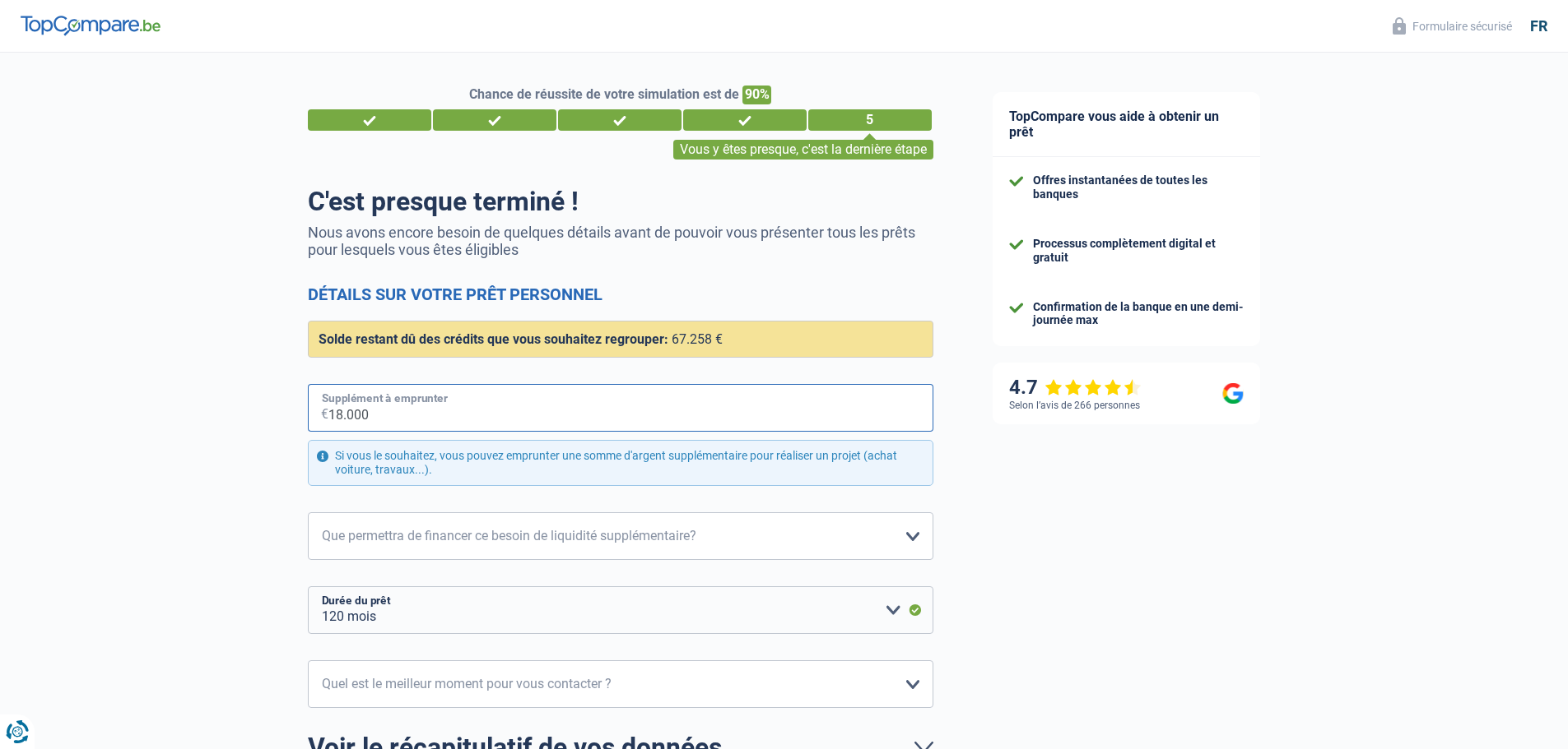
type input "18.000"
click at [798, 544] on select "Confort maison: meubles, textile, peinture, électroménager, outillage non-profe…" at bounding box center [620, 536] width 625 height 47
select select "other"
click at [308, 513] on select "Confort maison: meubles, textile, peinture, électroménager, outillage non-profe…" at bounding box center [620, 536] width 625 height 47
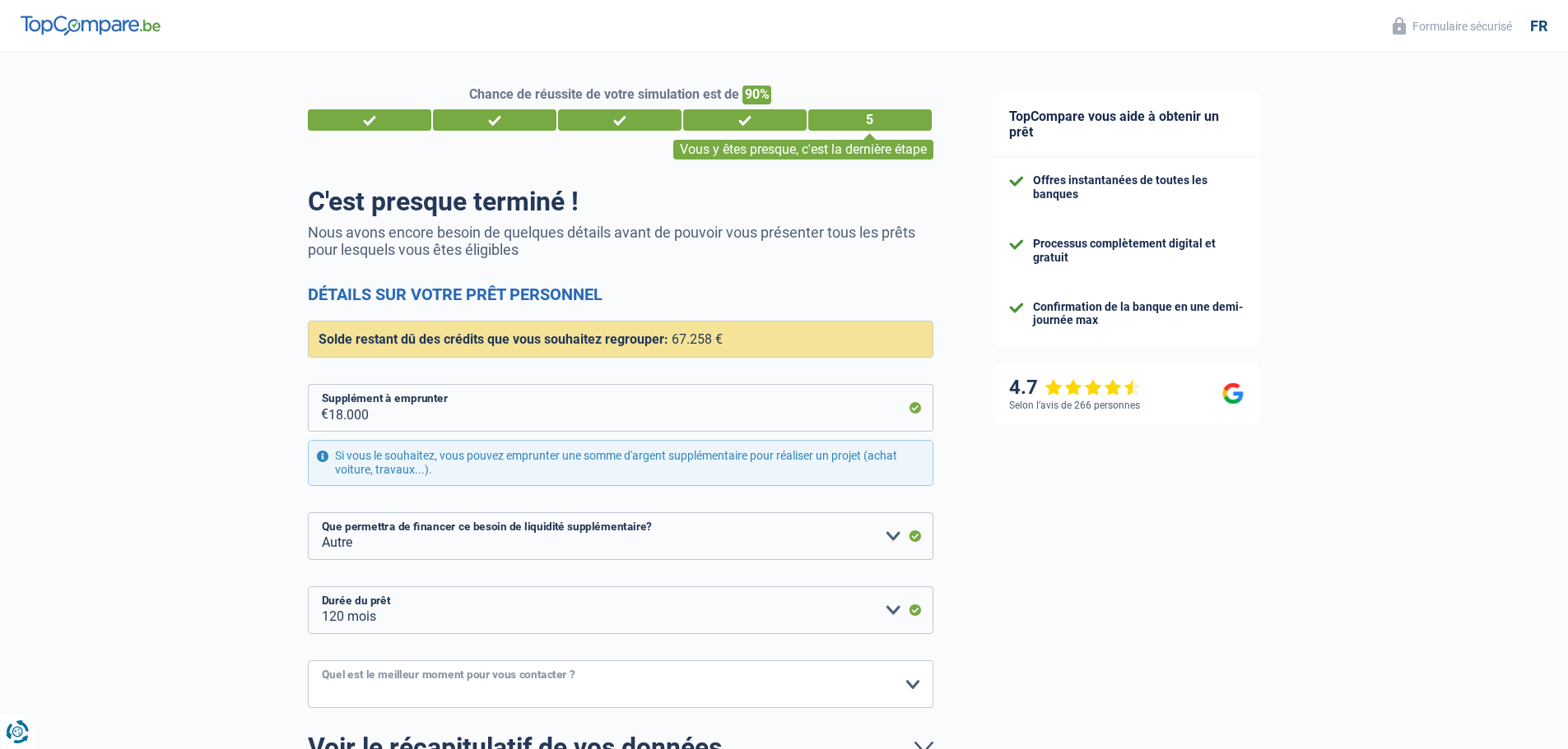
click at [912, 685] on select "10h-12h 12h-14h 14h-16h 16h-18h Veuillez sélectionner une option" at bounding box center [620, 684] width 625 height 47
select select "16-18"
click at [308, 661] on select "10h-12h 12h-14h 14h-16h 16h-18h Veuillez sélectionner une option" at bounding box center [620, 684] width 625 height 47
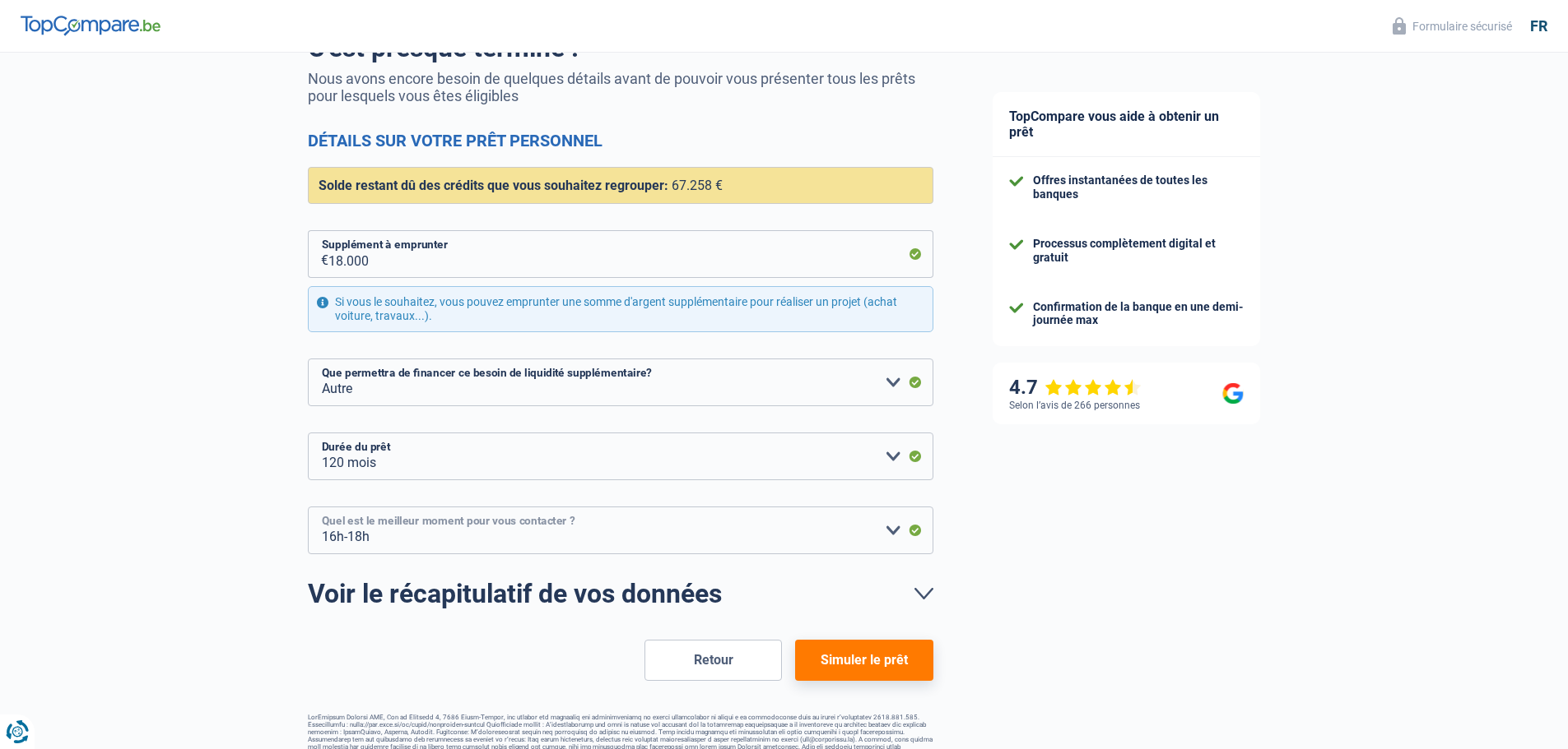
scroll to position [182, 0]
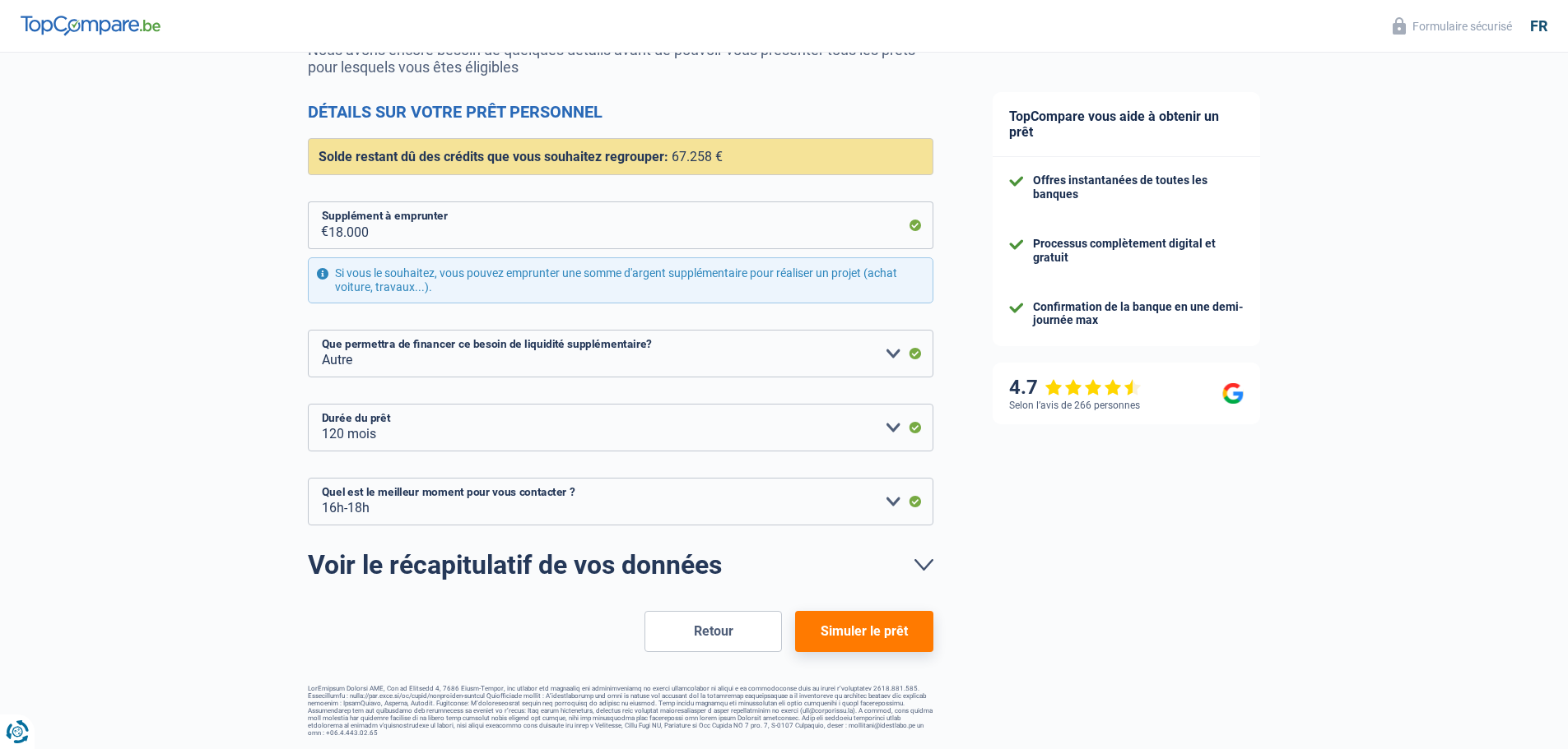
click at [874, 630] on button "Simuler le prêt" at bounding box center [863, 632] width 137 height 41
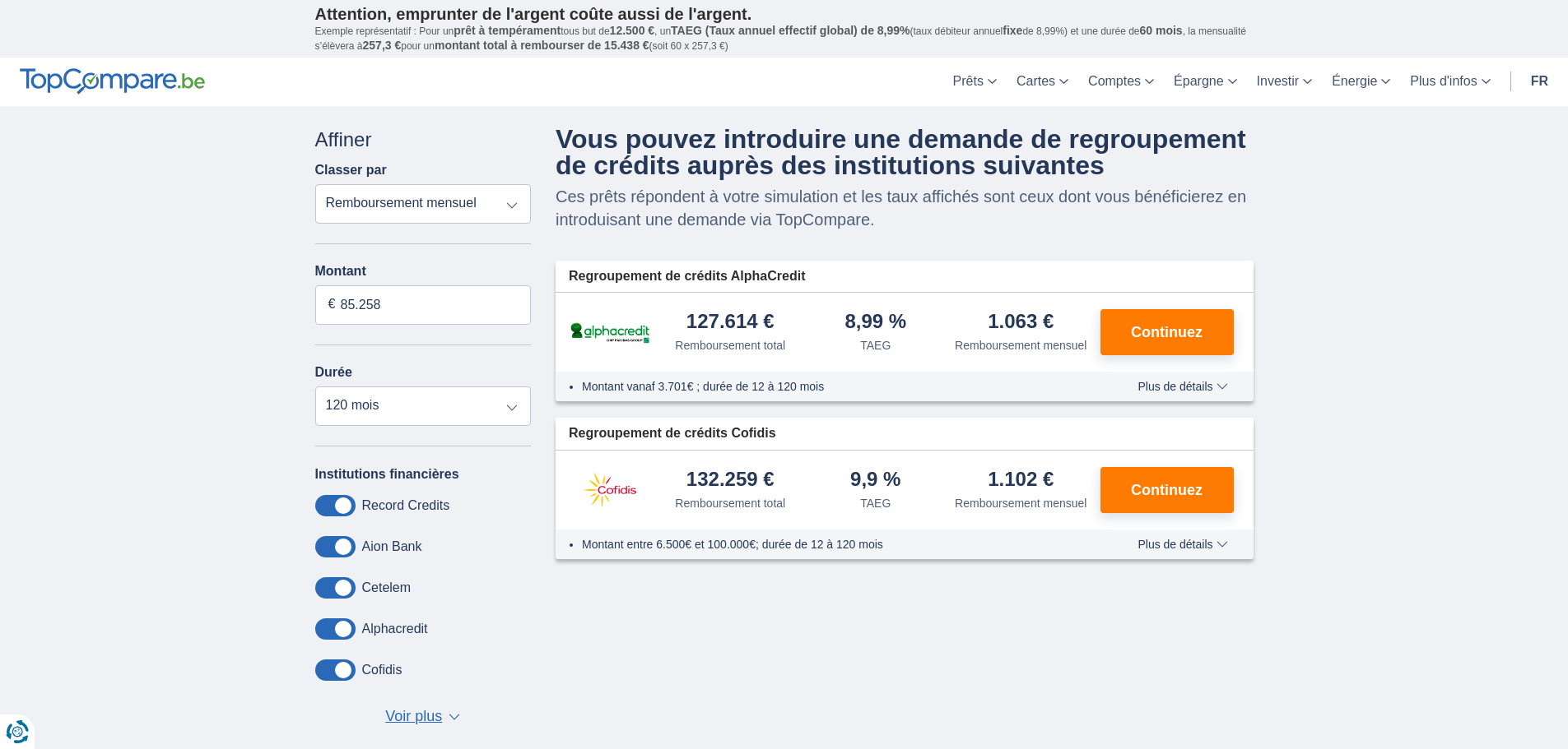
click at [1221, 384] on span "Plus de détails" at bounding box center [1181, 386] width 90 height 12
